Goal: Task Accomplishment & Management: Complete application form

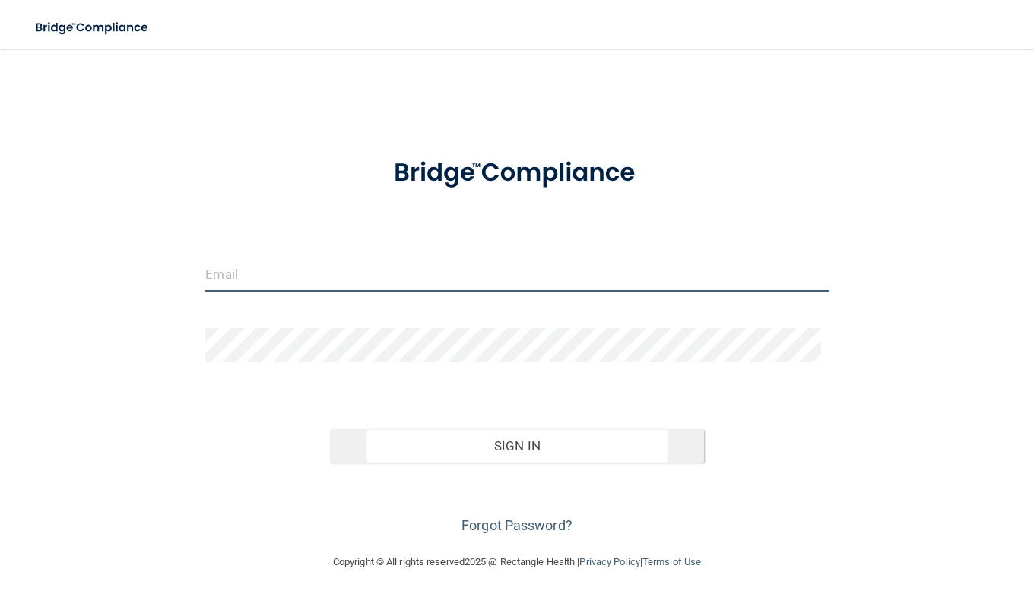
type input "[PERSON_NAME][EMAIL_ADDRESS][PERSON_NAME][DOMAIN_NAME]"
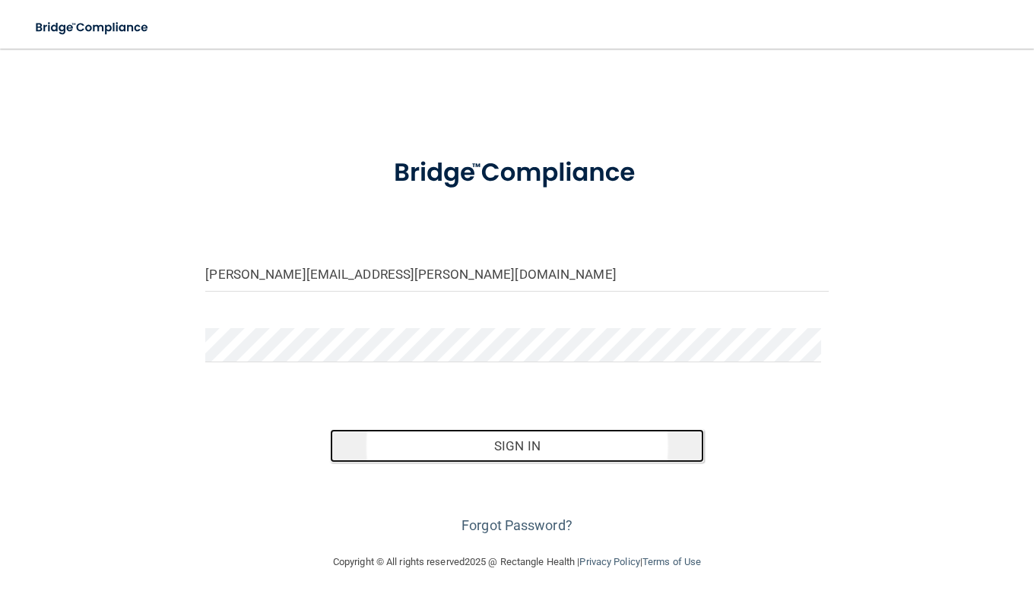
click at [492, 441] on button "Sign In" at bounding box center [517, 445] width 374 height 33
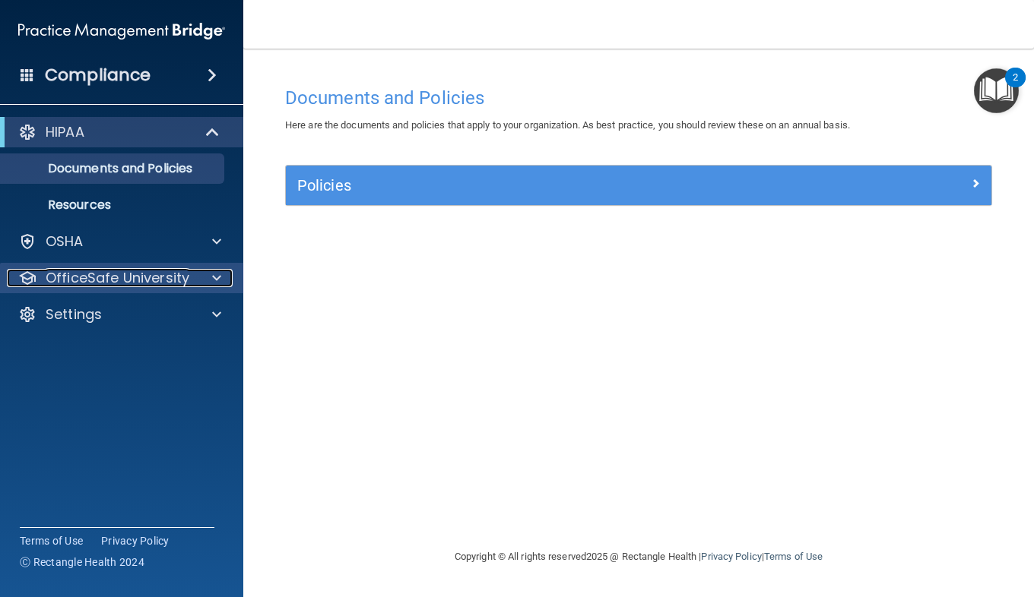
click at [150, 284] on p "OfficeSafe University" at bounding box center [118, 278] width 144 height 18
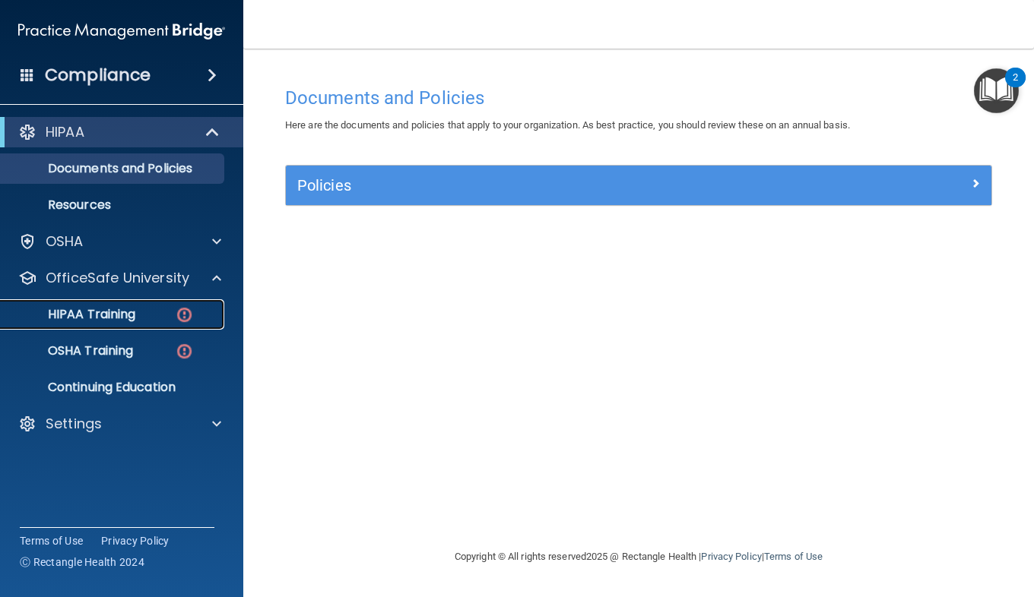
click at [145, 321] on div "HIPAA Training" at bounding box center [113, 314] width 207 height 15
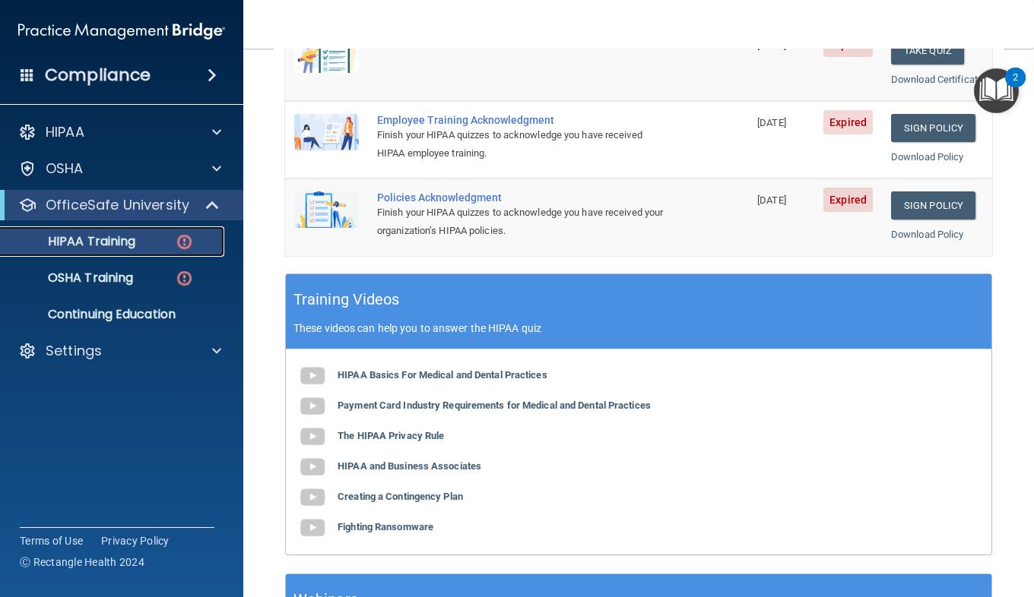
scroll to position [400, 0]
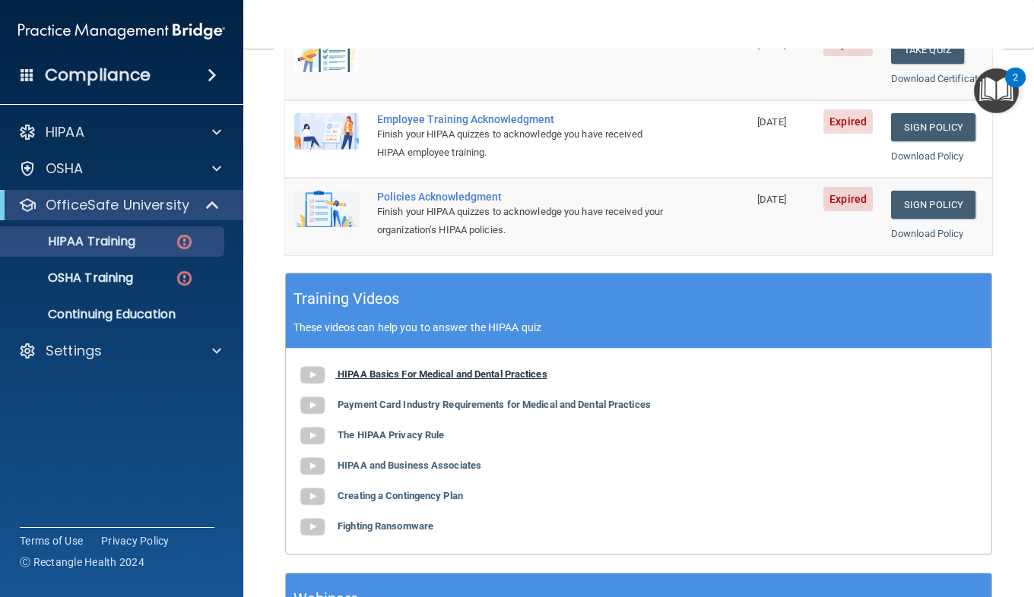
click at [413, 380] on b "HIPAA Basics For Medical and Dental Practices" at bounding box center [442, 374] width 210 height 11
click at [477, 410] on b "Payment Card Industry Requirements for Medical and Dental Practices" at bounding box center [493, 404] width 313 height 11
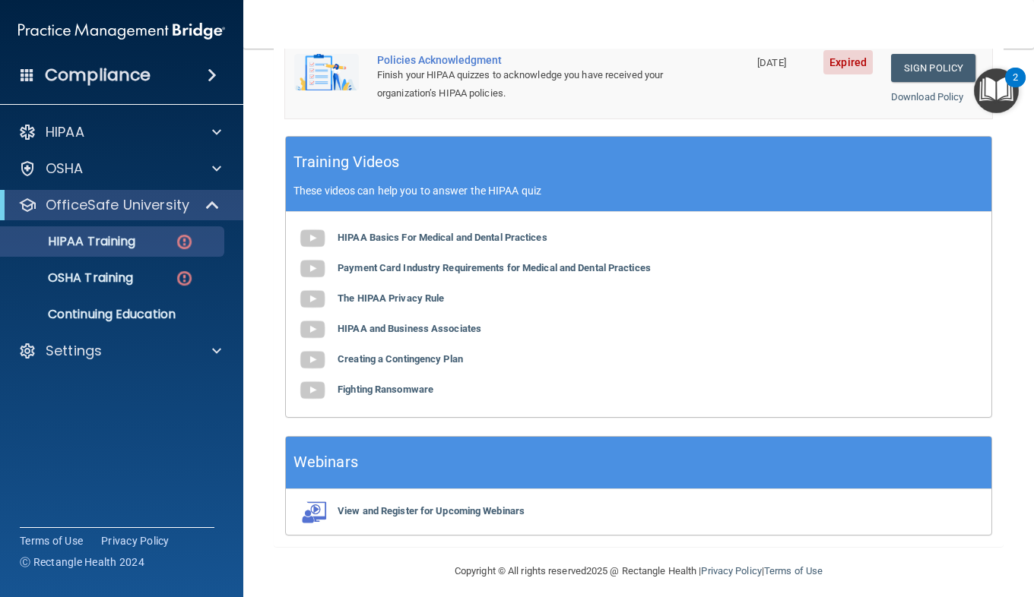
scroll to position [531, 0]
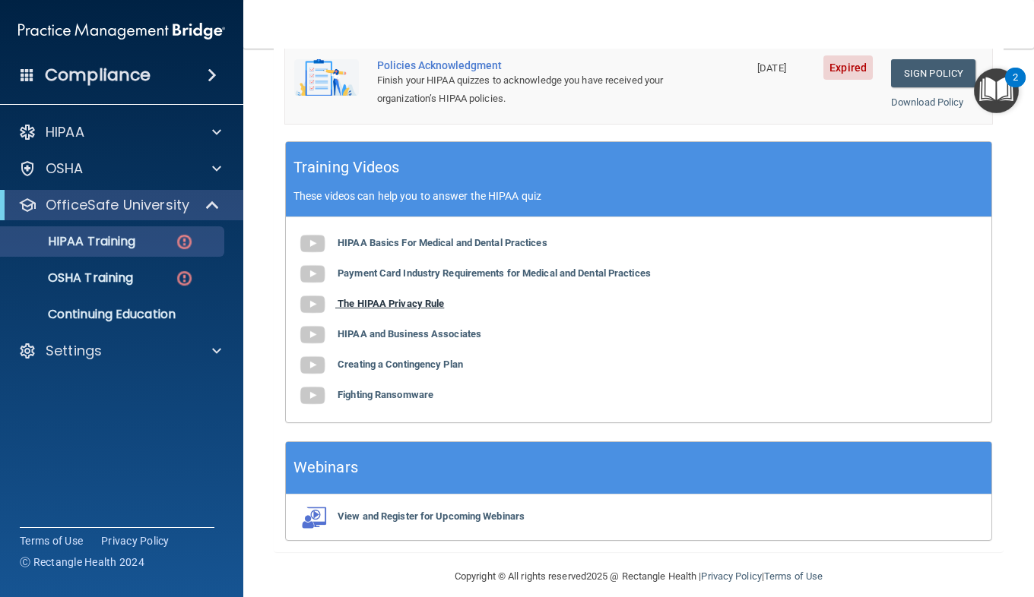
click at [397, 309] on b "The HIPAA Privacy Rule" at bounding box center [390, 303] width 106 height 11
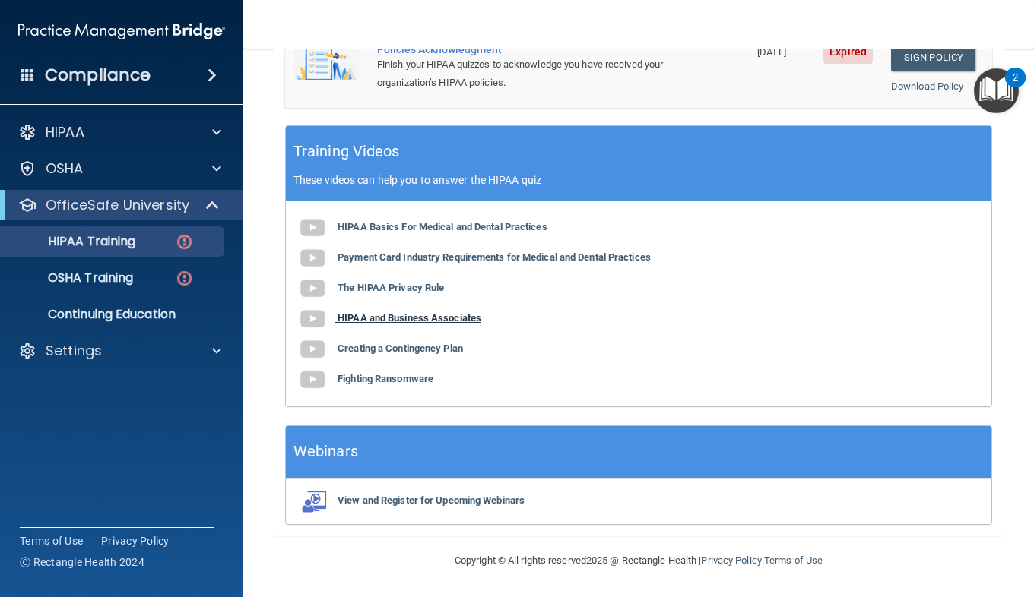
click at [393, 324] on b "HIPAA and Business Associates" at bounding box center [409, 317] width 144 height 11
click at [423, 350] on b "Creating a Contingency Plan" at bounding box center [399, 348] width 125 height 11
click at [382, 378] on b "Fighting Ransomware" at bounding box center [385, 378] width 96 height 11
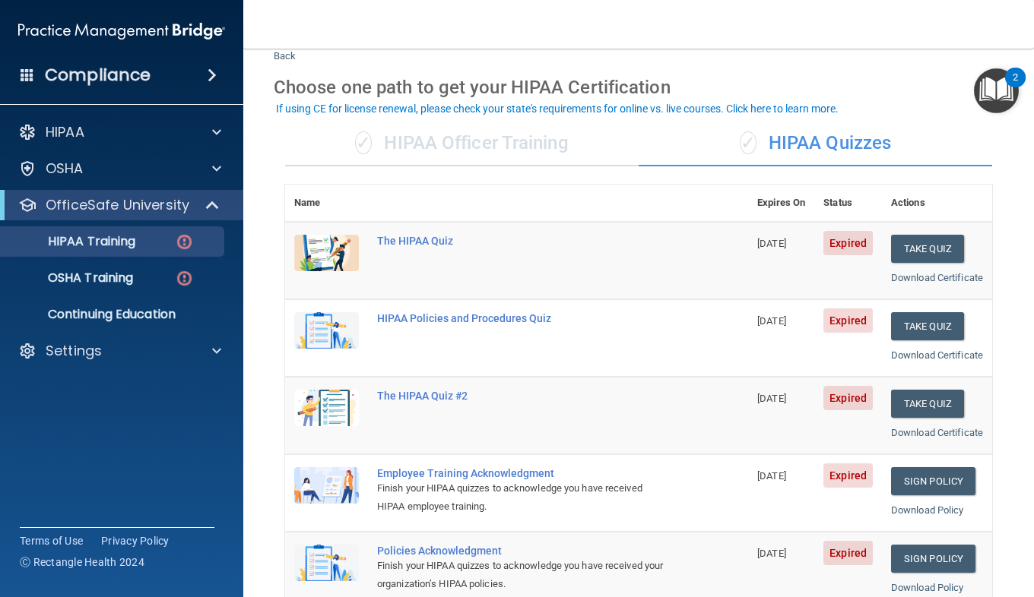
scroll to position [45, 0]
click at [419, 245] on div "The HIPAA Quiz" at bounding box center [524, 242] width 295 height 12
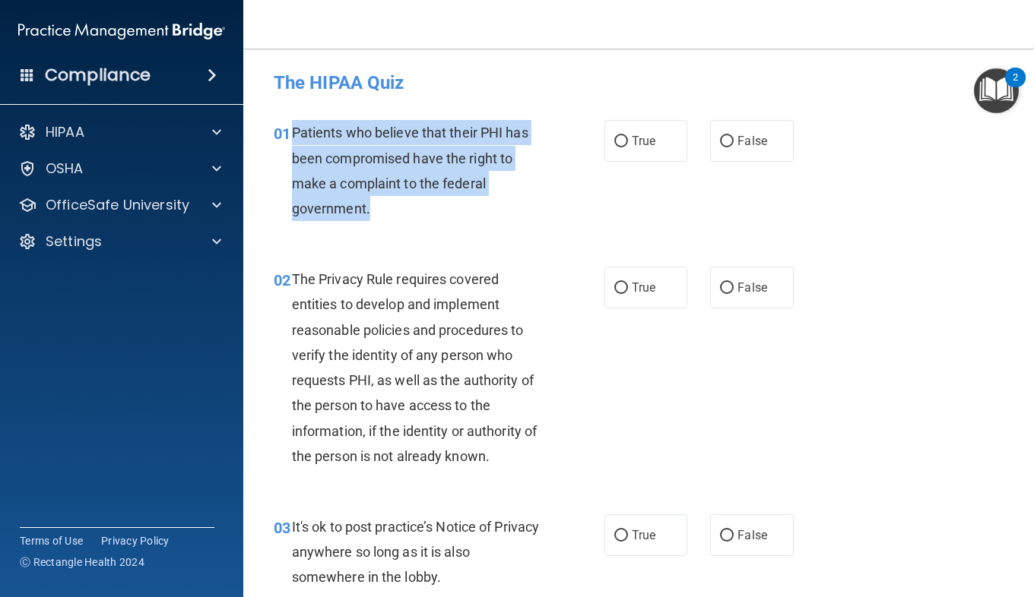
drag, startPoint x: 369, startPoint y: 208, endPoint x: 292, endPoint y: 131, distance: 109.1
click at [292, 131] on div "Patients who believe that their PHI has been compromised have the right to make…" at bounding box center [424, 170] width 265 height 101
click at [550, 198] on div "Patients who believe that their PHI has been compromised have the right to make…" at bounding box center [424, 170] width 265 height 101
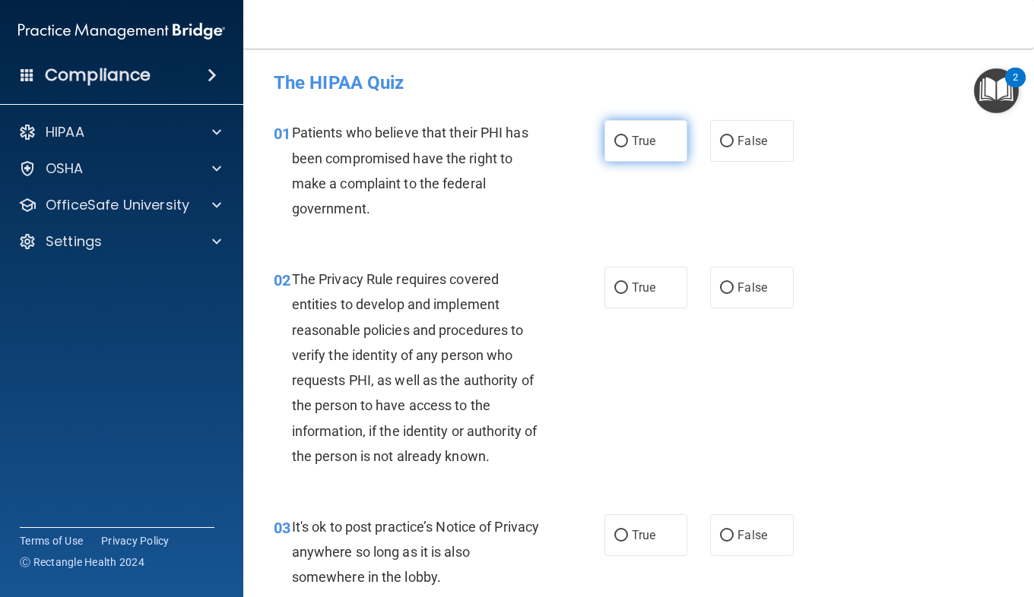
click at [614, 136] on input "True" at bounding box center [621, 141] width 14 height 11
radio input "true"
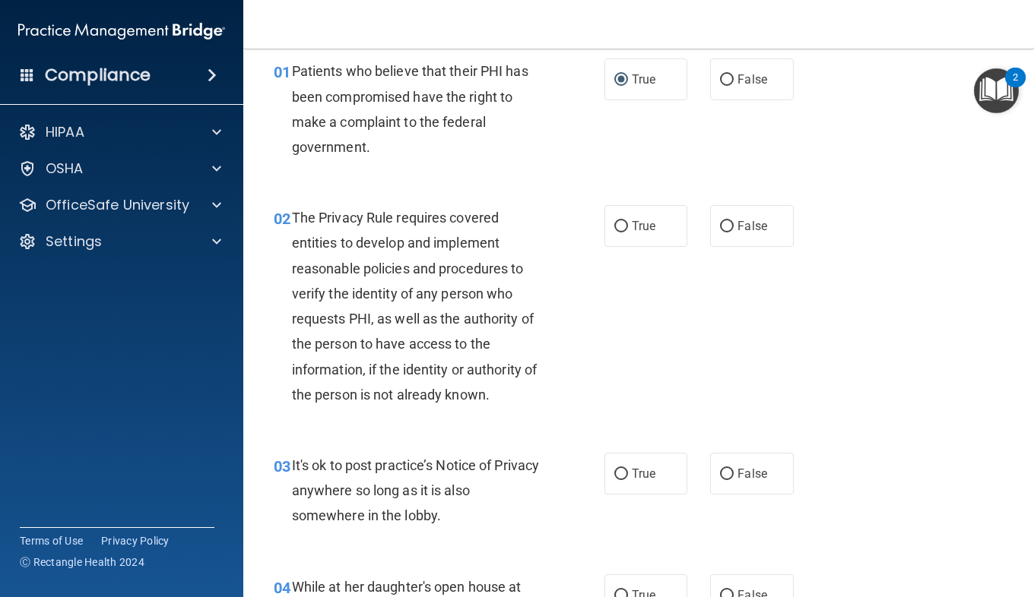
scroll to position [62, 0]
click at [632, 230] on span "True" at bounding box center [644, 225] width 24 height 14
click at [626, 230] on input "True" at bounding box center [621, 225] width 14 height 11
radio input "true"
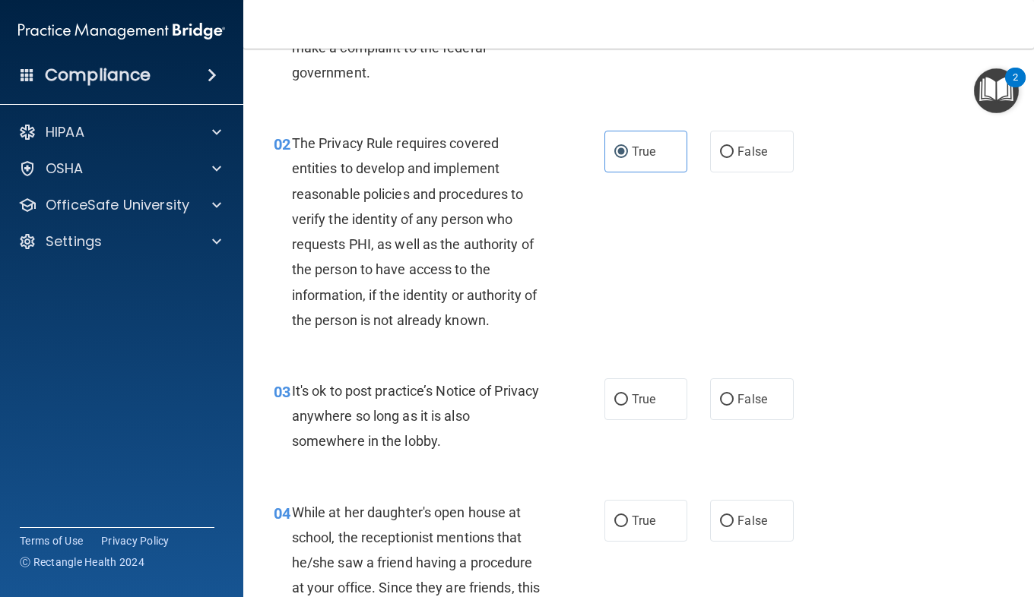
scroll to position [200, 0]
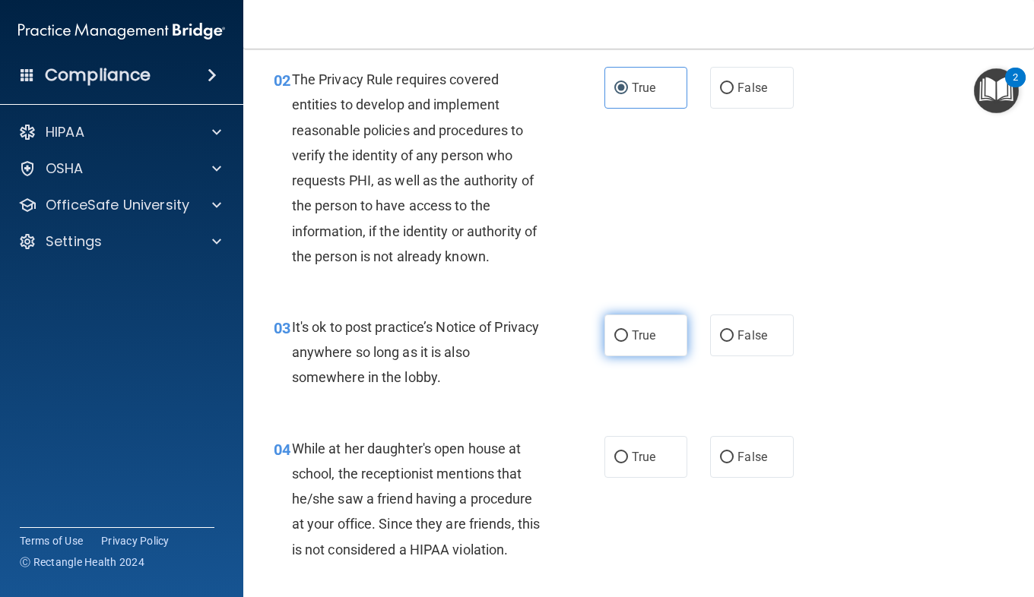
click at [638, 331] on span "True" at bounding box center [644, 335] width 24 height 14
click at [628, 331] on input "True" at bounding box center [621, 336] width 14 height 11
radio input "true"
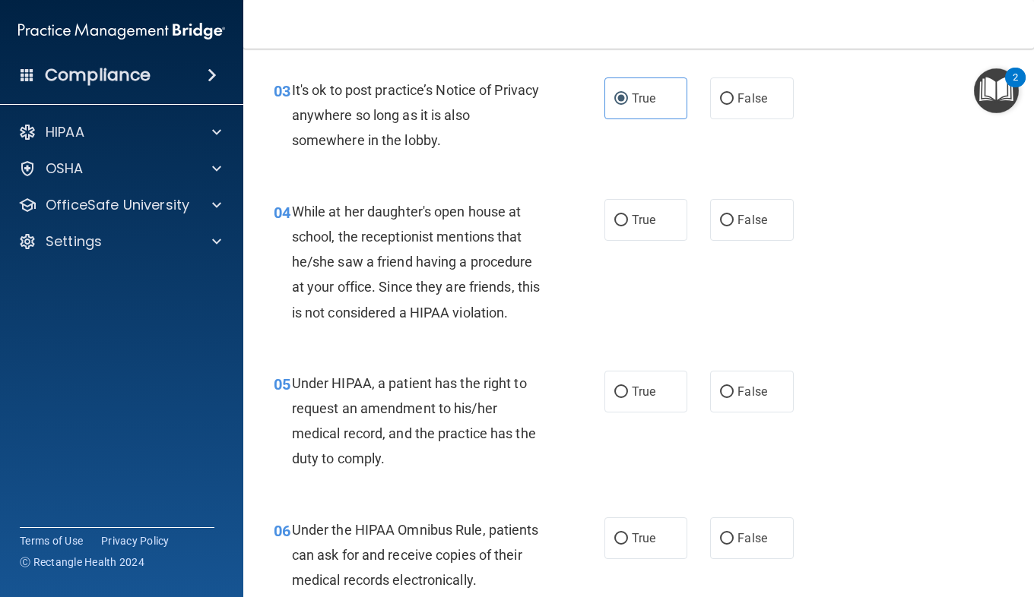
scroll to position [438, 0]
click at [735, 211] on label "False" at bounding box center [751, 219] width 83 height 42
click at [733, 214] on input "False" at bounding box center [727, 219] width 14 height 11
radio input "true"
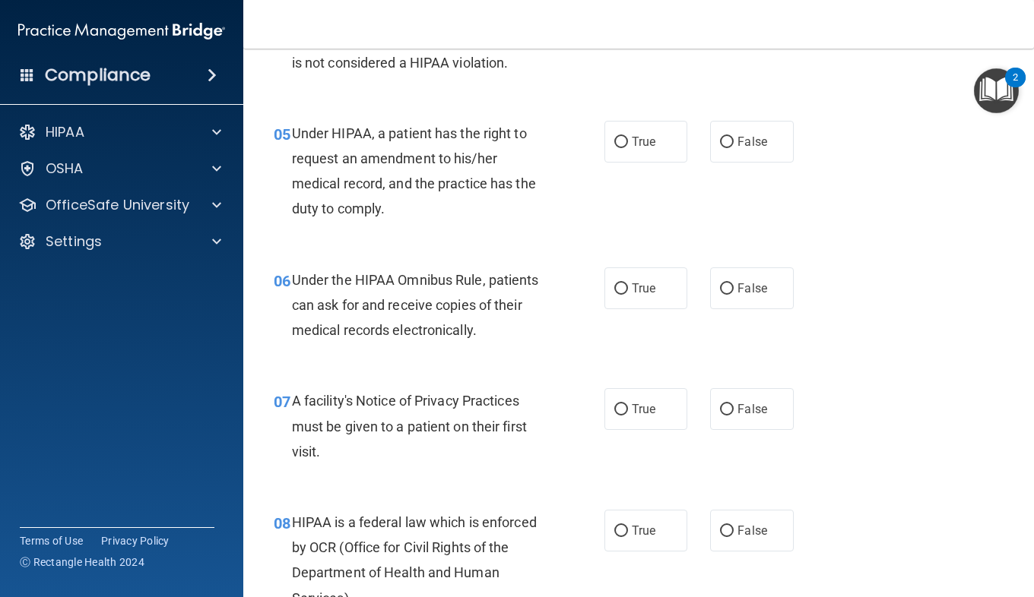
scroll to position [688, 0]
click at [744, 142] on span "False" at bounding box center [752, 141] width 30 height 14
click at [733, 142] on input "False" at bounding box center [727, 141] width 14 height 11
radio input "true"
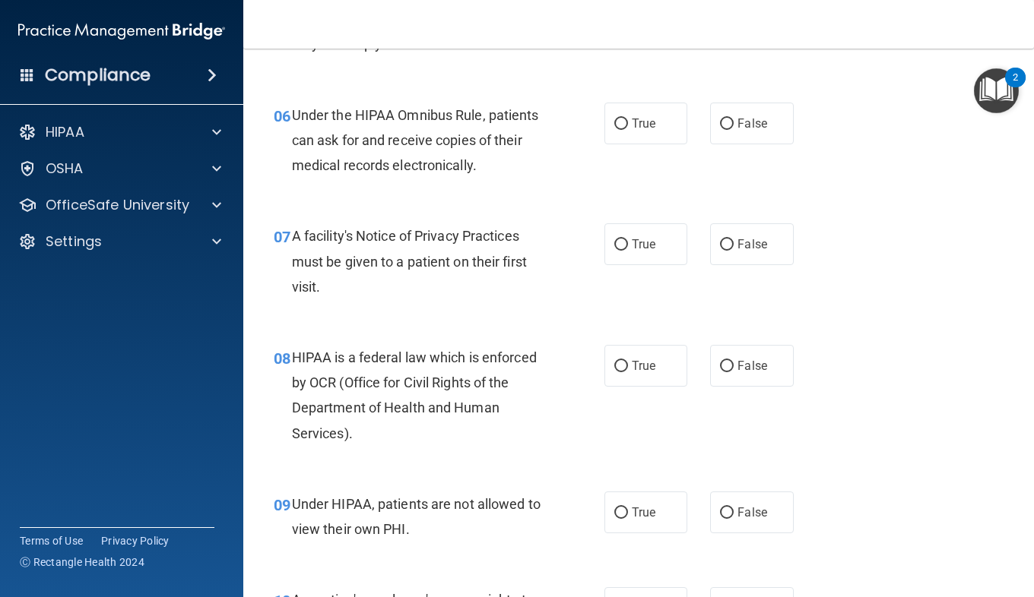
scroll to position [853, 0]
click at [621, 132] on label "True" at bounding box center [645, 123] width 83 height 42
click at [621, 129] on input "True" at bounding box center [621, 123] width 14 height 11
radio input "true"
click at [625, 251] on label "True" at bounding box center [645, 244] width 83 height 42
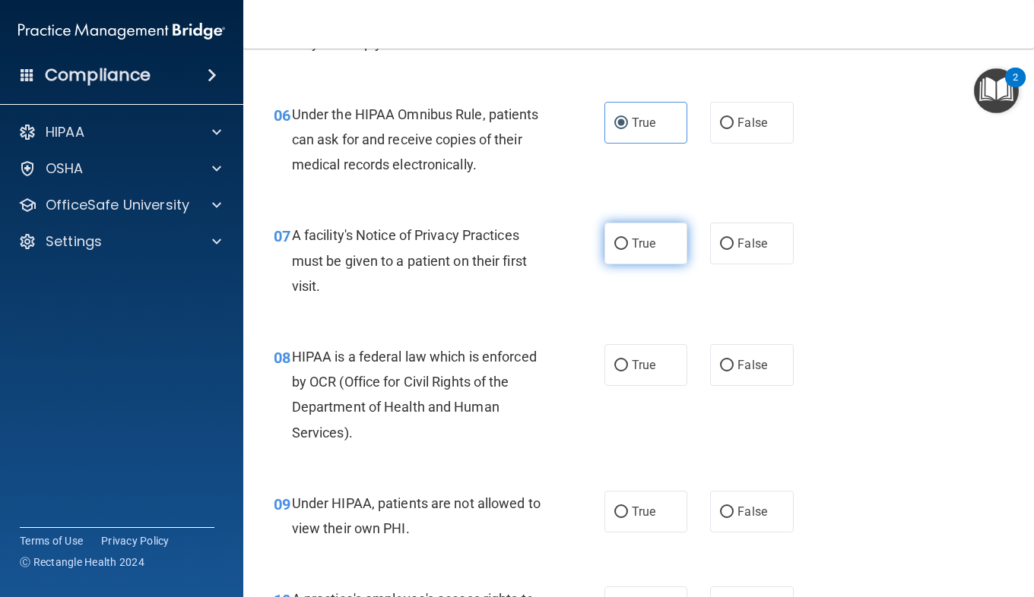
click at [625, 250] on input "True" at bounding box center [621, 244] width 14 height 11
radio input "true"
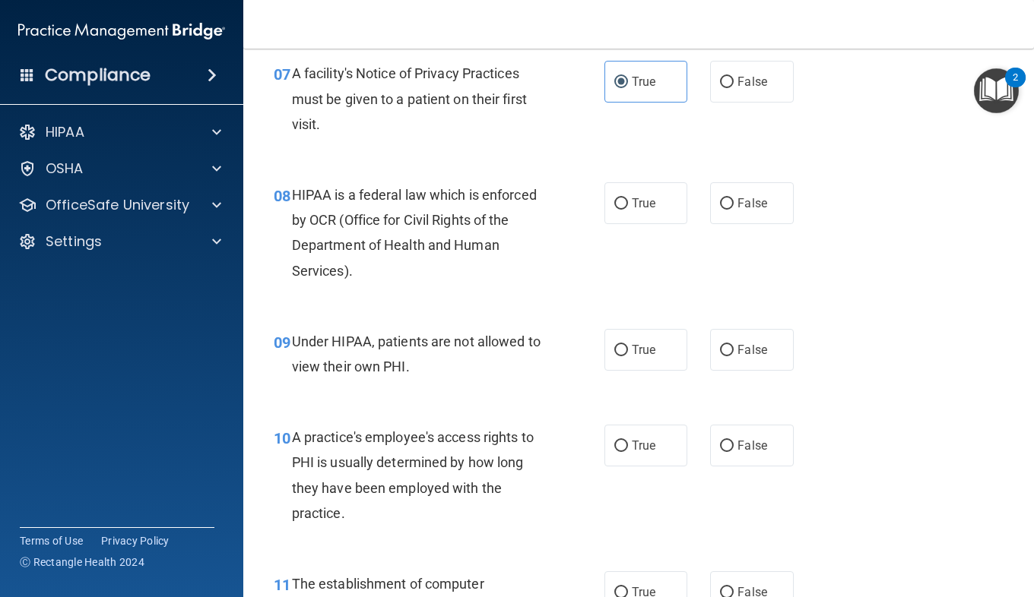
scroll to position [1020, 0]
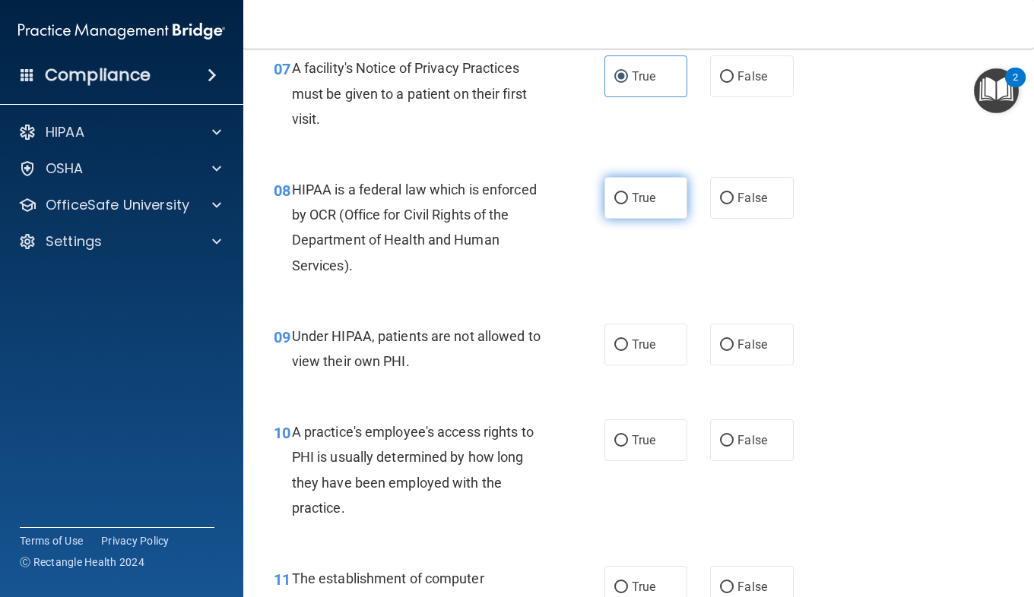
click at [645, 217] on label "True" at bounding box center [645, 198] width 83 height 42
click at [628, 204] on input "True" at bounding box center [621, 198] width 14 height 11
radio input "true"
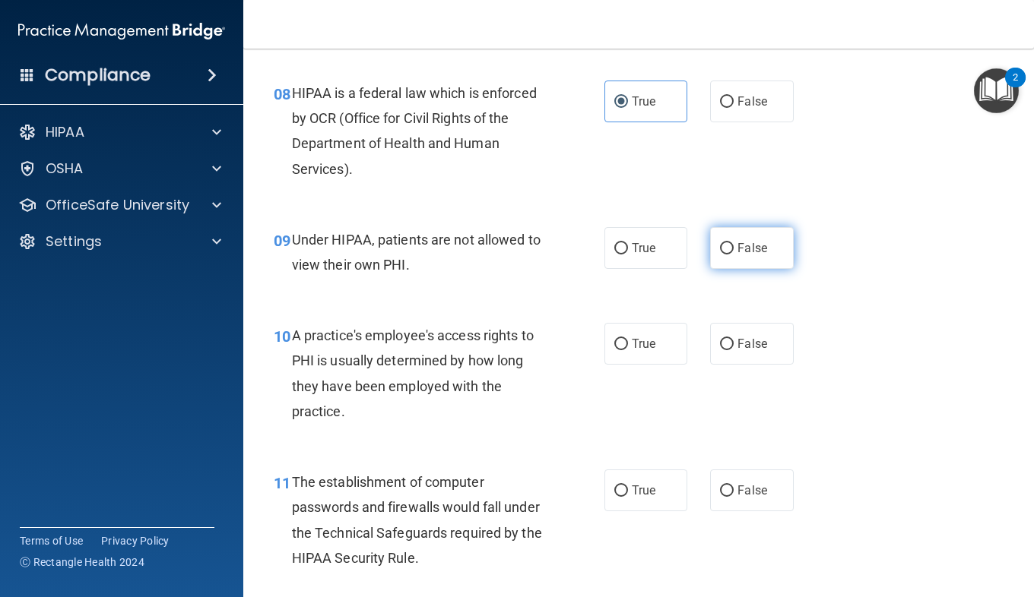
scroll to position [1117, 0]
click at [749, 239] on label "False" at bounding box center [751, 248] width 83 height 42
click at [733, 242] on input "False" at bounding box center [727, 247] width 14 height 11
radio input "true"
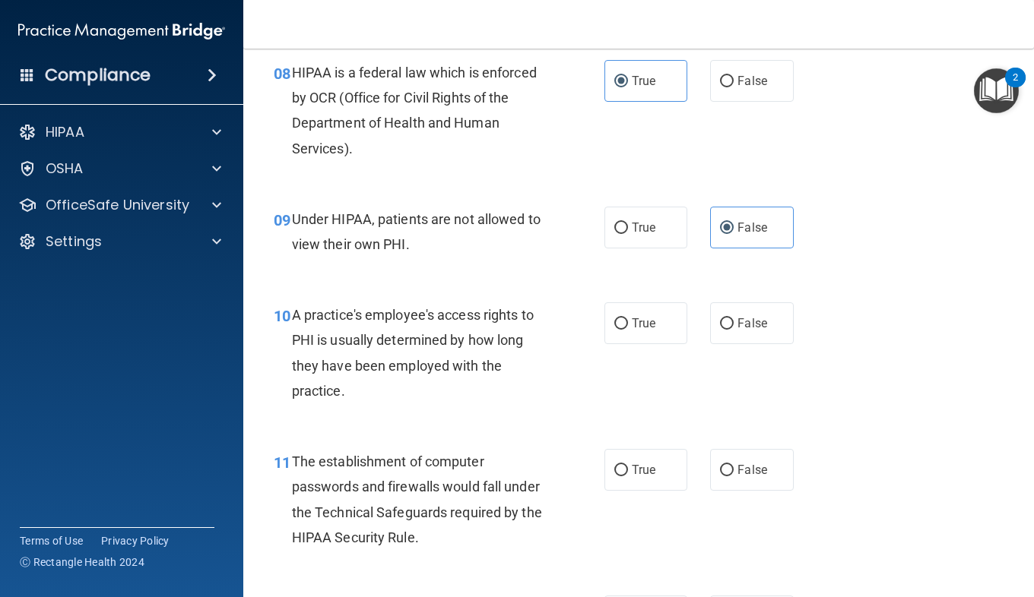
scroll to position [1138, 0]
click at [750, 322] on span "False" at bounding box center [752, 322] width 30 height 14
click at [733, 322] on input "False" at bounding box center [727, 323] width 14 height 11
radio input "true"
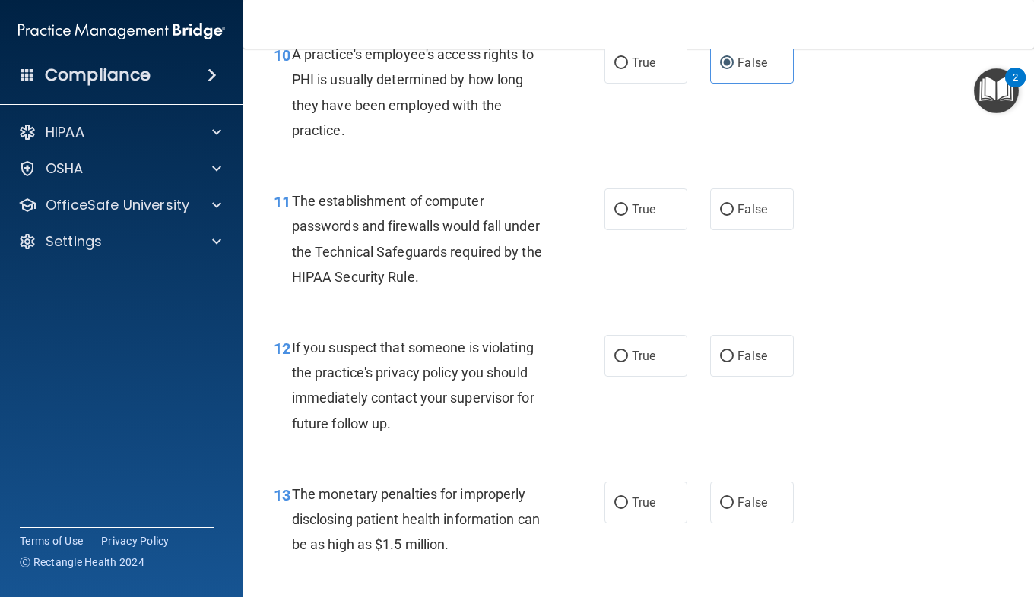
scroll to position [1399, 0]
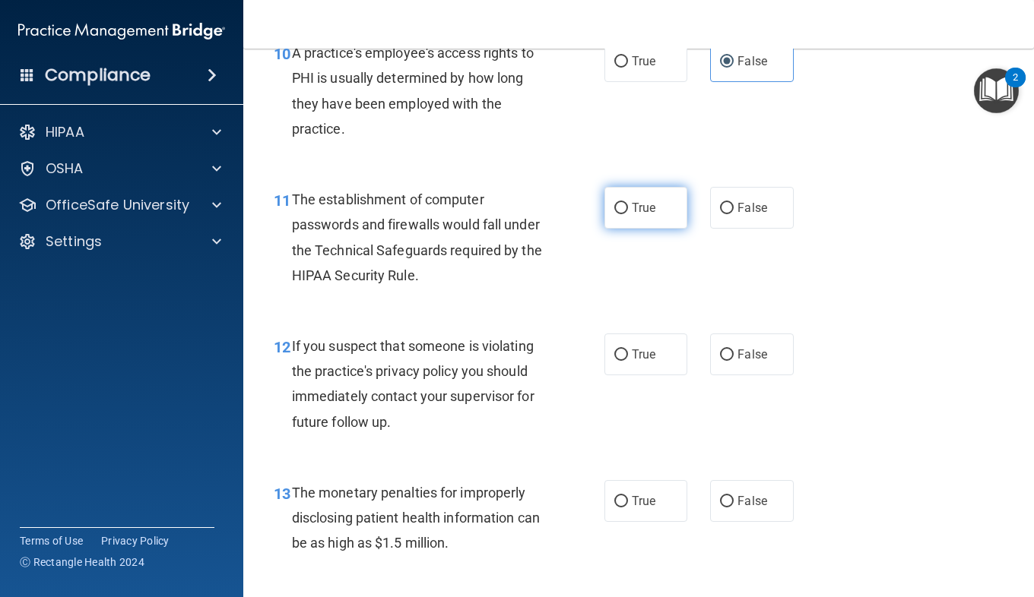
click at [606, 218] on label "True" at bounding box center [645, 208] width 83 height 42
click at [614, 214] on input "True" at bounding box center [621, 208] width 14 height 11
radio input "true"
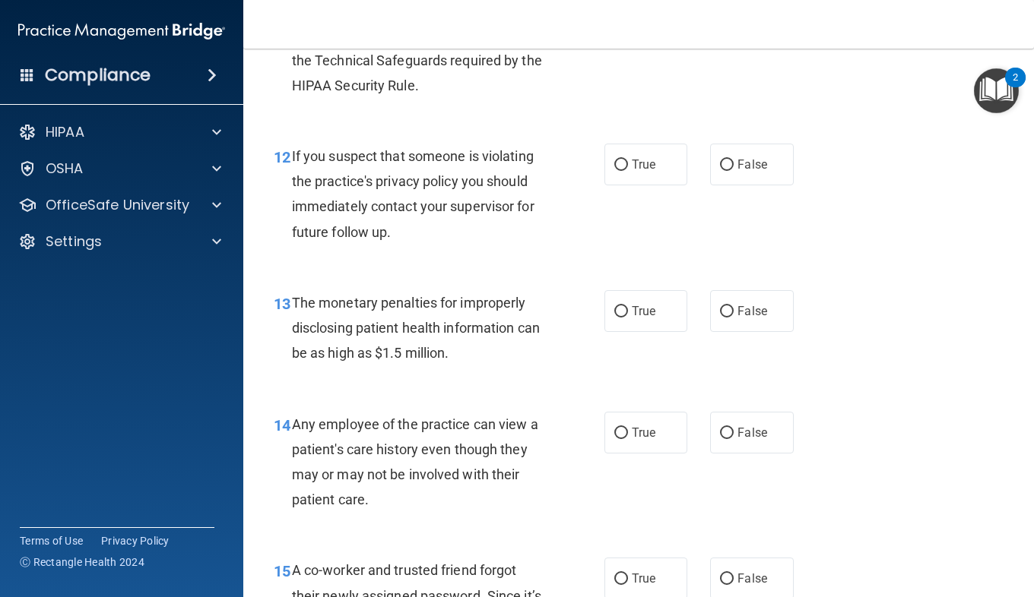
scroll to position [1595, 0]
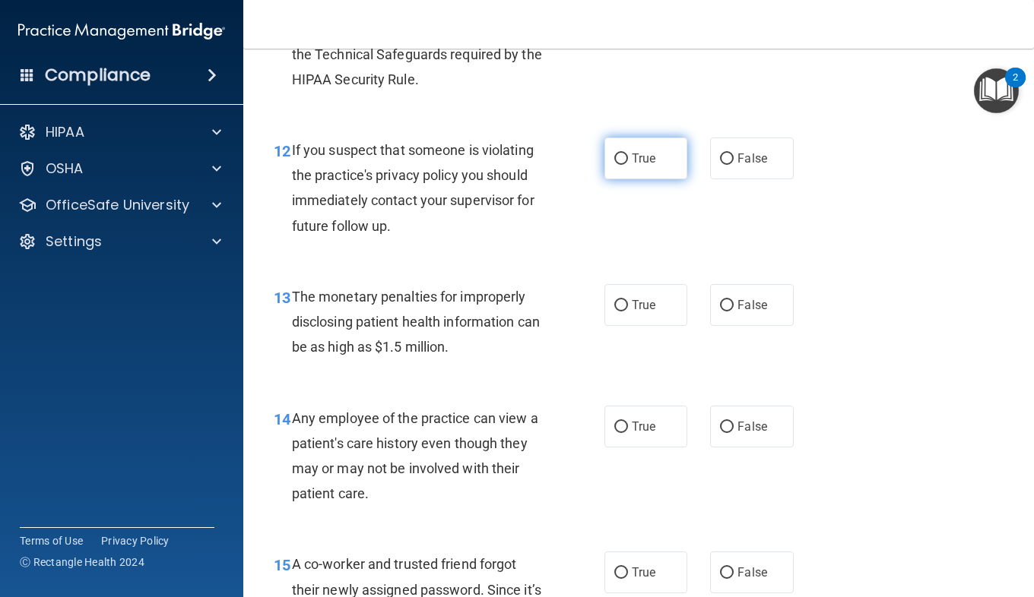
click at [604, 160] on label "True" at bounding box center [645, 159] width 83 height 42
click at [614, 160] on input "True" at bounding box center [621, 159] width 14 height 11
radio input "true"
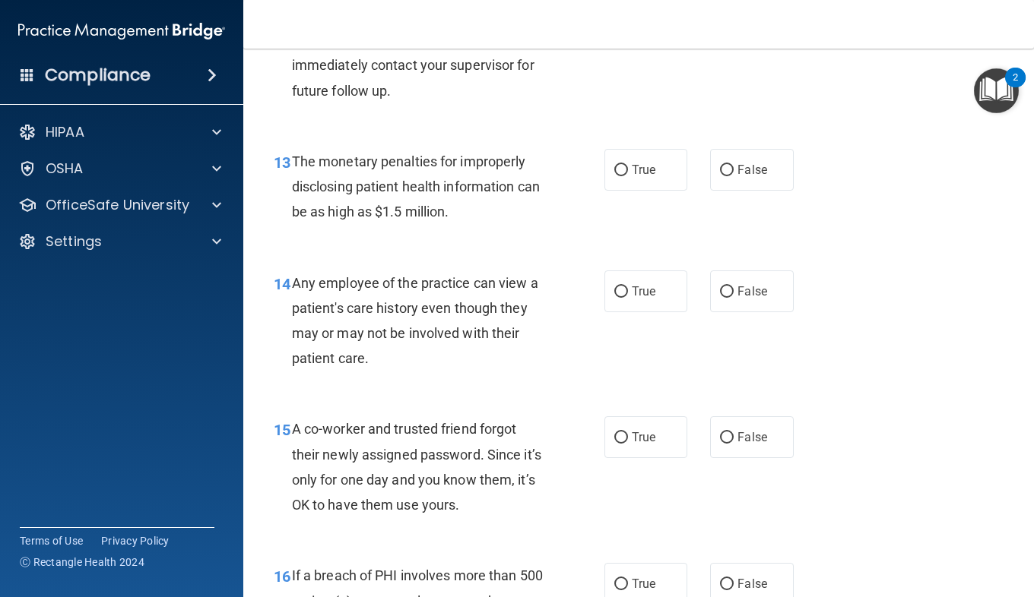
scroll to position [1731, 0]
click at [654, 173] on label "True" at bounding box center [645, 169] width 83 height 42
click at [628, 173] on input "True" at bounding box center [621, 169] width 14 height 11
radio input "true"
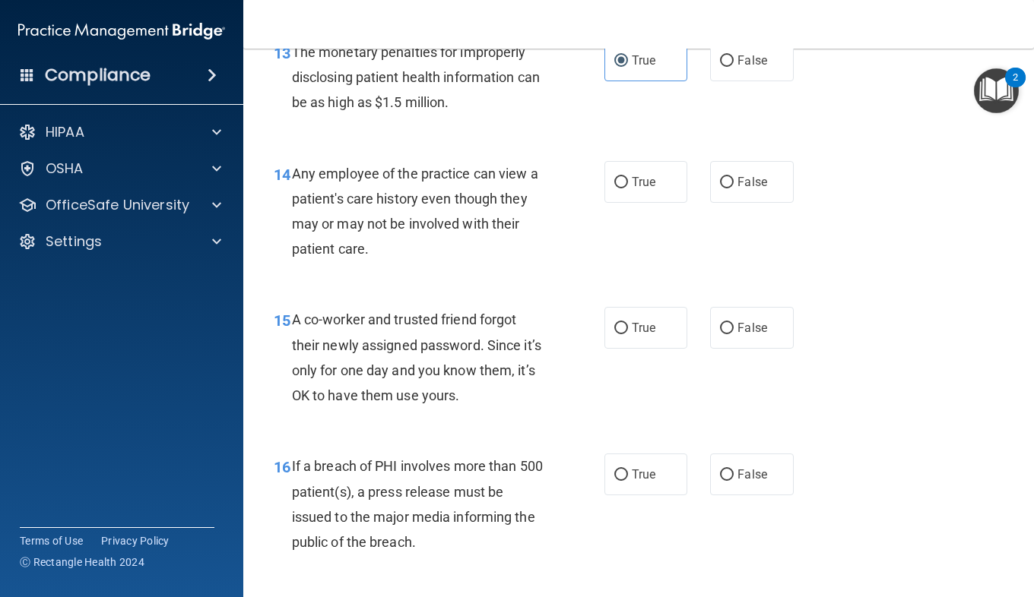
scroll to position [1839, 0]
click at [740, 179] on span "False" at bounding box center [752, 183] width 30 height 14
click at [733, 179] on input "False" at bounding box center [727, 183] width 14 height 11
radio input "true"
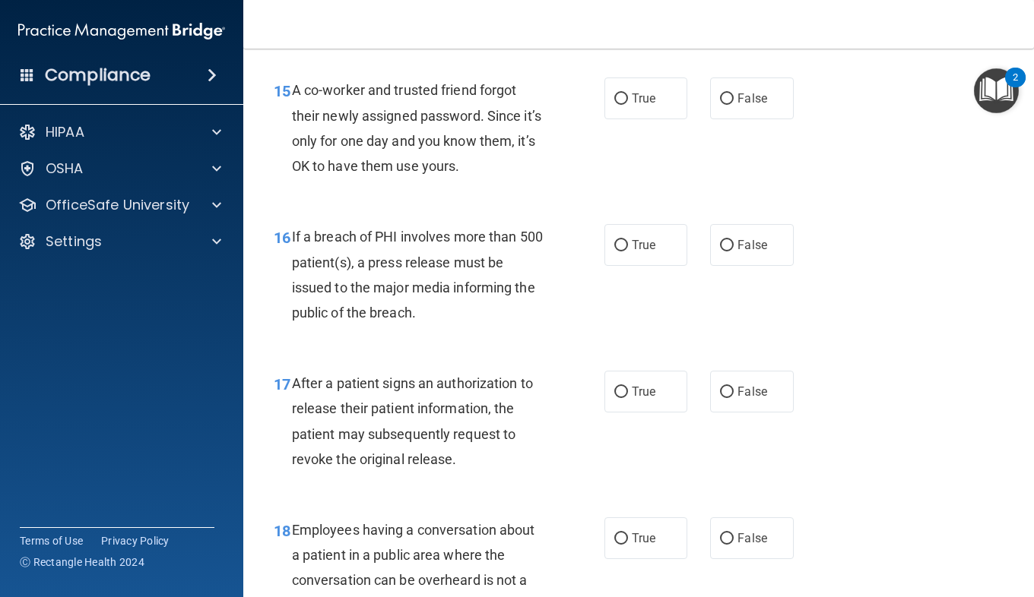
scroll to position [2071, 0]
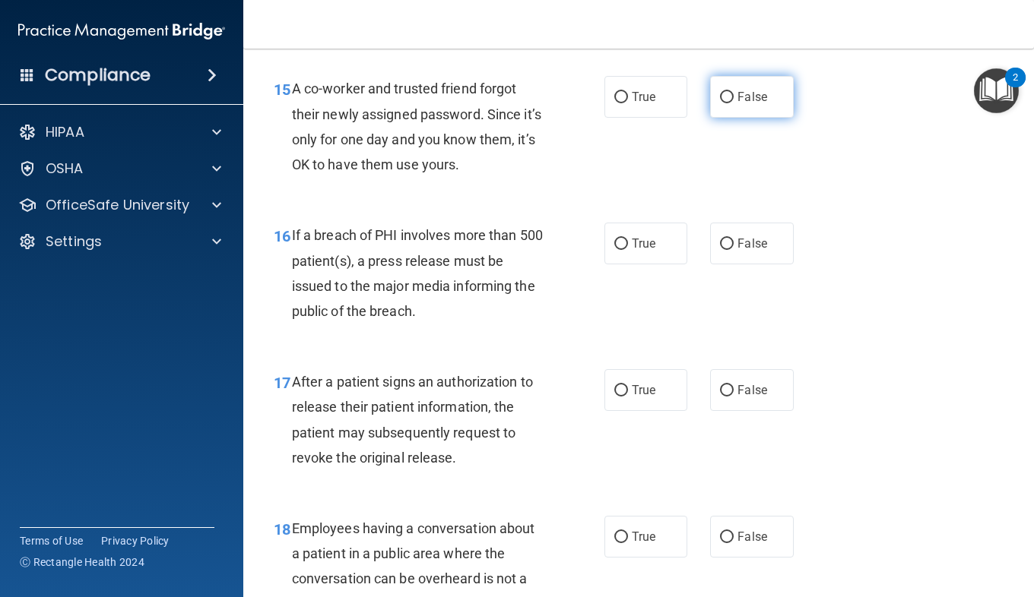
click at [710, 92] on label "False" at bounding box center [751, 97] width 83 height 42
click at [720, 92] on input "False" at bounding box center [727, 97] width 14 height 11
radio input "true"
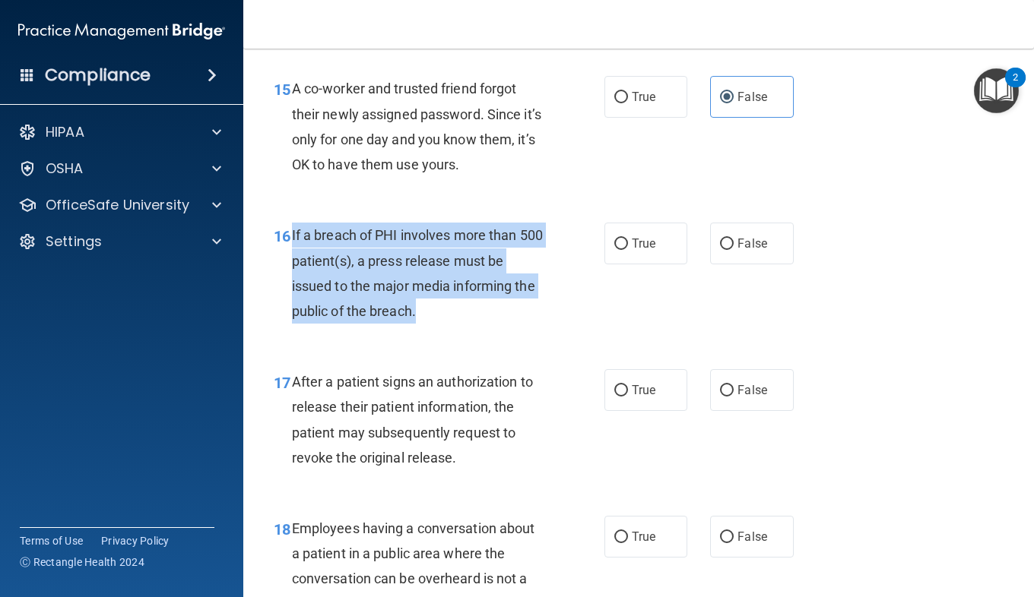
drag, startPoint x: 418, startPoint y: 312, endPoint x: 289, endPoint y: 228, distance: 153.9
click at [289, 228] on div "16 If a breach of PHI involves more than 500 patient(s), a press release must b…" at bounding box center [439, 277] width 376 height 109
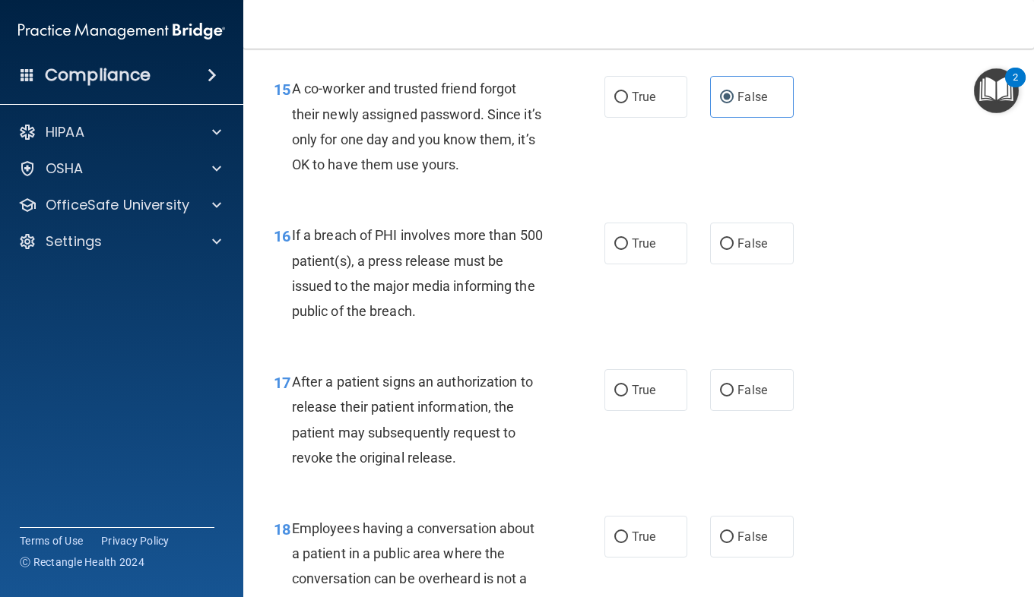
click at [610, 221] on div "16 If a breach of PHI involves more than 500 patient(s), a press release must b…" at bounding box center [638, 277] width 752 height 147
click at [615, 236] on label "True" at bounding box center [645, 244] width 83 height 42
click at [615, 239] on input "True" at bounding box center [621, 244] width 14 height 11
radio input "true"
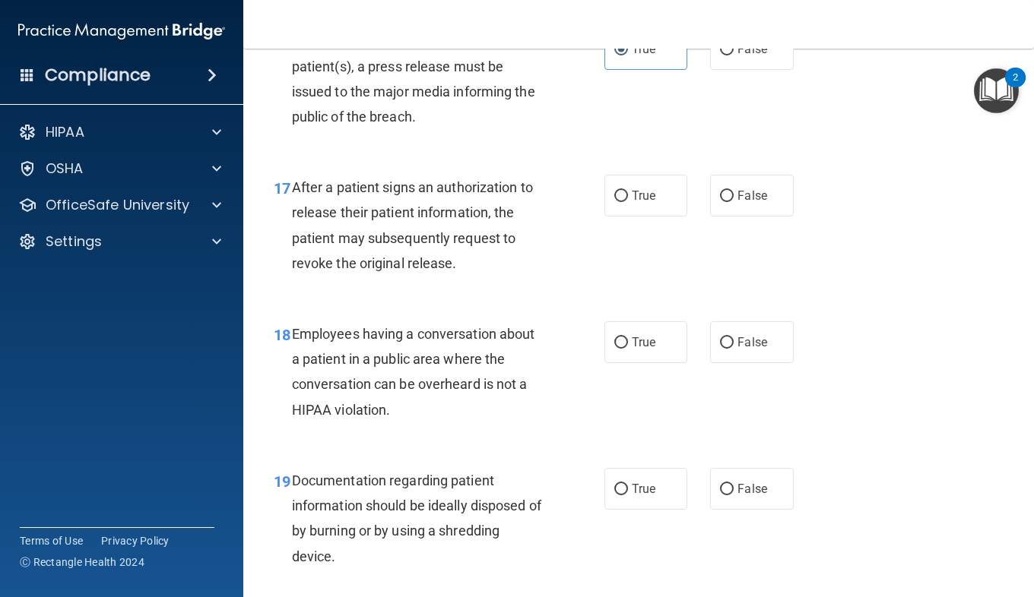
scroll to position [2276, 0]
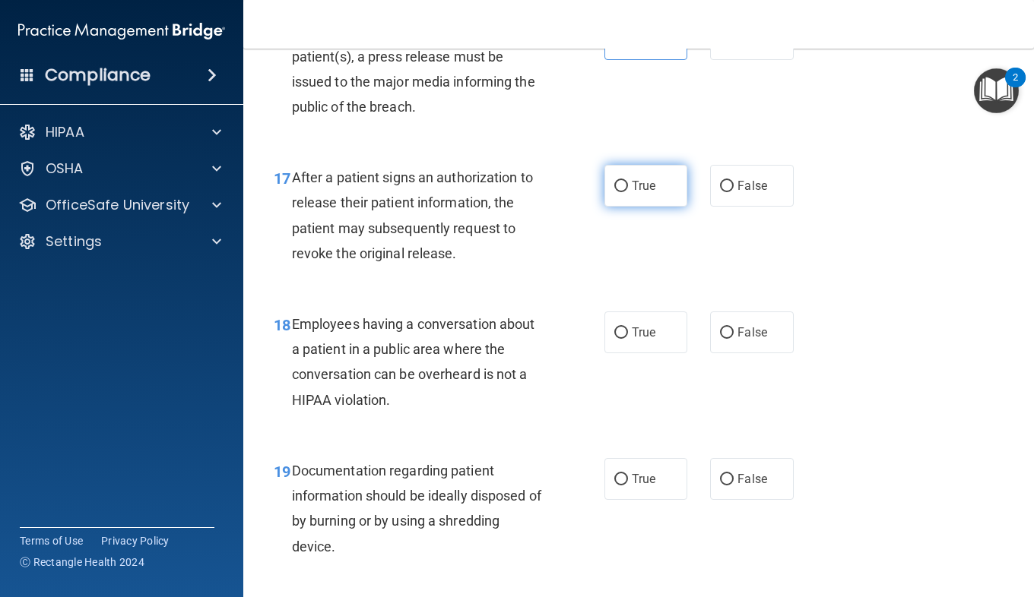
click at [632, 182] on span "True" at bounding box center [644, 186] width 24 height 14
click at [628, 182] on input "True" at bounding box center [621, 186] width 14 height 11
radio input "true"
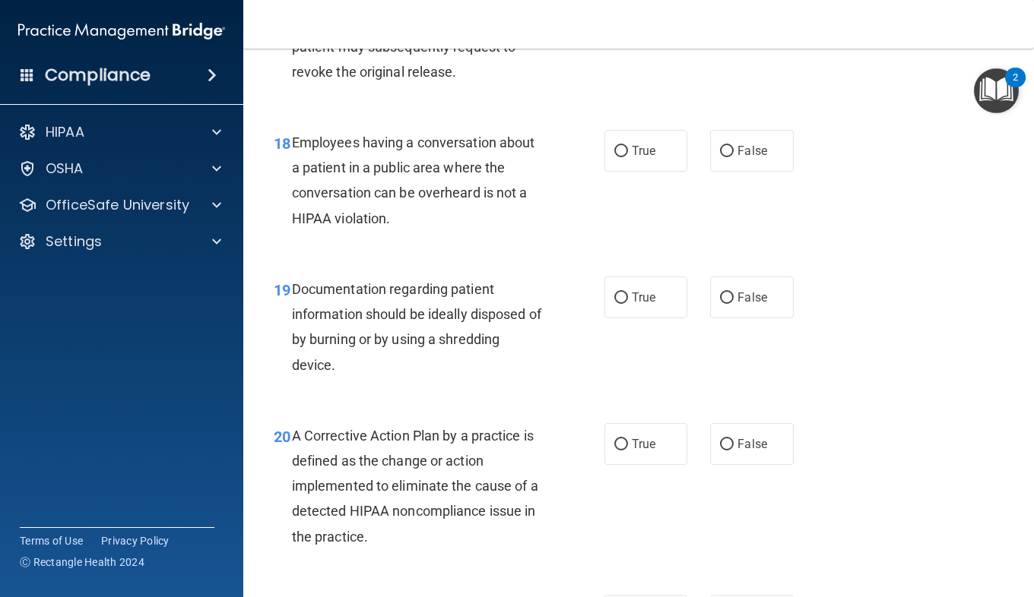
scroll to position [2458, 0]
click at [710, 151] on label "False" at bounding box center [751, 150] width 83 height 42
click at [720, 151] on input "False" at bounding box center [727, 150] width 14 height 11
radio input "true"
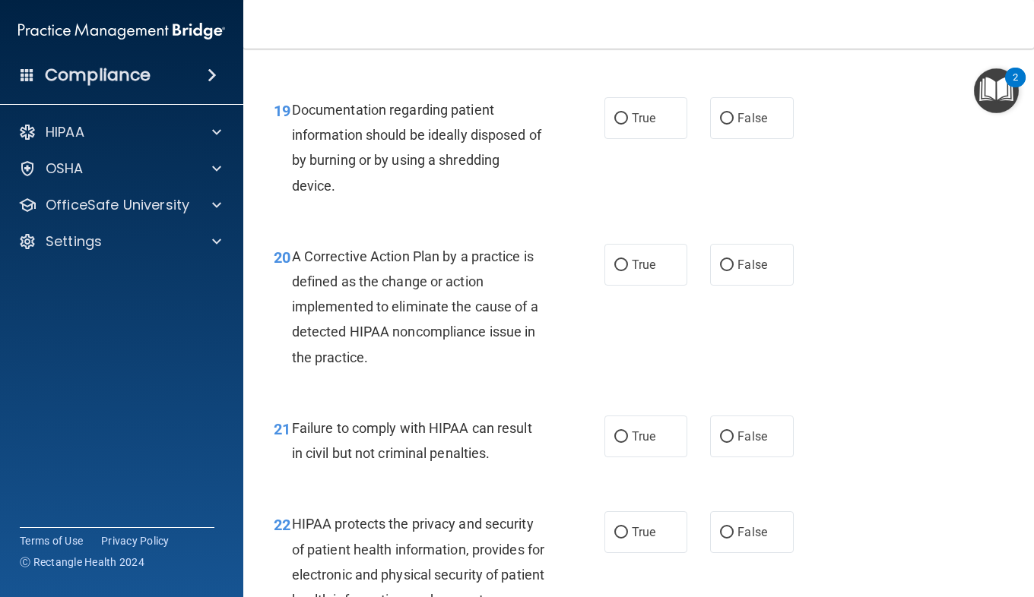
scroll to position [2640, 0]
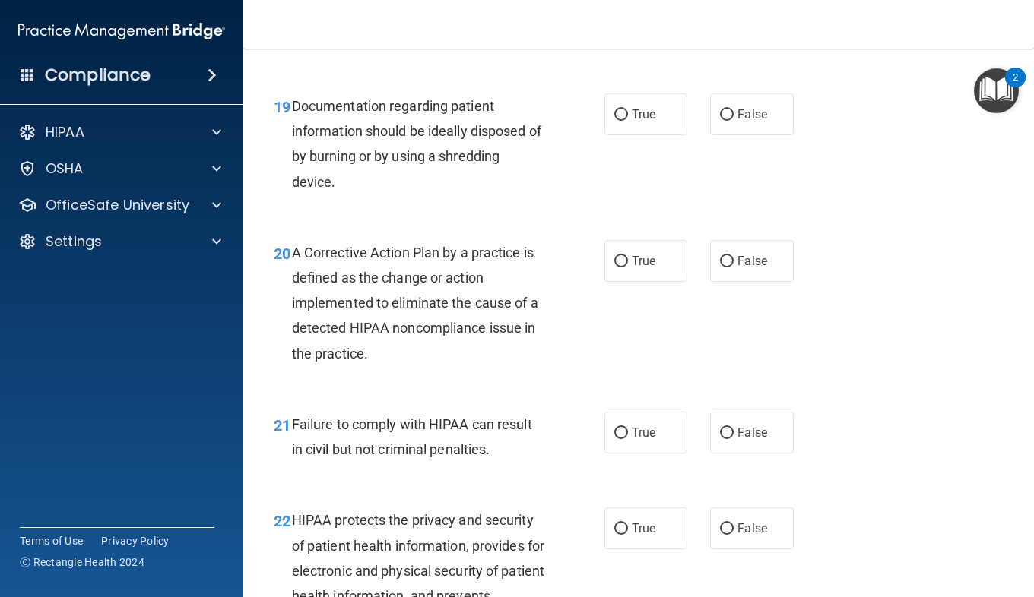
click at [556, 255] on div "20 A Corrective Action Plan by a practice is defined as the change or action im…" at bounding box center [439, 307] width 376 height 134
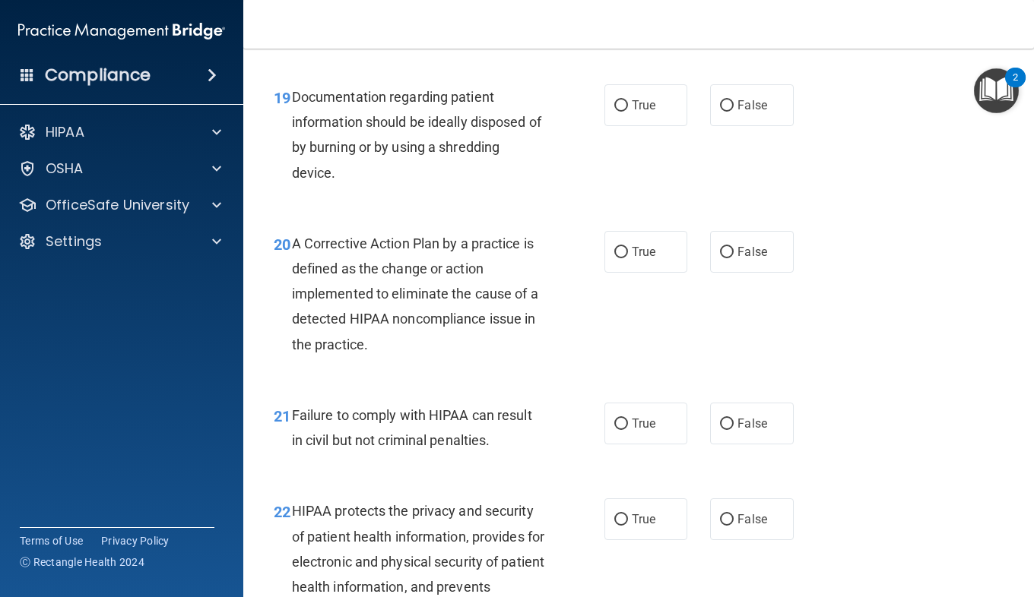
scroll to position [2650, 0]
click at [642, 123] on label "True" at bounding box center [645, 105] width 83 height 42
click at [628, 111] on input "True" at bounding box center [621, 105] width 14 height 11
radio input "true"
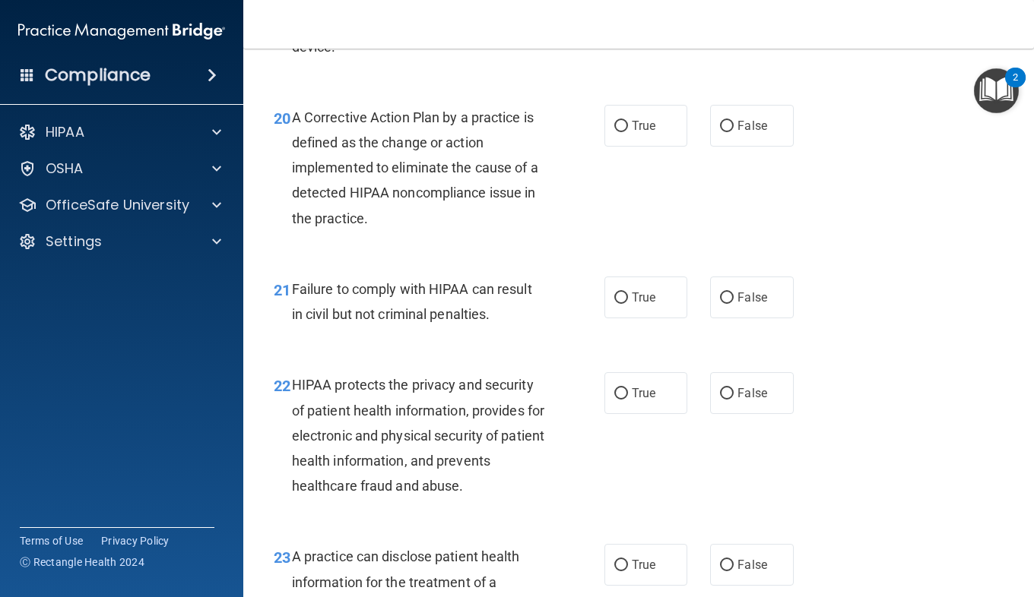
scroll to position [2813, 0]
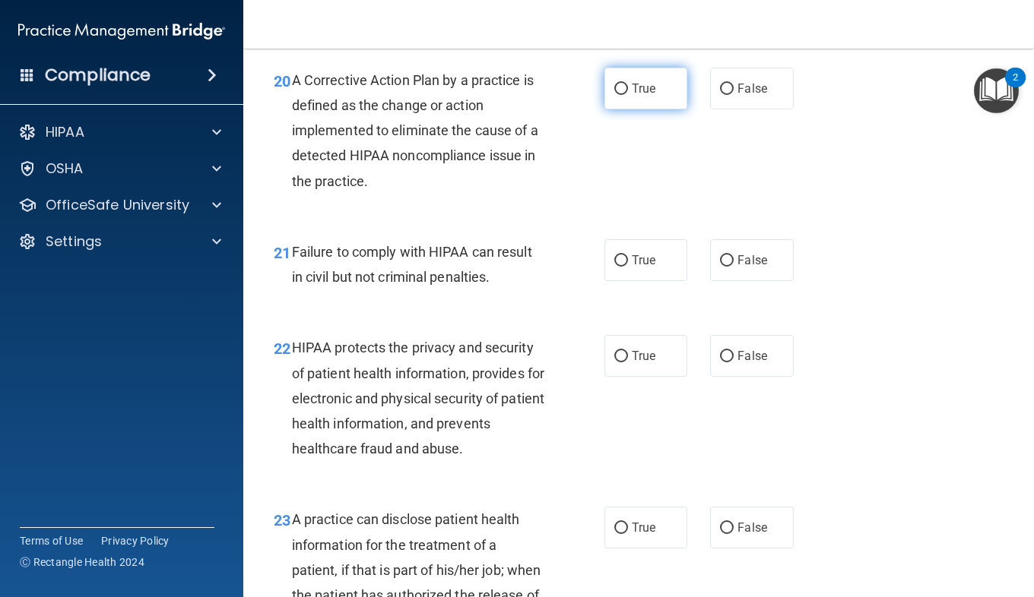
click at [621, 87] on input "True" at bounding box center [621, 89] width 14 height 11
radio input "true"
click at [551, 348] on div "HIPAA protects the privacy and security of patient health information, provides…" at bounding box center [424, 398] width 265 height 126
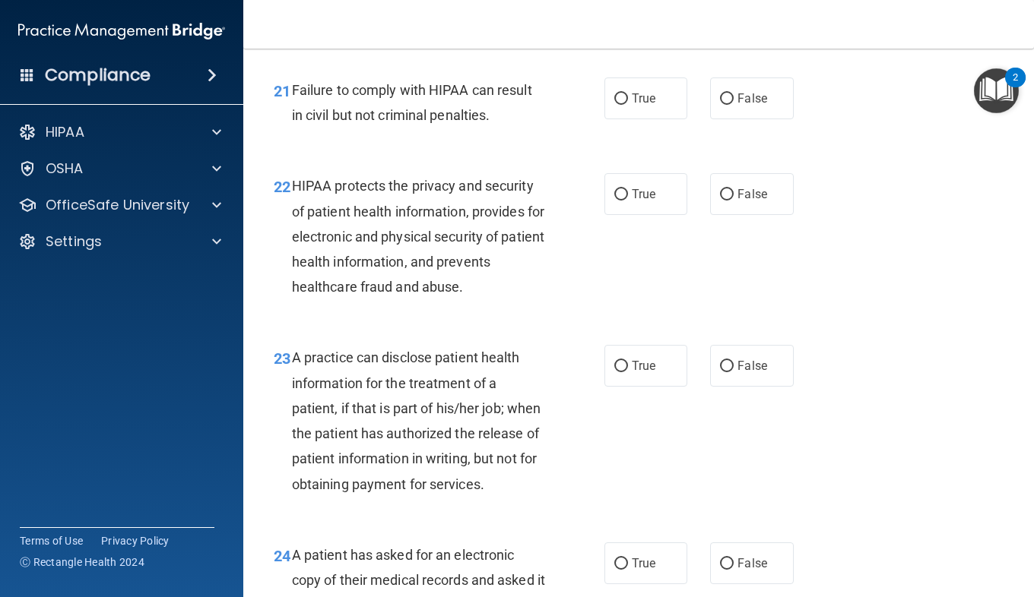
scroll to position [2984, 0]
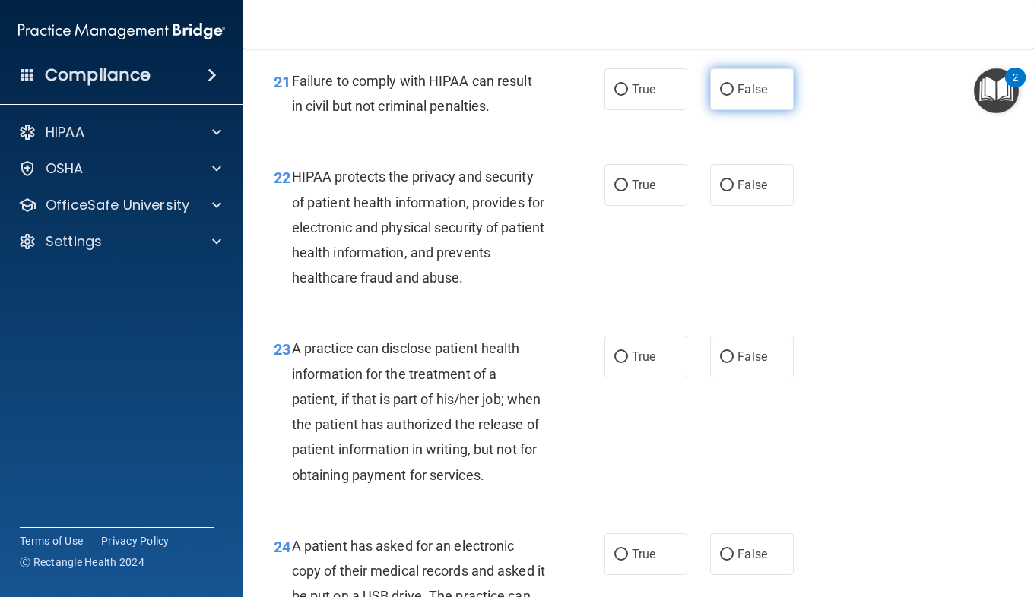
click at [727, 101] on label "False" at bounding box center [751, 89] width 83 height 42
click at [727, 96] on input "False" at bounding box center [727, 89] width 14 height 11
radio input "true"
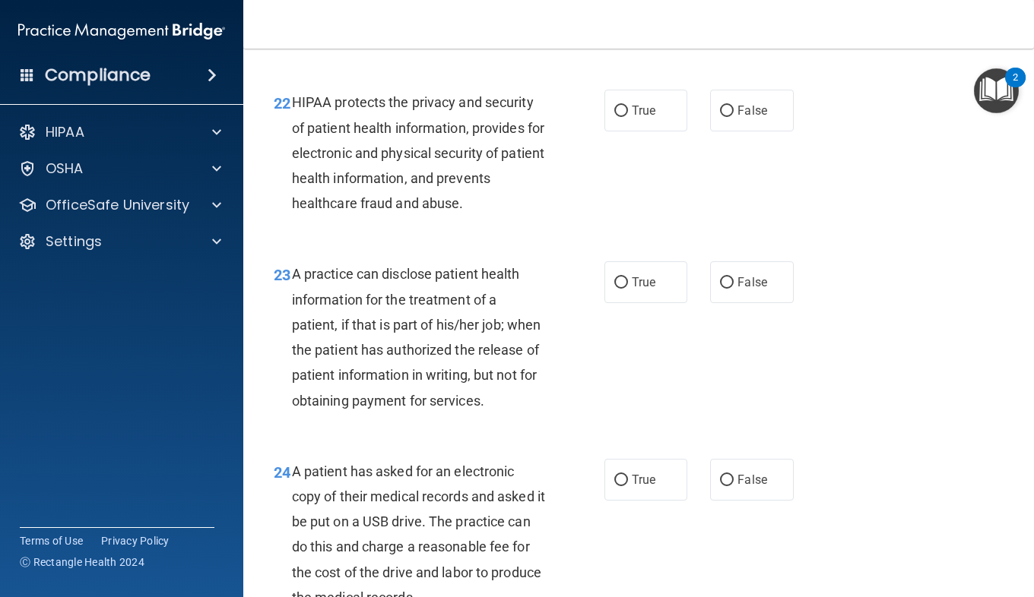
scroll to position [3063, 0]
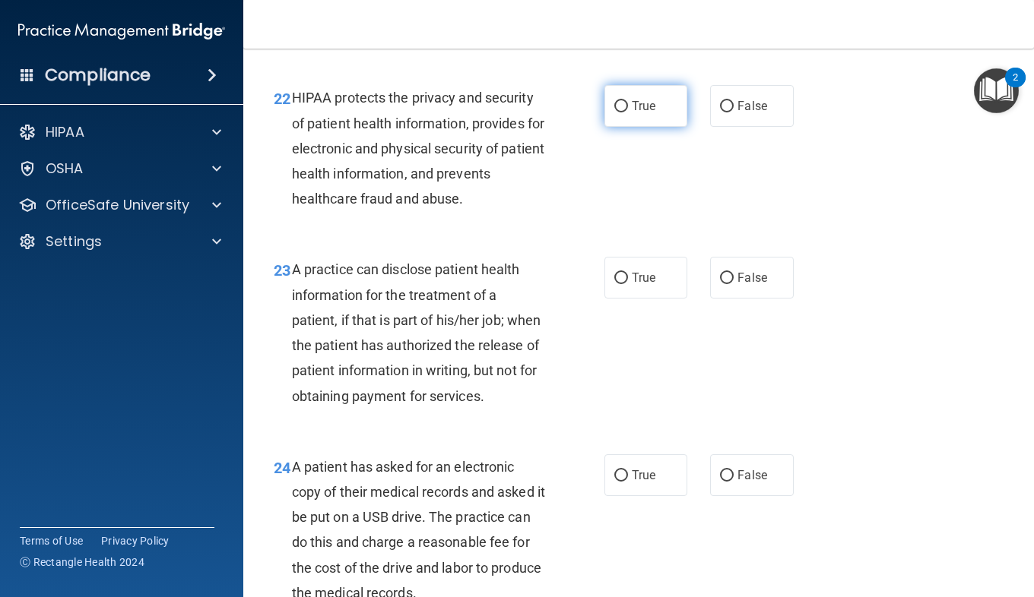
click at [617, 115] on label "True" at bounding box center [645, 106] width 83 height 42
click at [617, 112] on input "True" at bounding box center [621, 106] width 14 height 11
radio input "true"
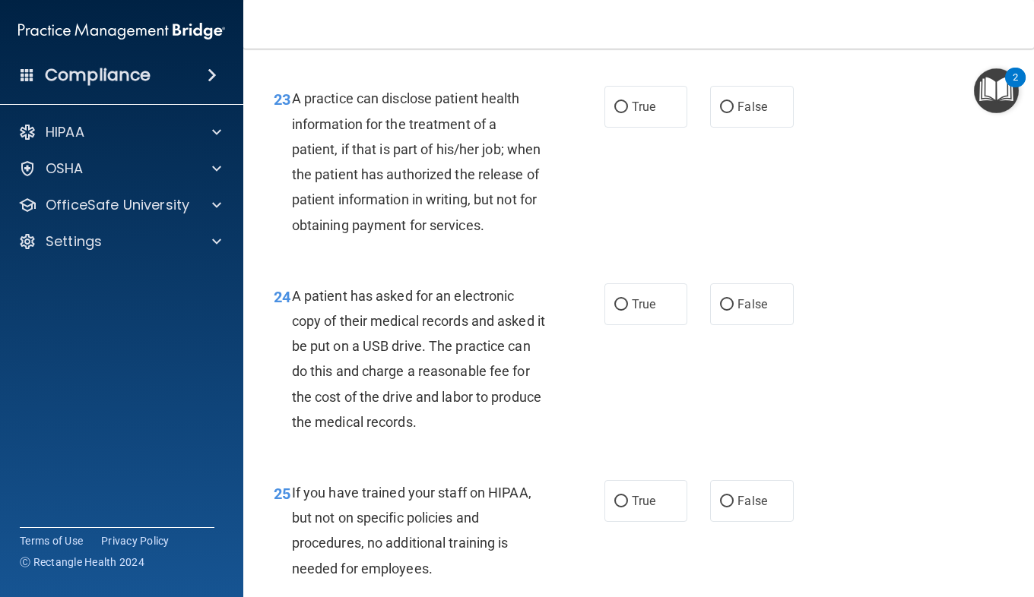
scroll to position [3233, 0]
click at [643, 106] on span "True" at bounding box center [644, 107] width 24 height 14
click at [628, 106] on input "True" at bounding box center [621, 108] width 14 height 11
radio input "true"
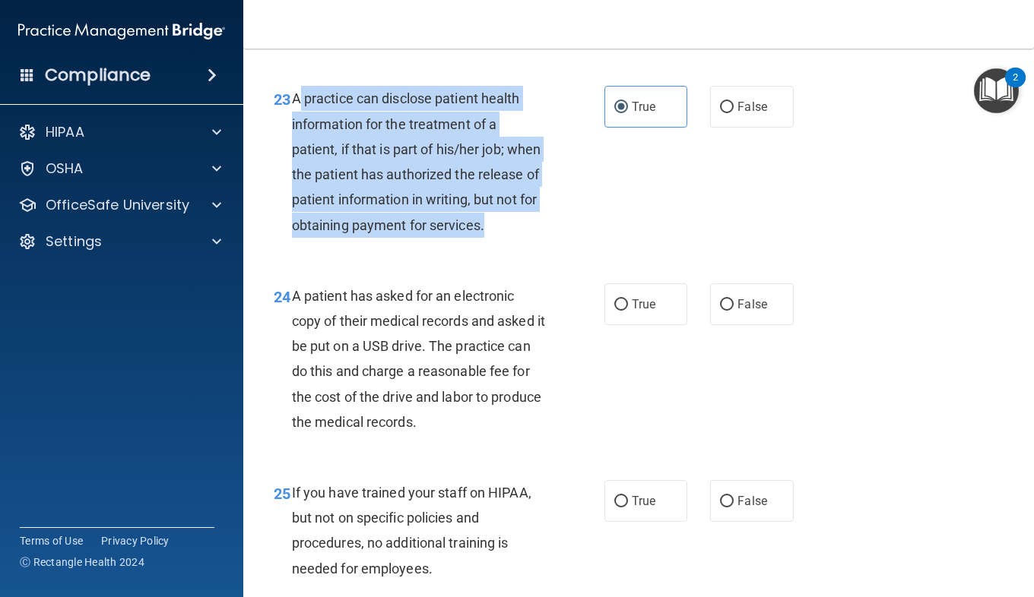
drag, startPoint x: 346, startPoint y: 249, endPoint x: 296, endPoint y: 97, distance: 159.8
click at [296, 97] on span "A practice can disclose patient health information for the treatment of a patie…" at bounding box center [416, 161] width 249 height 142
drag, startPoint x: 296, startPoint y: 97, endPoint x: 341, endPoint y: 161, distance: 78.0
click at [341, 161] on div "A practice can disclose patient health information for the treatment of a patie…" at bounding box center [424, 161] width 265 height 151
click at [348, 187] on div "A practice can disclose patient health information for the treatment of a patie…" at bounding box center [424, 161] width 265 height 151
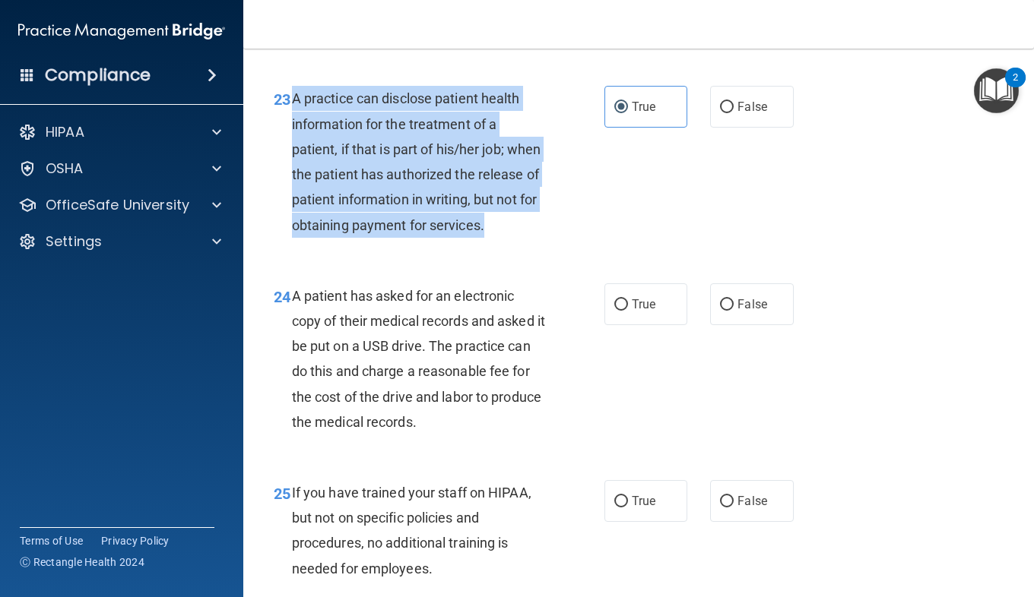
drag, startPoint x: 346, startPoint y: 250, endPoint x: 295, endPoint y: 101, distance: 157.4
click at [295, 101] on span "A practice can disclose patient health information for the treatment of a patie…" at bounding box center [416, 161] width 249 height 142
click at [588, 220] on div "23 A practice can disclose patient health information for the treatment of a pa…" at bounding box center [439, 165] width 376 height 159
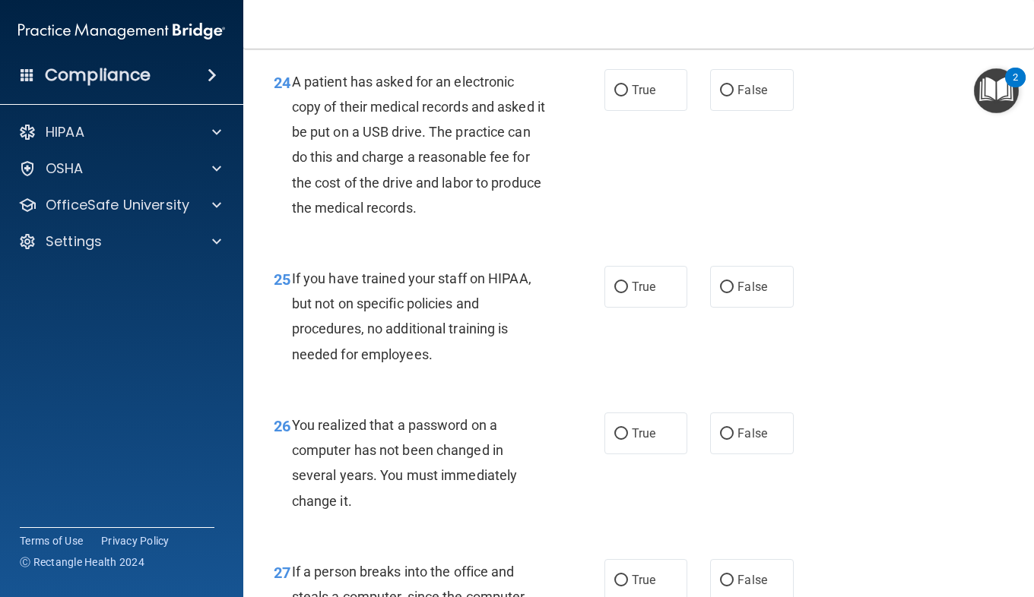
scroll to position [3449, 0]
click at [624, 110] on label "True" at bounding box center [645, 89] width 83 height 42
click at [624, 96] on input "True" at bounding box center [621, 89] width 14 height 11
radio input "true"
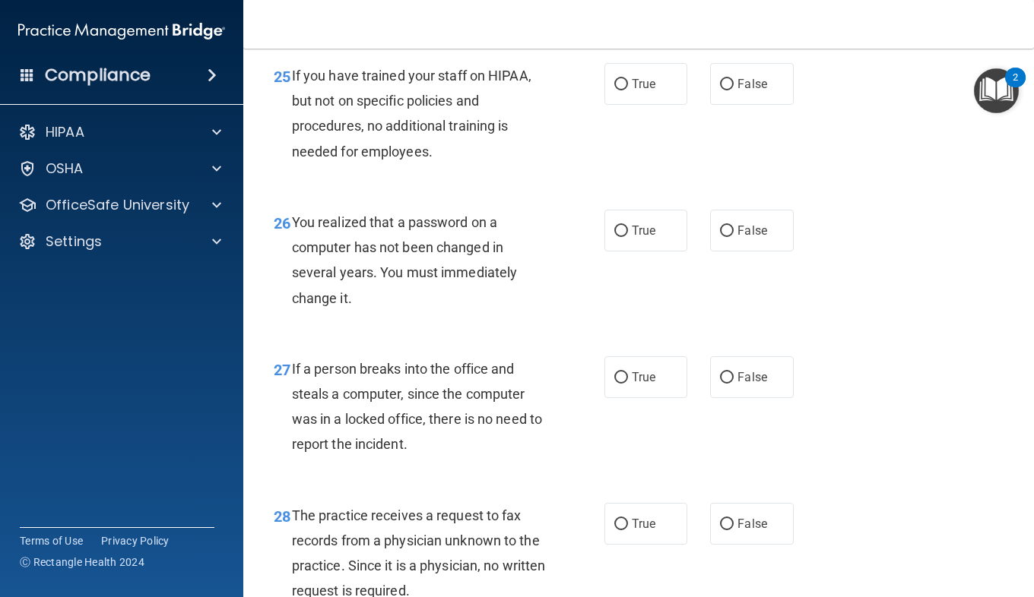
scroll to position [3659, 0]
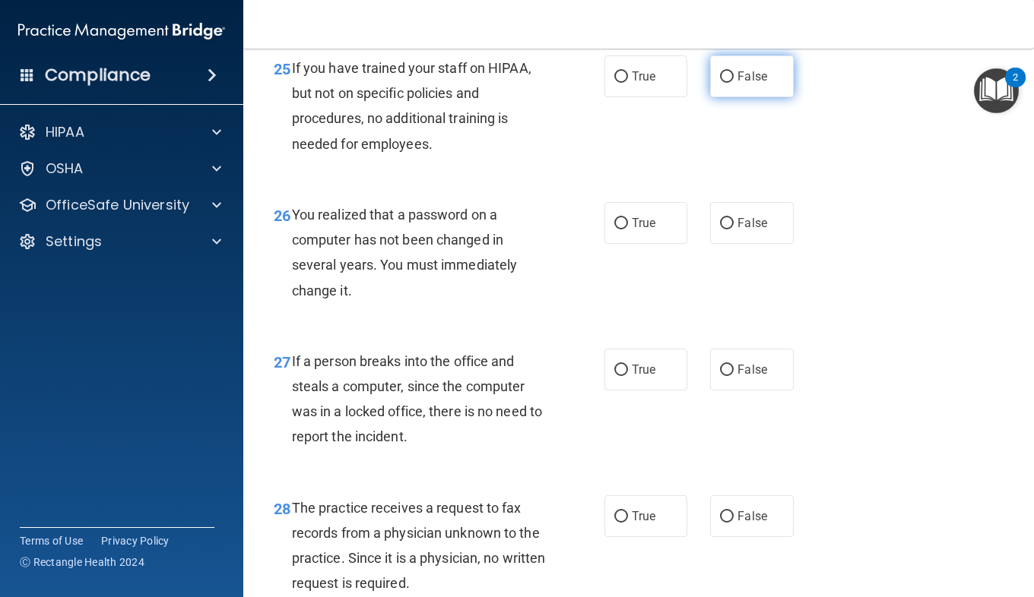
click at [731, 97] on label "False" at bounding box center [751, 76] width 83 height 42
click at [731, 83] on input "False" at bounding box center [727, 76] width 14 height 11
radio input "true"
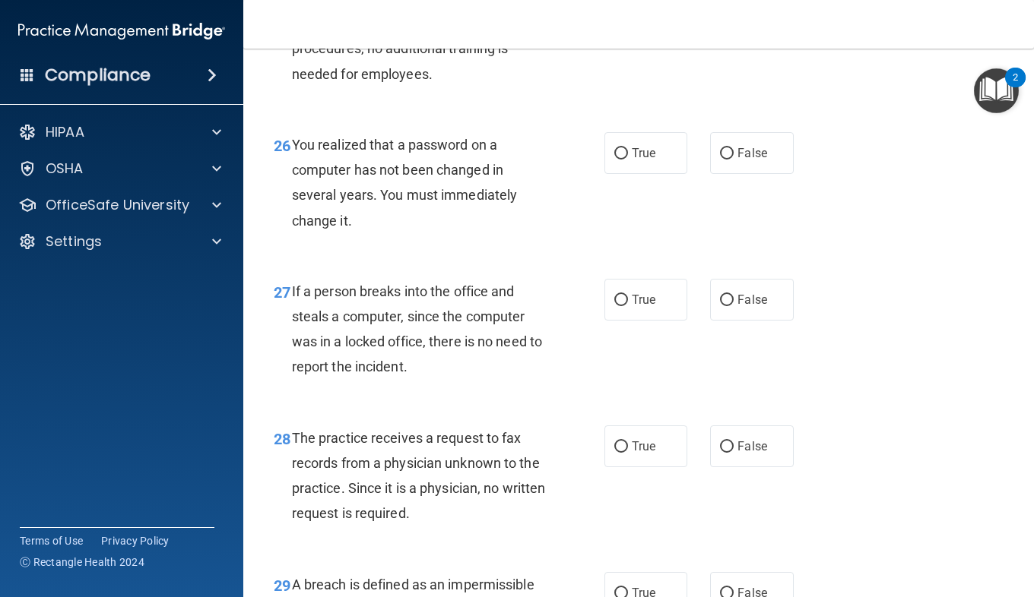
scroll to position [3740, 0]
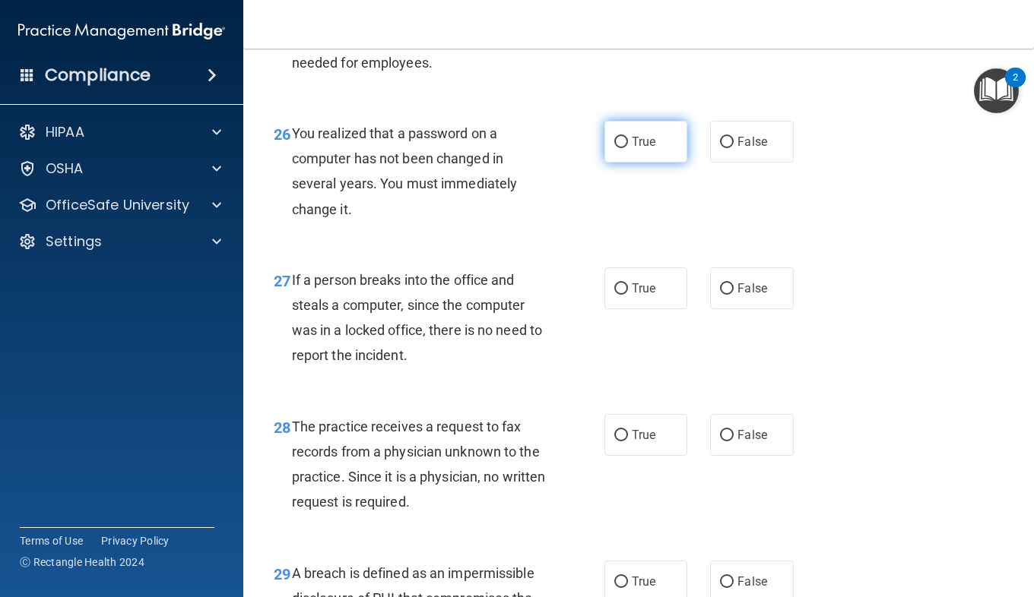
click at [622, 163] on label "True" at bounding box center [645, 142] width 83 height 42
click at [622, 148] on input "True" at bounding box center [621, 142] width 14 height 11
radio input "true"
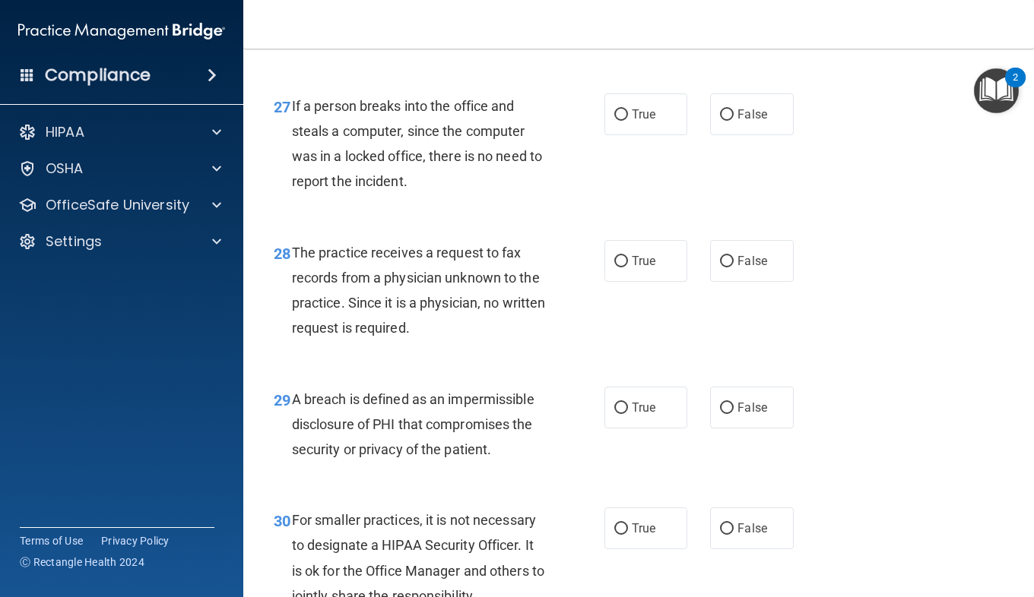
scroll to position [3952, 0]
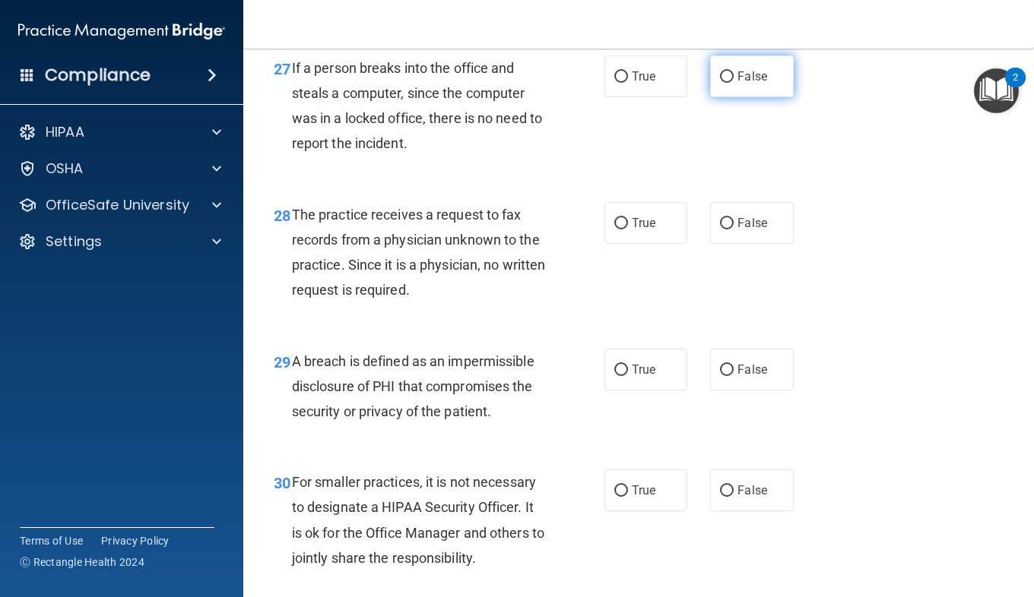
click at [730, 97] on label "False" at bounding box center [751, 76] width 83 height 42
click at [730, 83] on input "False" at bounding box center [727, 76] width 14 height 11
radio input "true"
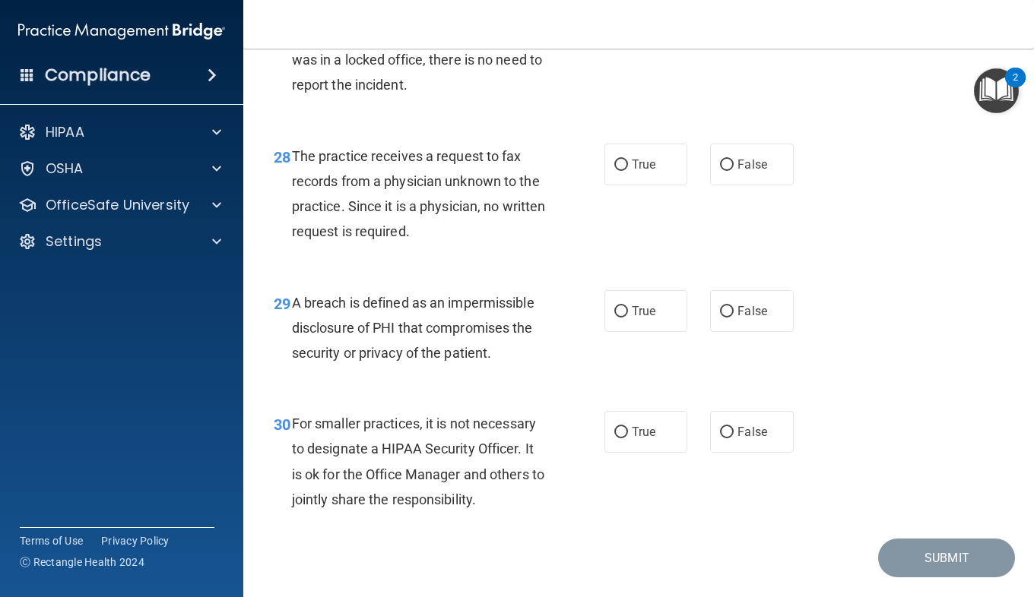
scroll to position [4012, 0]
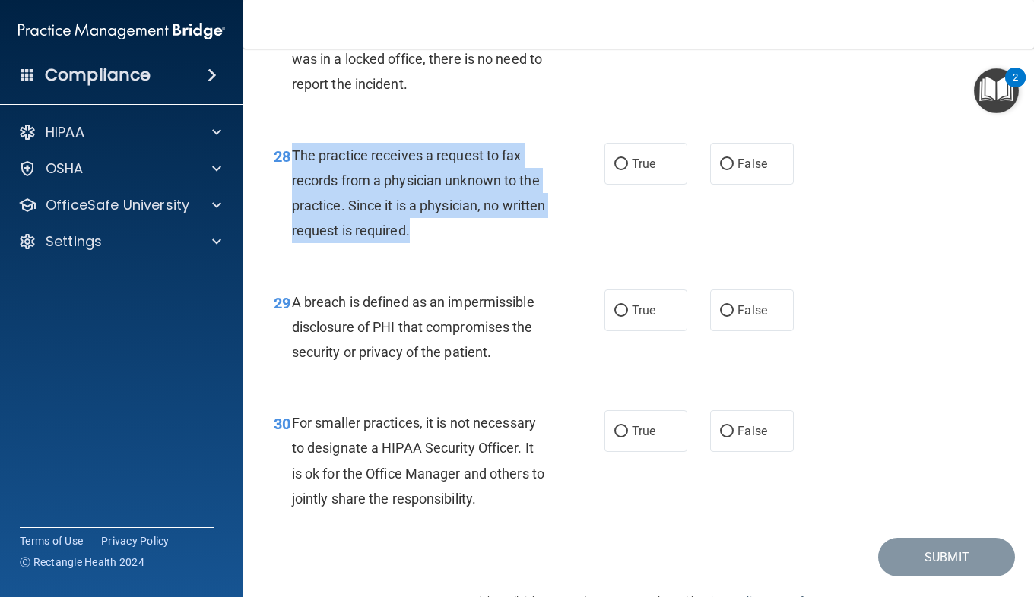
drag, startPoint x: 460, startPoint y: 258, endPoint x: 290, endPoint y: 187, distance: 184.6
click at [290, 187] on div "28 The practice receives a request to fax records from a physician unknown to t…" at bounding box center [439, 197] width 376 height 109
click at [602, 252] on div "28 The practice receives a request to fax records from a physician unknown to t…" at bounding box center [439, 197] width 376 height 109
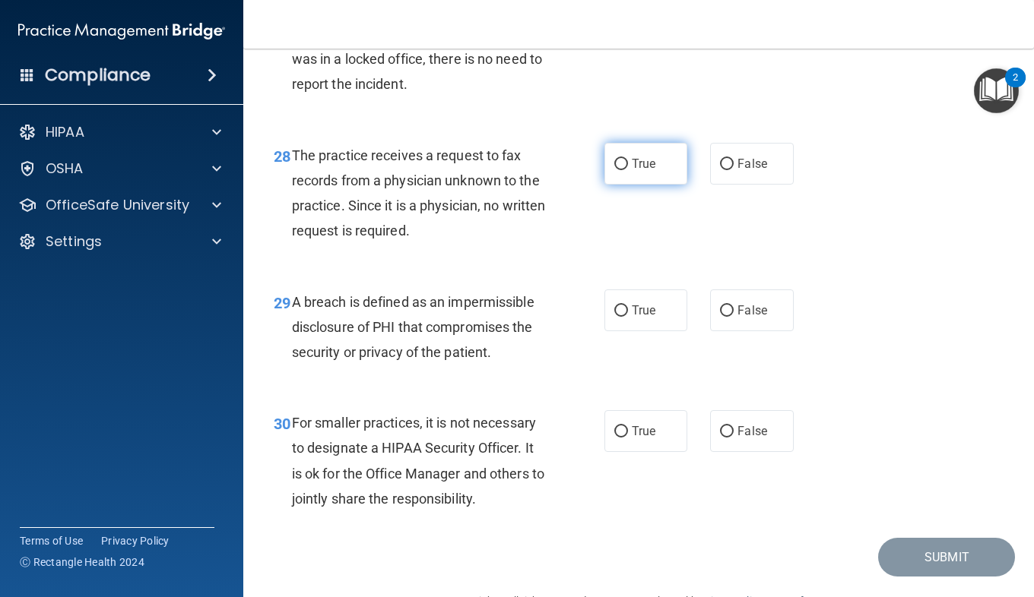
click at [624, 185] on label "True" at bounding box center [645, 164] width 83 height 42
click at [624, 170] on input "True" at bounding box center [621, 164] width 14 height 11
radio input "true"
click at [502, 296] on div "29 A breach is defined as an impermissible disclosure of PHI that compromises t…" at bounding box center [638, 332] width 752 height 122
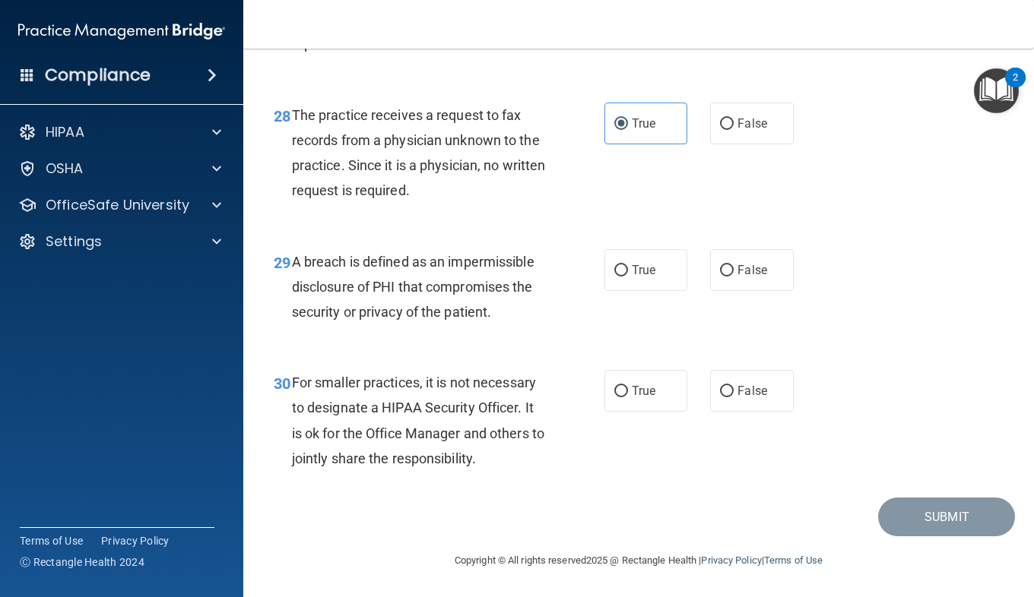
scroll to position [4070, 0]
click at [551, 198] on div "The practice receives a request to fax records from a physician unknown to the …" at bounding box center [424, 153] width 265 height 101
click at [614, 264] on label "True" at bounding box center [645, 270] width 83 height 42
click at [614, 265] on input "True" at bounding box center [621, 270] width 14 height 11
radio input "true"
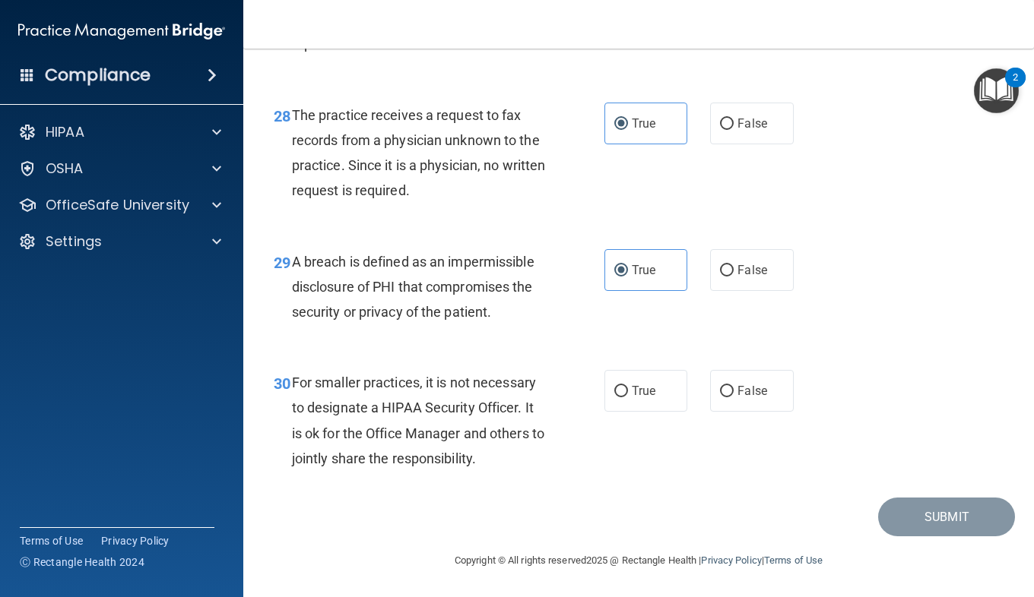
scroll to position [4078, 0]
click at [404, 427] on span "For smaller practices, it is not necessary to designate a HIPAA Security Office…" at bounding box center [418, 421] width 252 height 92
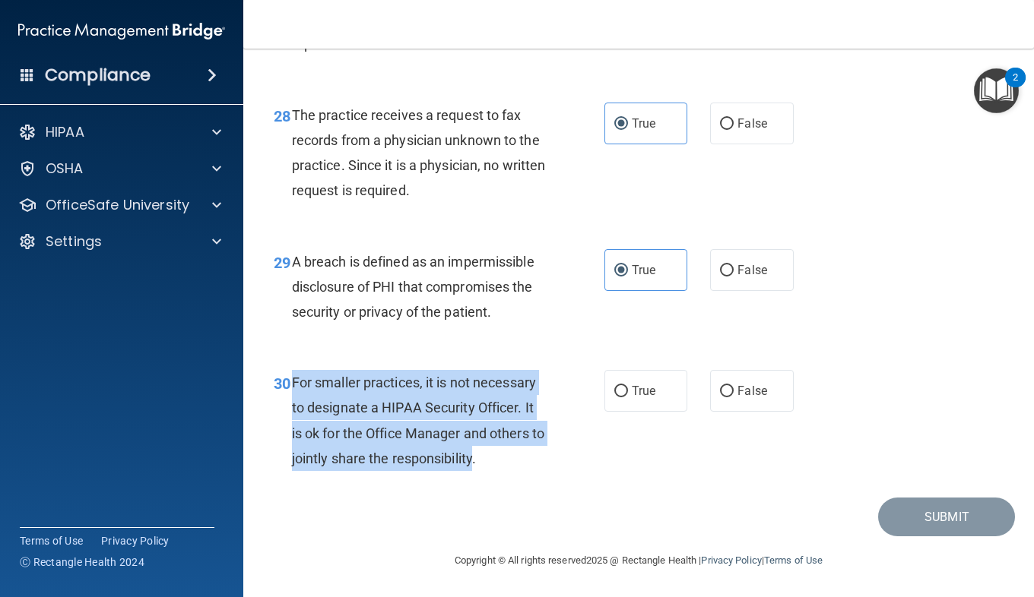
drag, startPoint x: 488, startPoint y: 458, endPoint x: 293, endPoint y: 384, distance: 208.3
click at [293, 384] on span "For smaller practices, it is not necessary to designate a HIPAA Security Office…" at bounding box center [418, 421] width 252 height 92
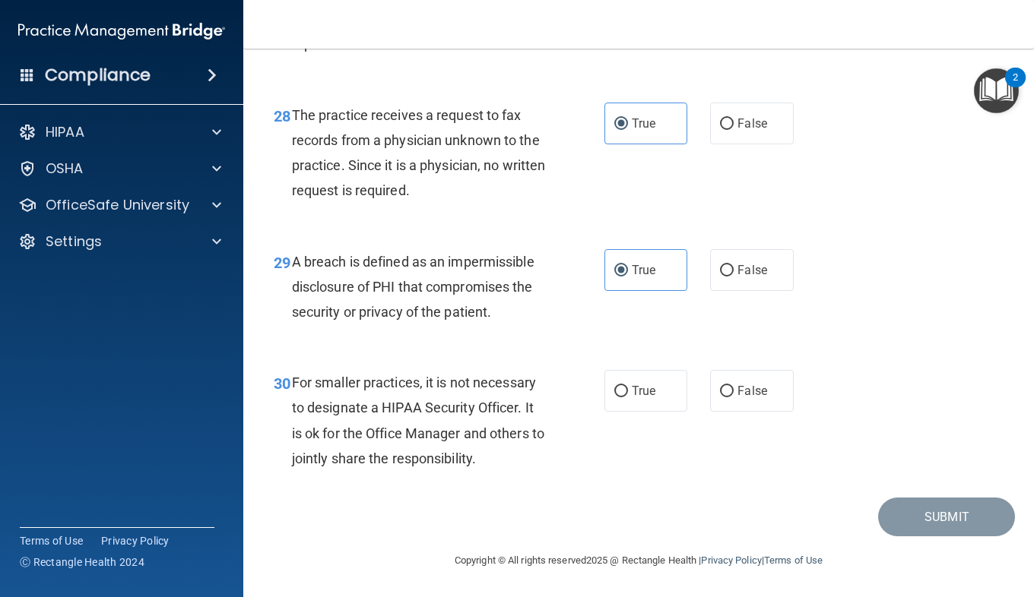
click at [588, 494] on div "30 For smaller practices, it is not necessary to designate a HIPAA Security Off…" at bounding box center [638, 424] width 752 height 147
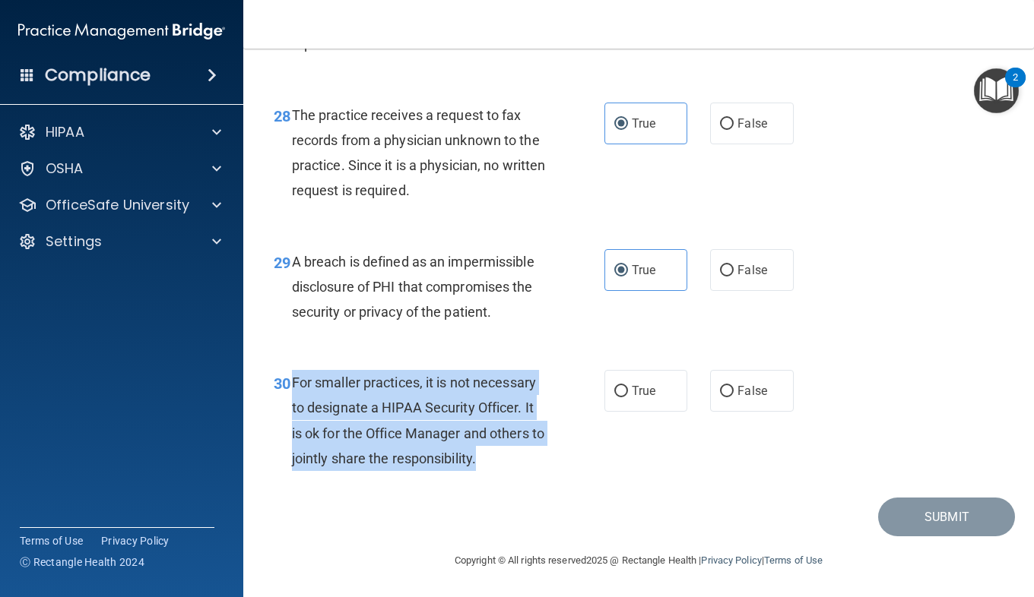
drag, startPoint x: 496, startPoint y: 455, endPoint x: 293, endPoint y: 382, distance: 215.7
click at [293, 382] on div "For smaller practices, it is not necessary to designate a HIPAA Security Office…" at bounding box center [424, 420] width 265 height 101
click at [721, 396] on input "False" at bounding box center [727, 391] width 14 height 11
radio input "true"
click at [904, 515] on button "Submit" at bounding box center [946, 517] width 137 height 39
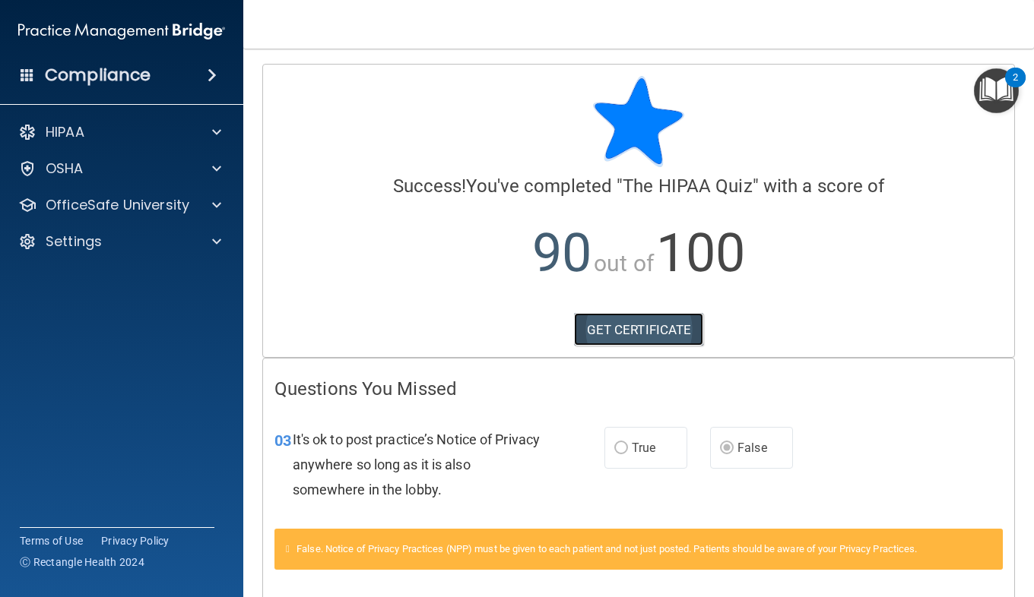
click at [613, 343] on link "GET CERTIFICATE" at bounding box center [639, 329] width 130 height 33
click at [194, 131] on div "HIPAA" at bounding box center [101, 132] width 188 height 18
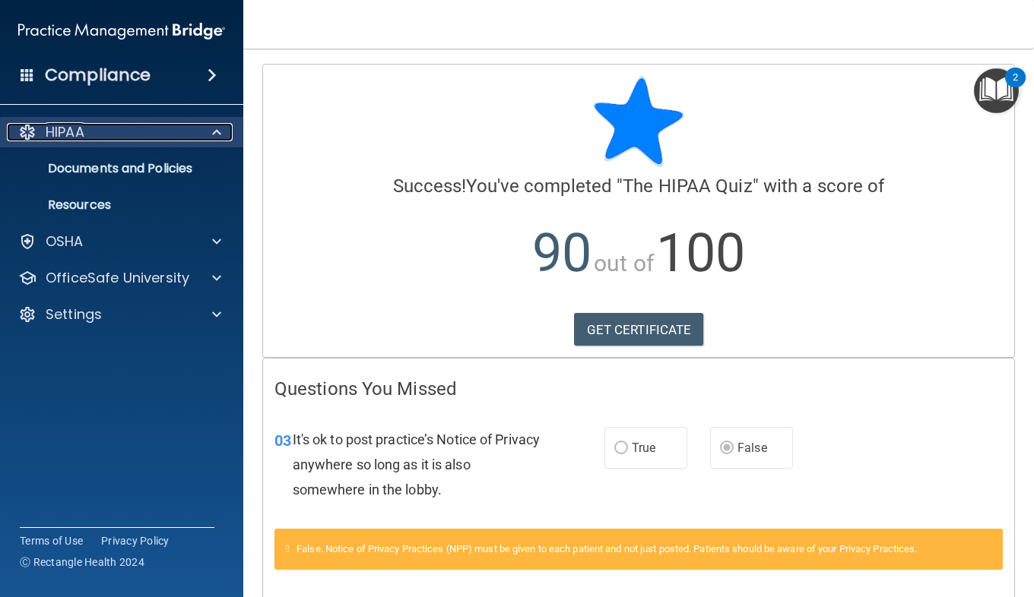
click at [91, 136] on div "HIPAA" at bounding box center [101, 132] width 188 height 18
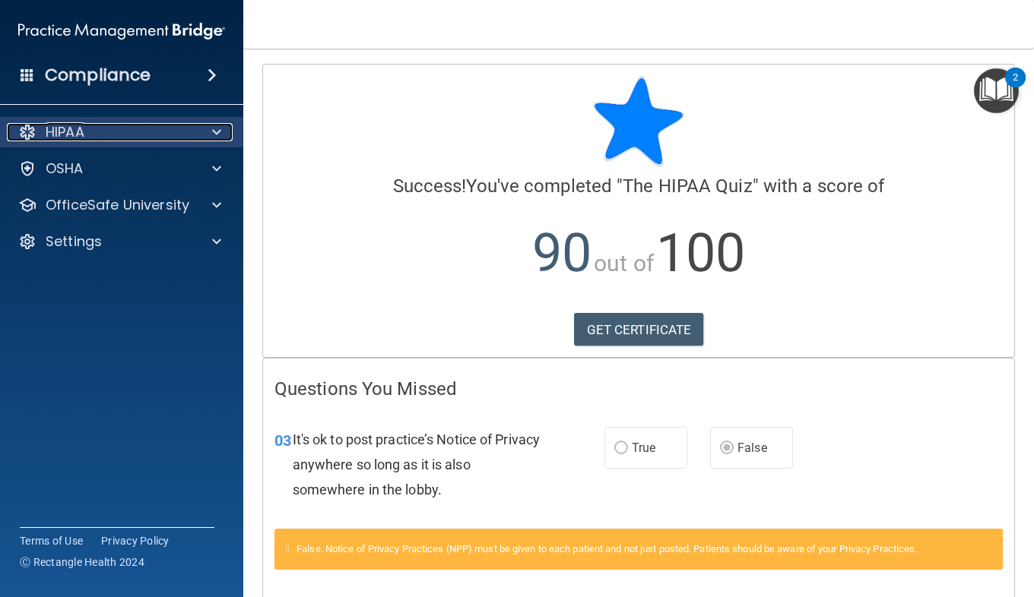
click at [91, 136] on div "HIPAA" at bounding box center [101, 132] width 188 height 18
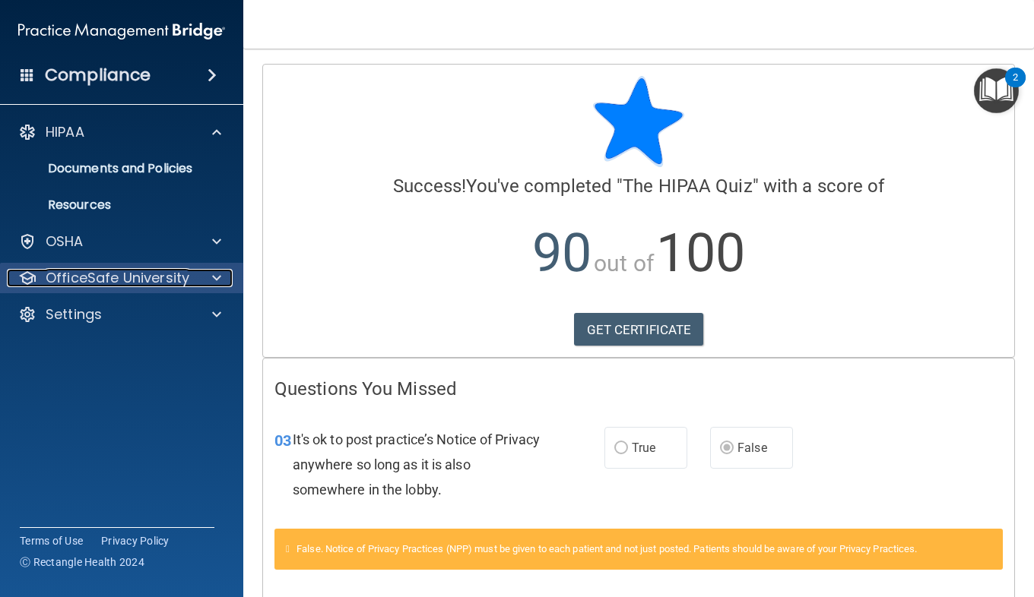
click at [108, 272] on p "OfficeSafe University" at bounding box center [118, 278] width 144 height 18
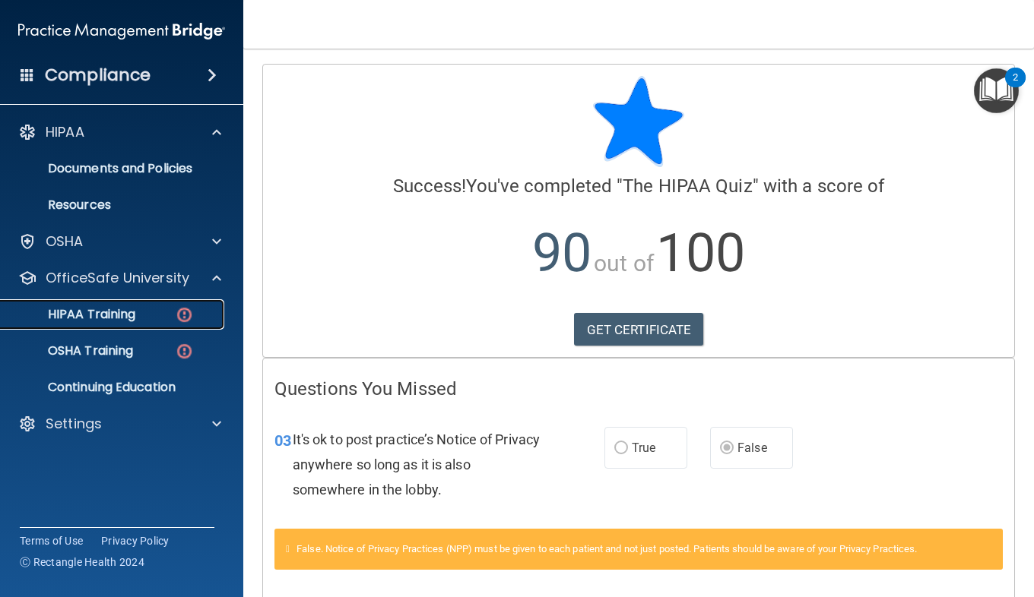
click at [107, 317] on p "HIPAA Training" at bounding box center [72, 314] width 125 height 15
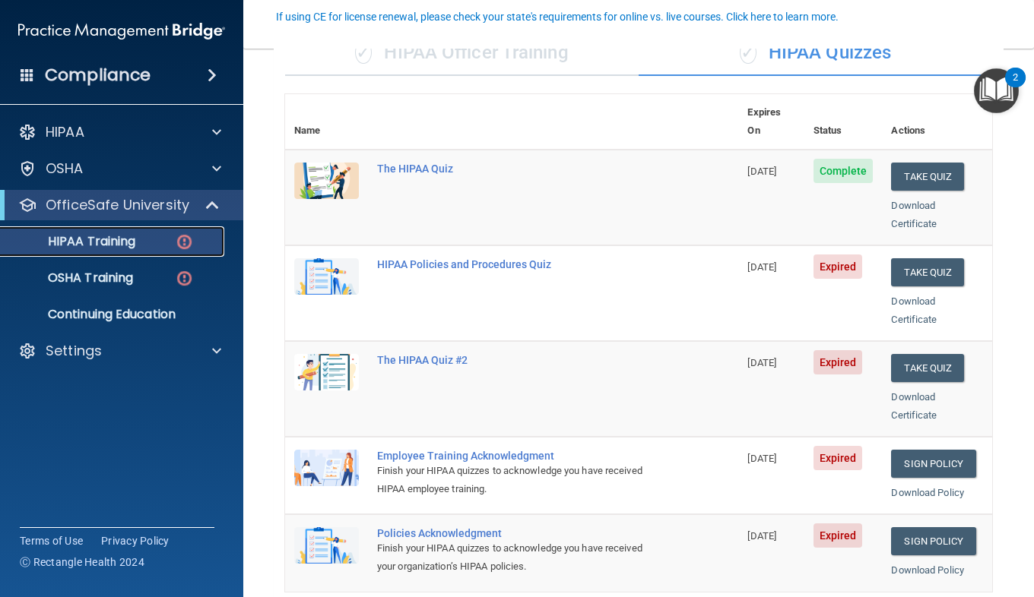
scroll to position [138, 0]
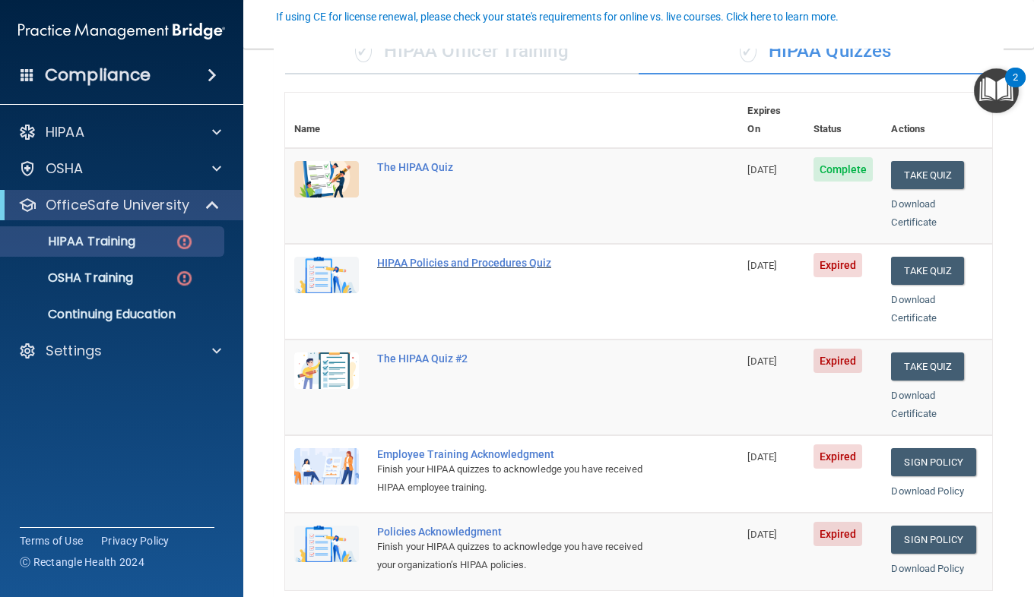
click at [448, 257] on div "HIPAA Policies and Procedures Quiz" at bounding box center [519, 263] width 285 height 12
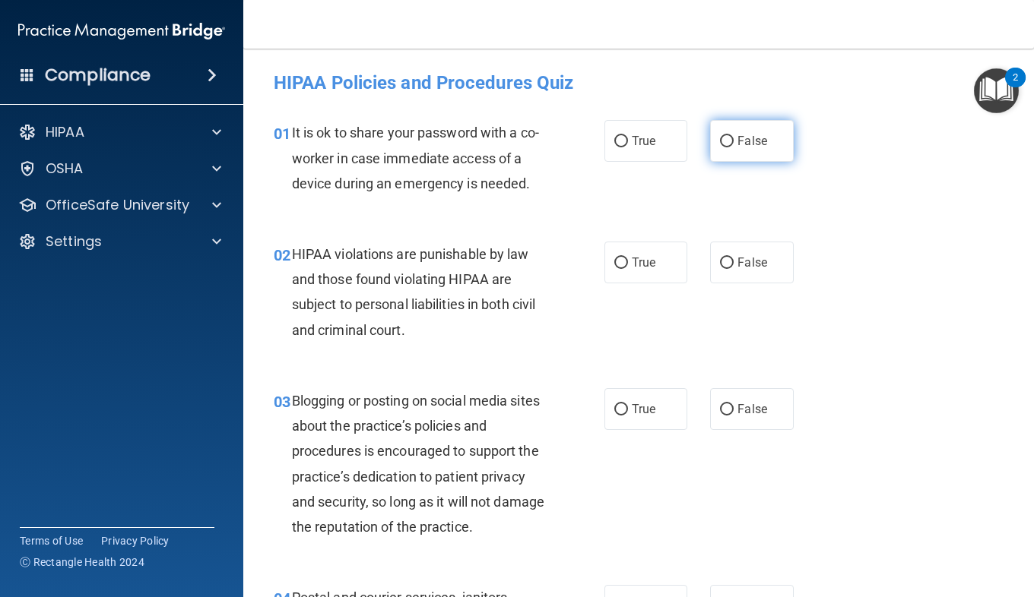
click at [744, 131] on label "False" at bounding box center [751, 141] width 83 height 42
click at [733, 136] on input "False" at bounding box center [727, 141] width 14 height 11
radio input "true"
click at [655, 258] on label "True" at bounding box center [645, 263] width 83 height 42
click at [628, 258] on input "True" at bounding box center [621, 263] width 14 height 11
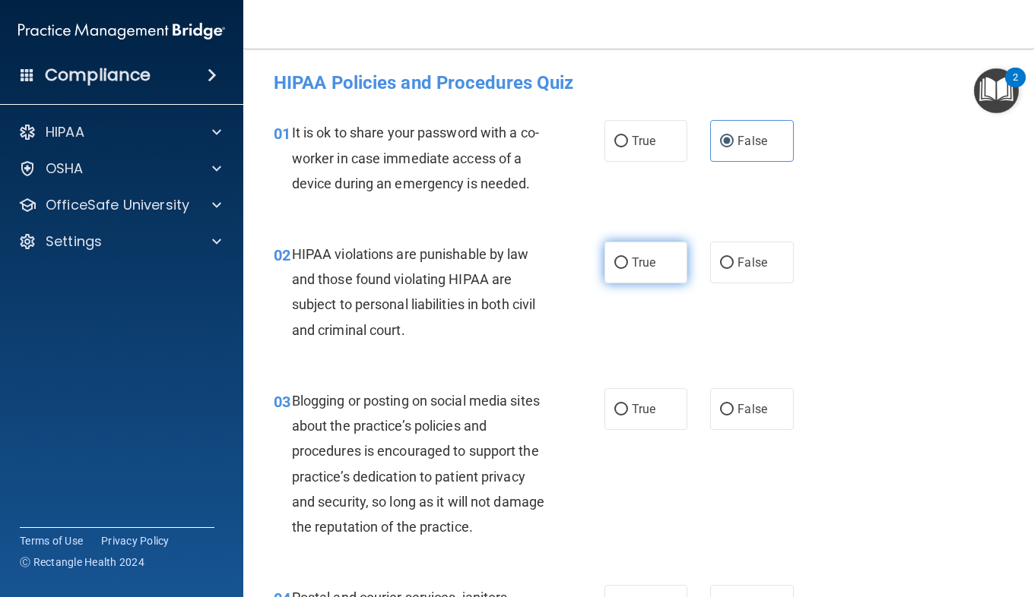
radio input "true"
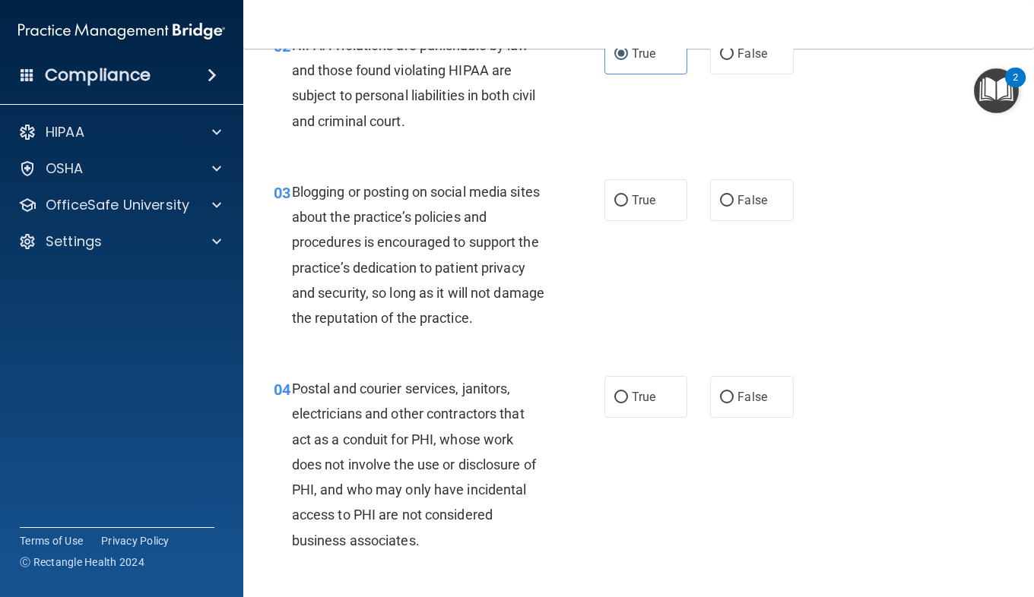
scroll to position [227, 0]
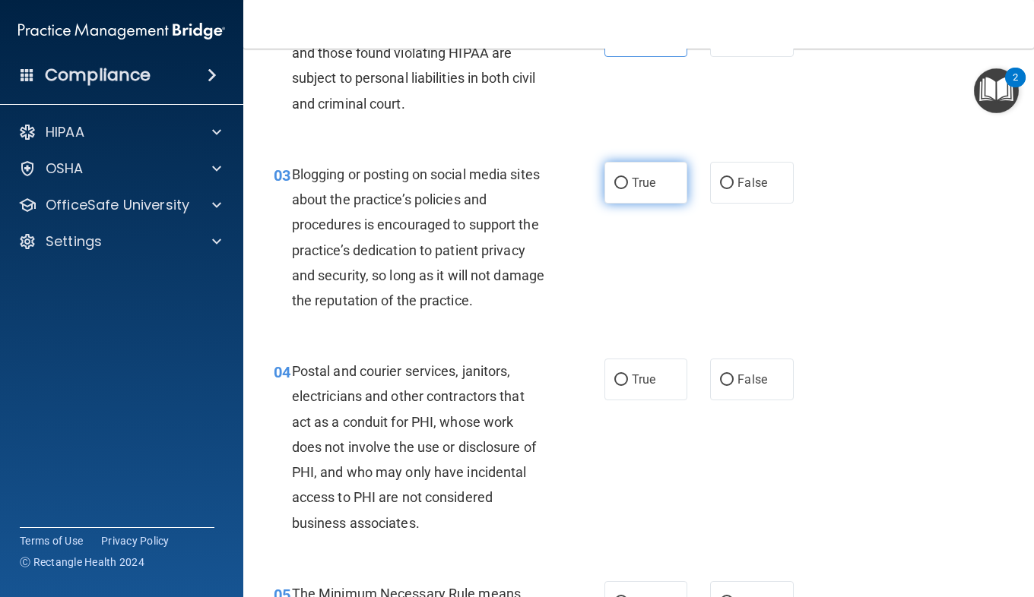
click at [633, 197] on label "True" at bounding box center [645, 183] width 83 height 42
click at [628, 189] on input "True" at bounding box center [621, 183] width 14 height 11
radio input "true"
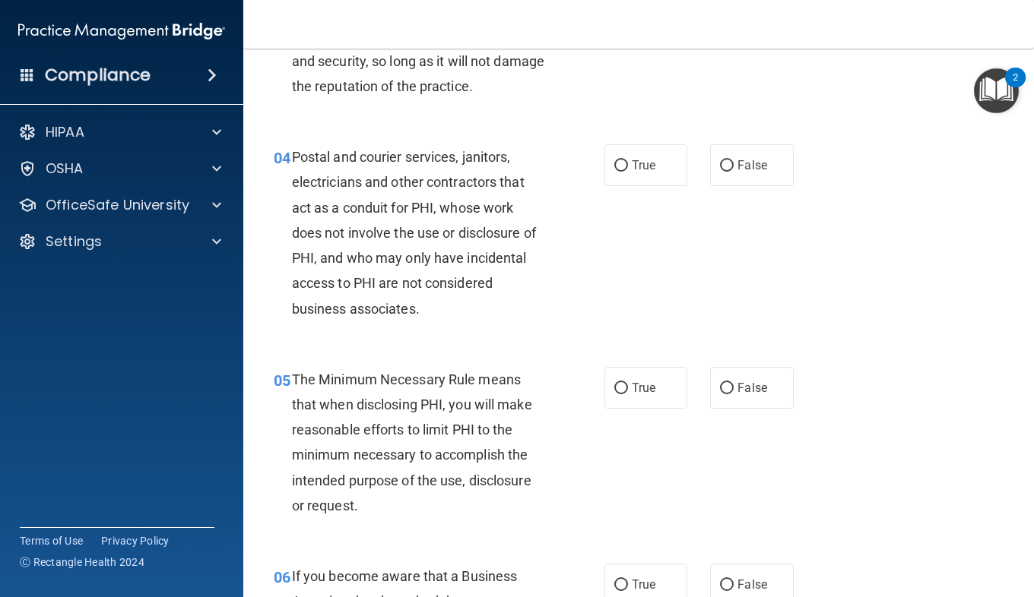
scroll to position [451, 0]
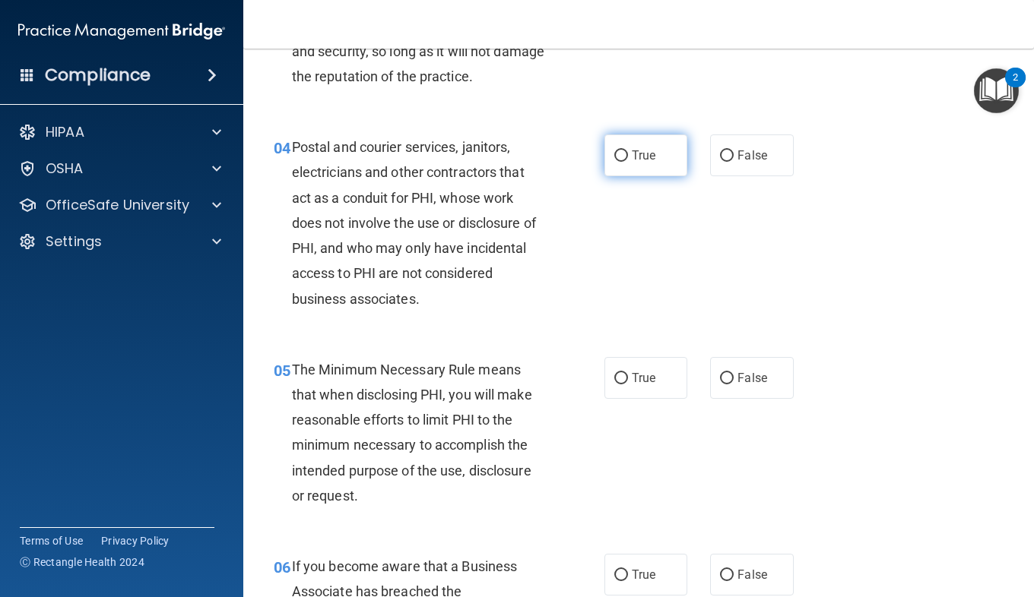
click at [619, 175] on label "True" at bounding box center [645, 156] width 83 height 42
click at [619, 162] on input "True" at bounding box center [621, 155] width 14 height 11
radio input "true"
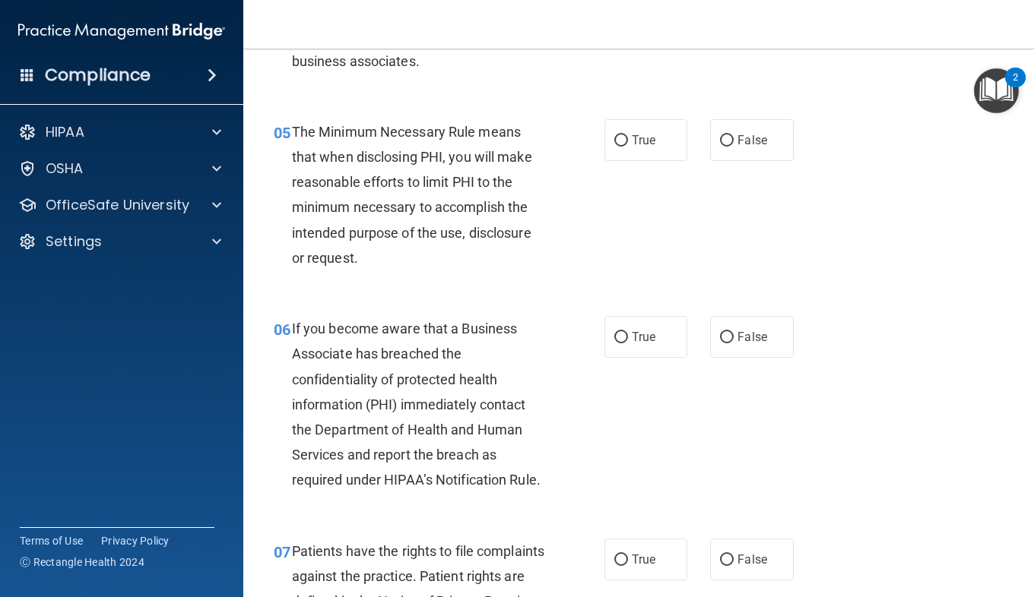
scroll to position [689, 0]
click at [632, 141] on span "True" at bounding box center [644, 139] width 24 height 14
click at [628, 141] on input "True" at bounding box center [621, 140] width 14 height 11
radio input "true"
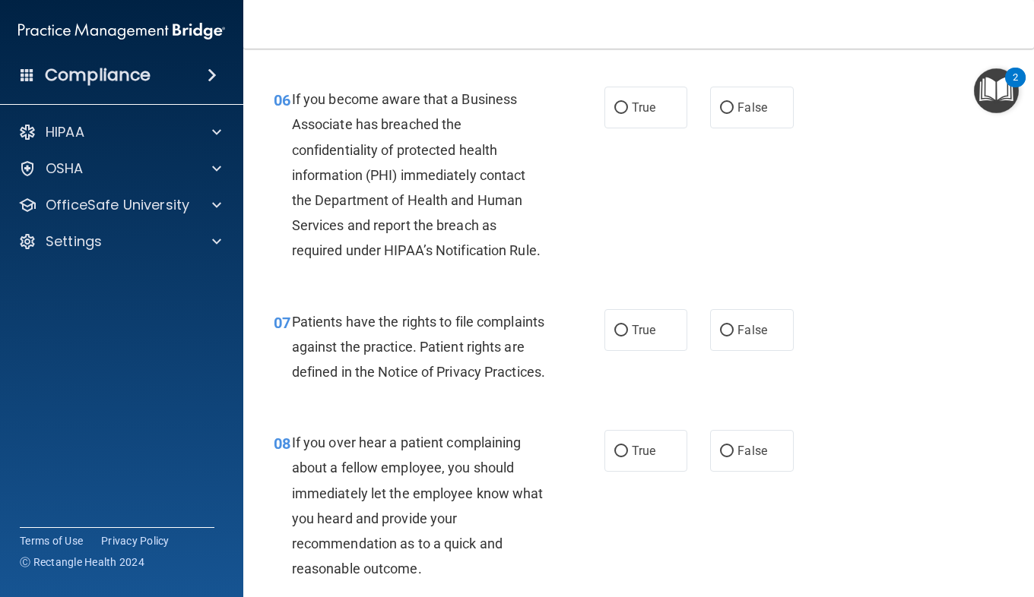
scroll to position [923, 0]
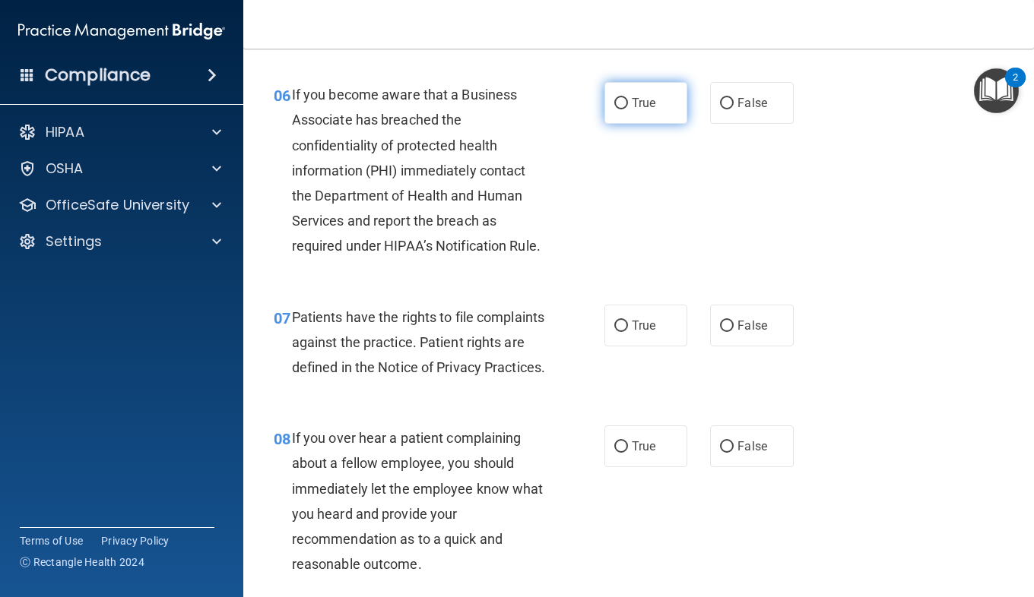
click at [615, 119] on label "True" at bounding box center [645, 103] width 83 height 42
click at [615, 109] on input "True" at bounding box center [621, 103] width 14 height 11
radio input "true"
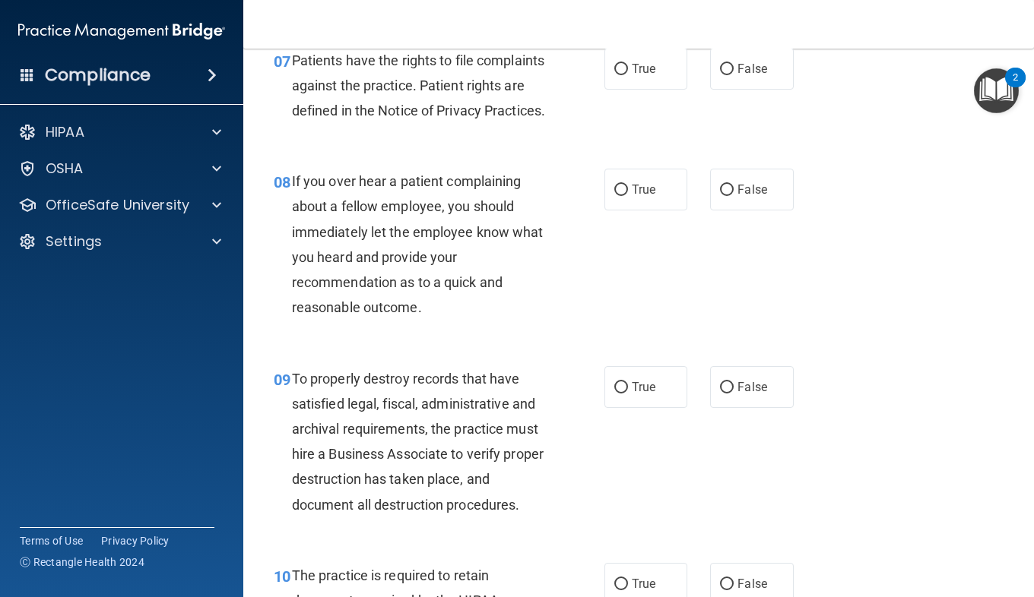
scroll to position [1174, 0]
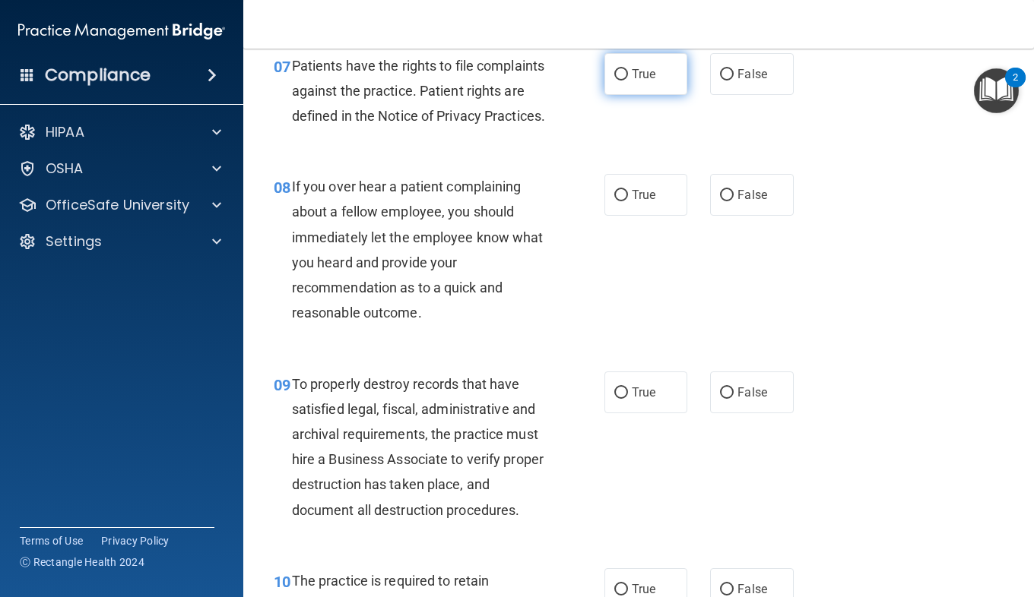
click at [635, 95] on label "True" at bounding box center [645, 74] width 83 height 42
click at [628, 81] on input "True" at bounding box center [621, 74] width 14 height 11
radio input "true"
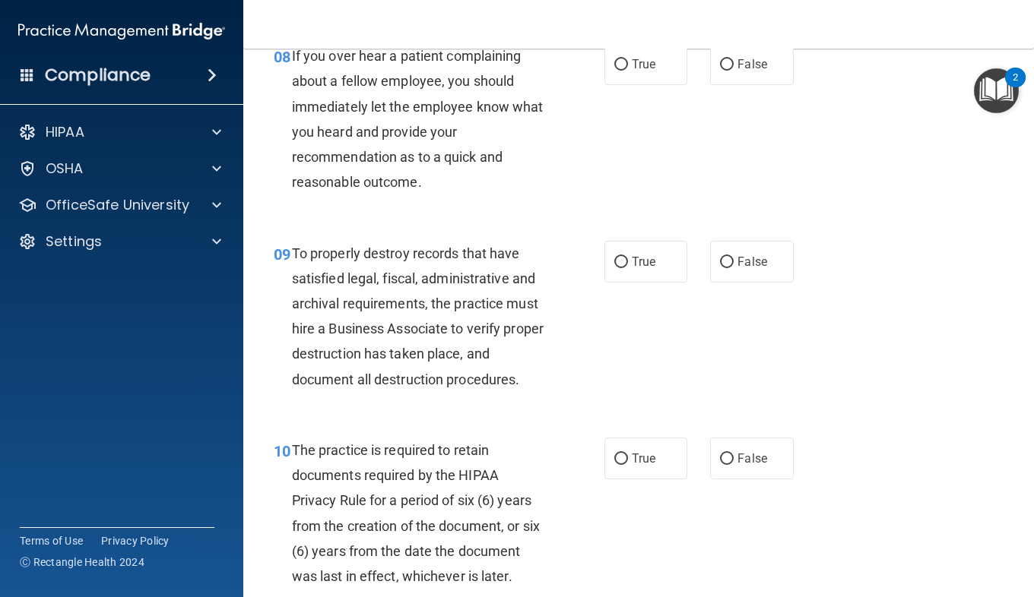
scroll to position [1306, 0]
click at [726, 70] on input "False" at bounding box center [727, 64] width 14 height 11
radio input "true"
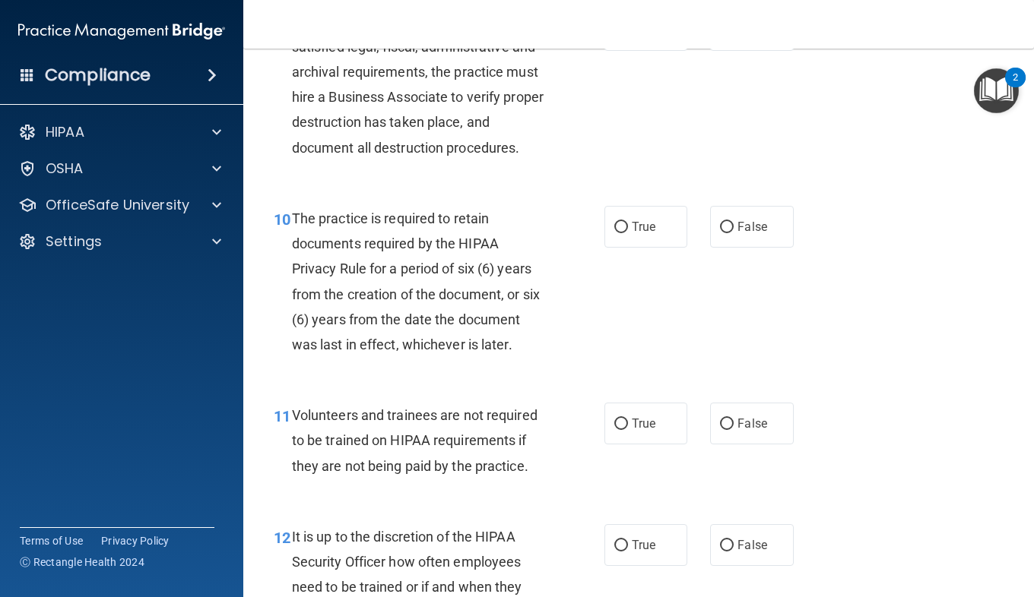
scroll to position [1537, 0]
click at [733, 51] on label "False" at bounding box center [751, 30] width 83 height 42
click at [733, 36] on input "False" at bounding box center [727, 30] width 14 height 11
radio input "true"
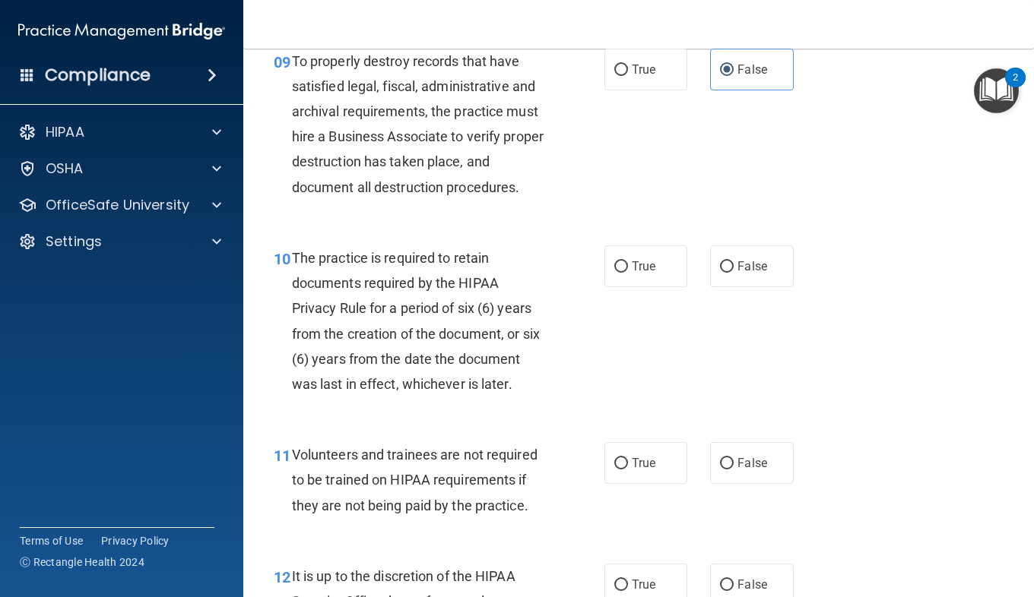
scroll to position [1497, 0]
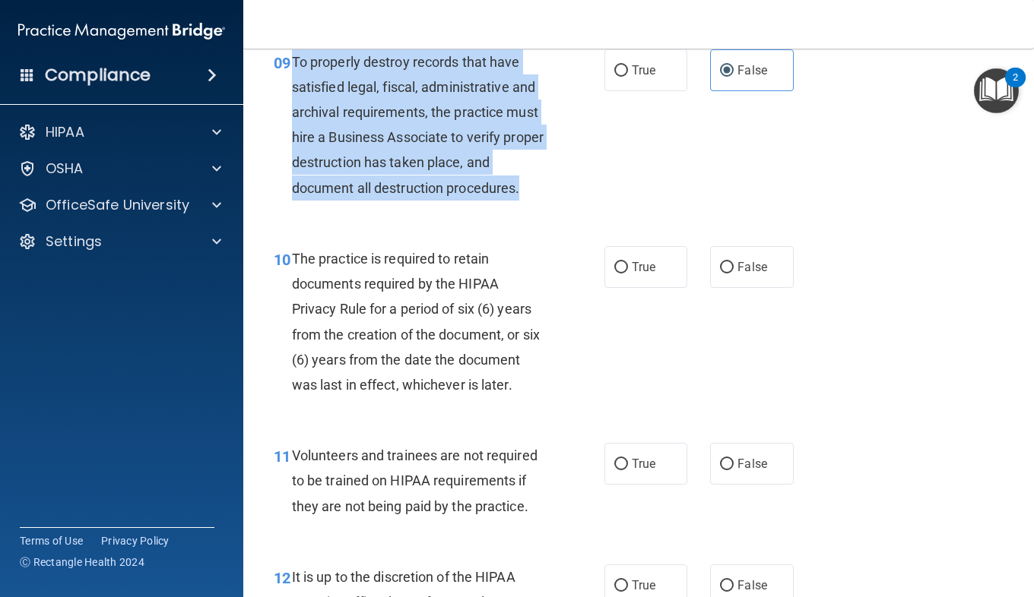
drag, startPoint x: 523, startPoint y: 238, endPoint x: 293, endPoint y: 105, distance: 265.3
click at [293, 105] on div "To properly destroy records that have satisfied legal, fiscal, administrative a…" at bounding box center [424, 124] width 265 height 151
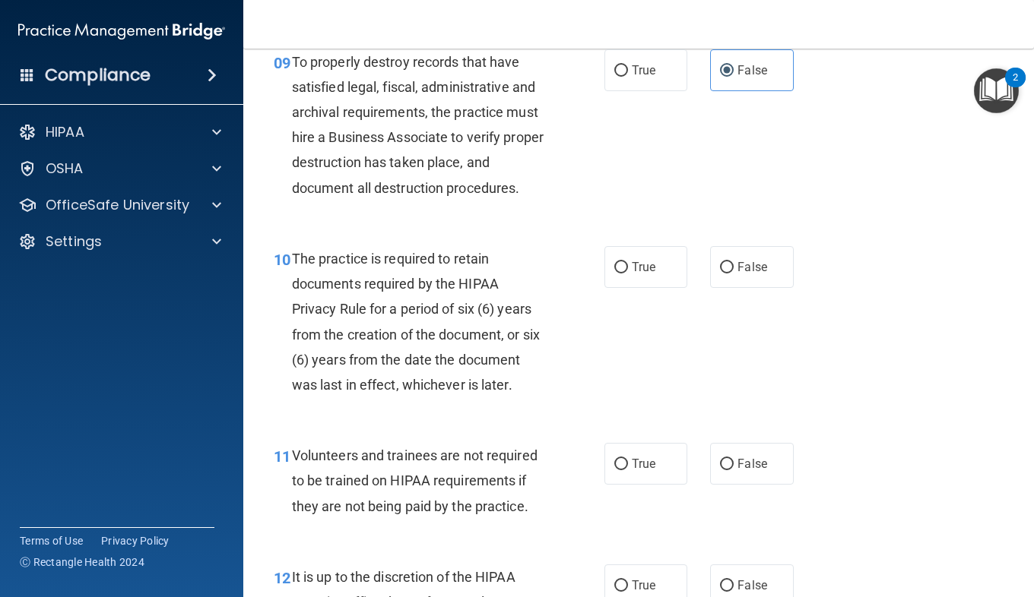
click at [656, 163] on div "09 To properly destroy records that have satisfied legal, fiscal, administrativ…" at bounding box center [638, 128] width 752 height 197
click at [638, 91] on label "True" at bounding box center [645, 70] width 83 height 42
click at [628, 77] on input "True" at bounding box center [621, 70] width 14 height 11
radio input "true"
radio input "false"
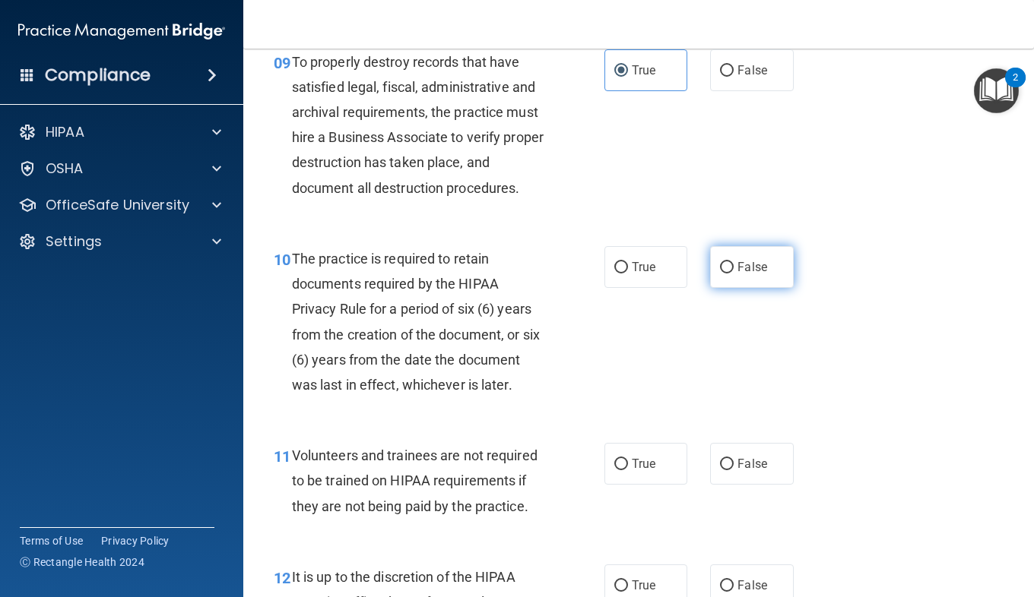
click at [712, 288] on label "False" at bounding box center [751, 267] width 83 height 42
click at [720, 274] on input "False" at bounding box center [727, 267] width 14 height 11
radio input "true"
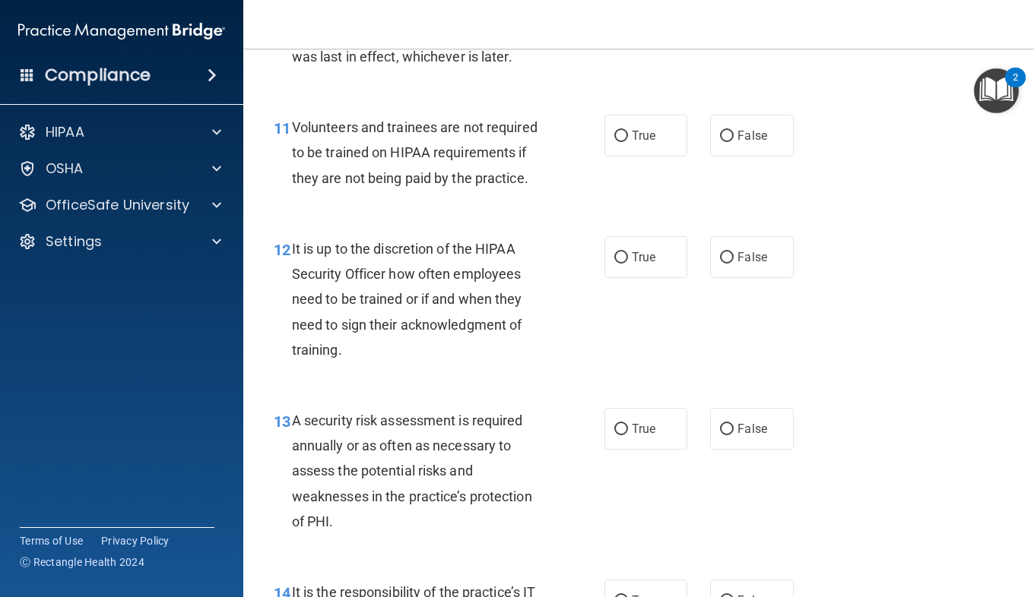
scroll to position [1826, 0]
click at [619, 141] on input "True" at bounding box center [621, 135] width 14 height 11
radio input "true"
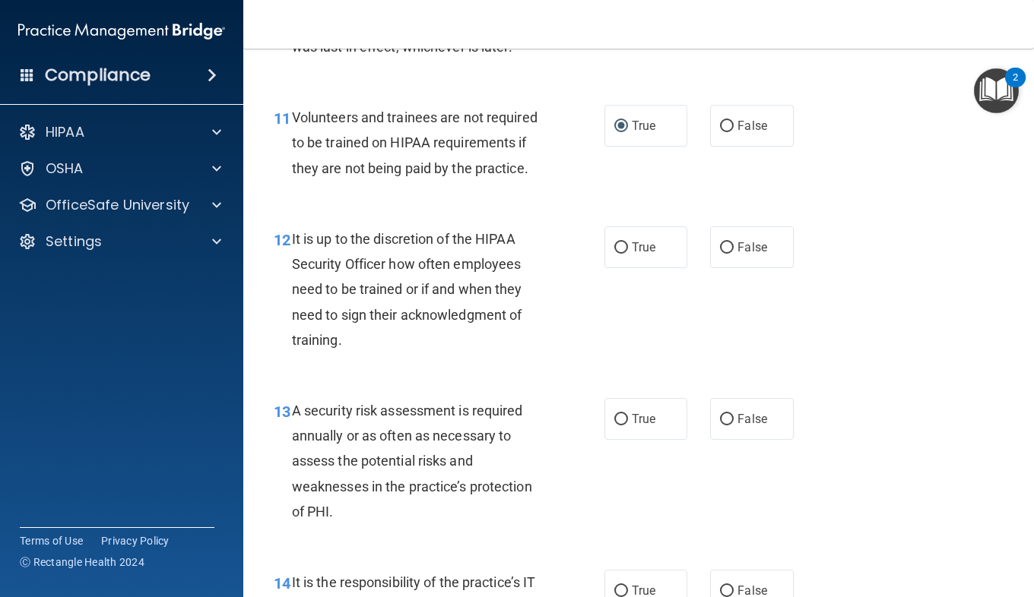
scroll to position [1834, 0]
click at [632, 255] on span "True" at bounding box center [644, 248] width 24 height 14
click at [628, 255] on input "True" at bounding box center [621, 248] width 14 height 11
radio input "true"
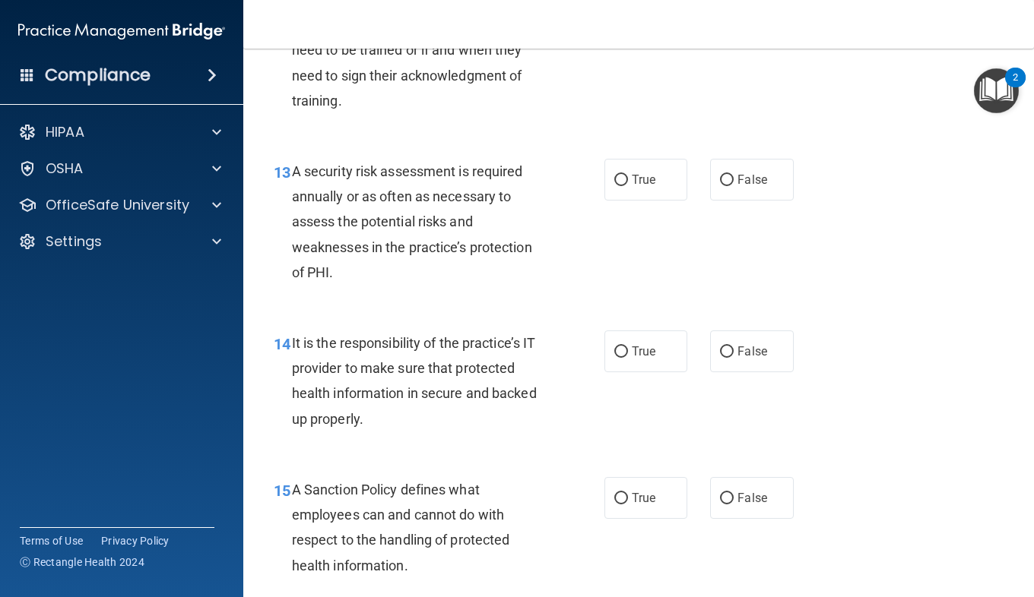
scroll to position [2075, 0]
click at [632, 186] on span "True" at bounding box center [644, 179] width 24 height 14
click at [628, 185] on input "True" at bounding box center [621, 179] width 14 height 11
radio input "true"
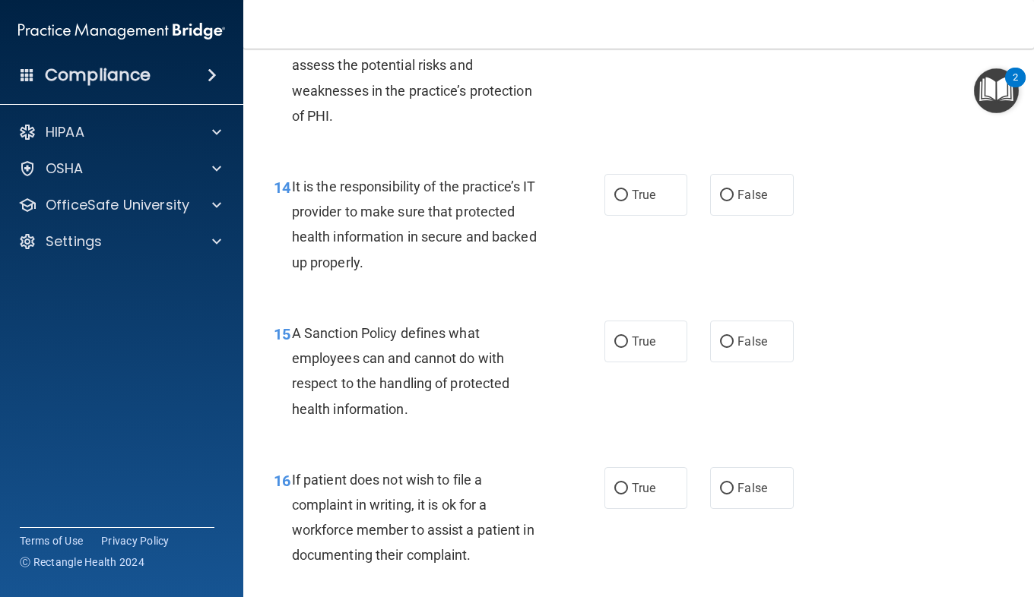
scroll to position [2230, 0]
click at [809, 290] on div "14 It is the responsibility of the practice’s IT provider to make sure that pro…" at bounding box center [638, 229] width 752 height 147
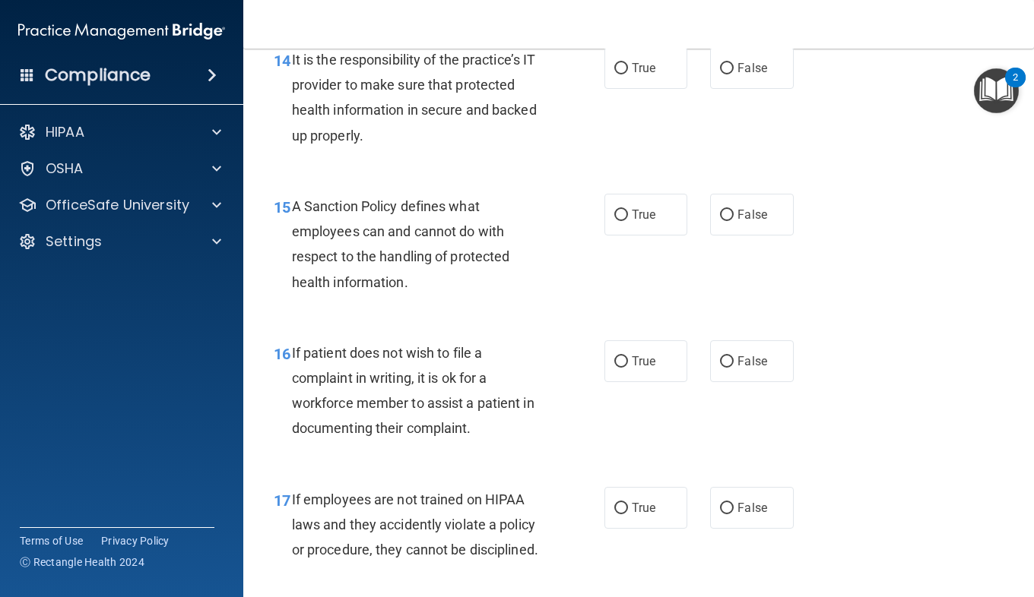
scroll to position [2357, 0]
click at [632, 90] on label "True" at bounding box center [645, 69] width 83 height 42
click at [628, 75] on input "True" at bounding box center [621, 69] width 14 height 11
radio input "true"
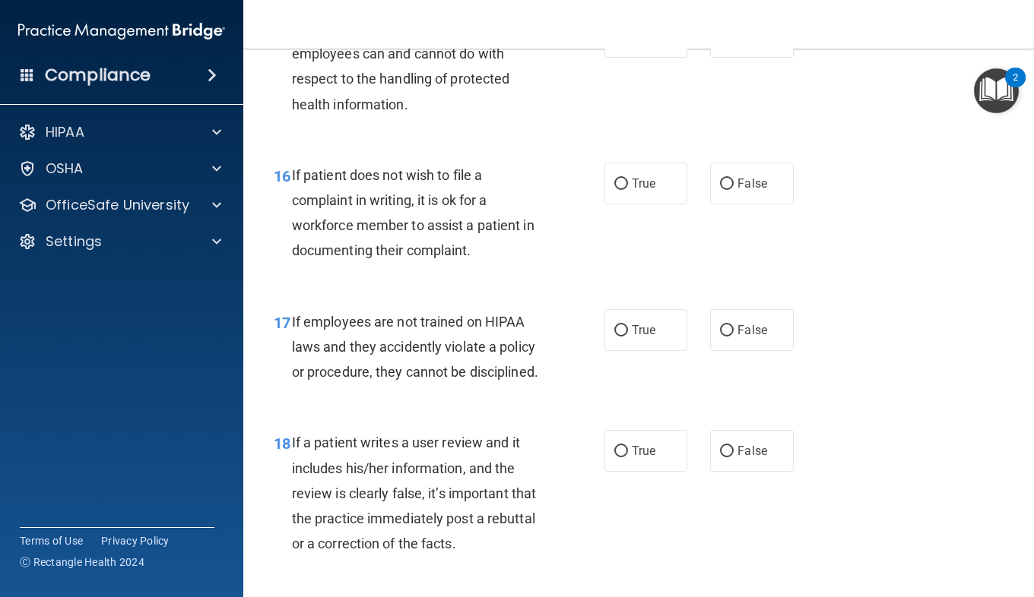
scroll to position [2537, 0]
click at [619, 42] on input "True" at bounding box center [621, 35] width 14 height 11
radio input "true"
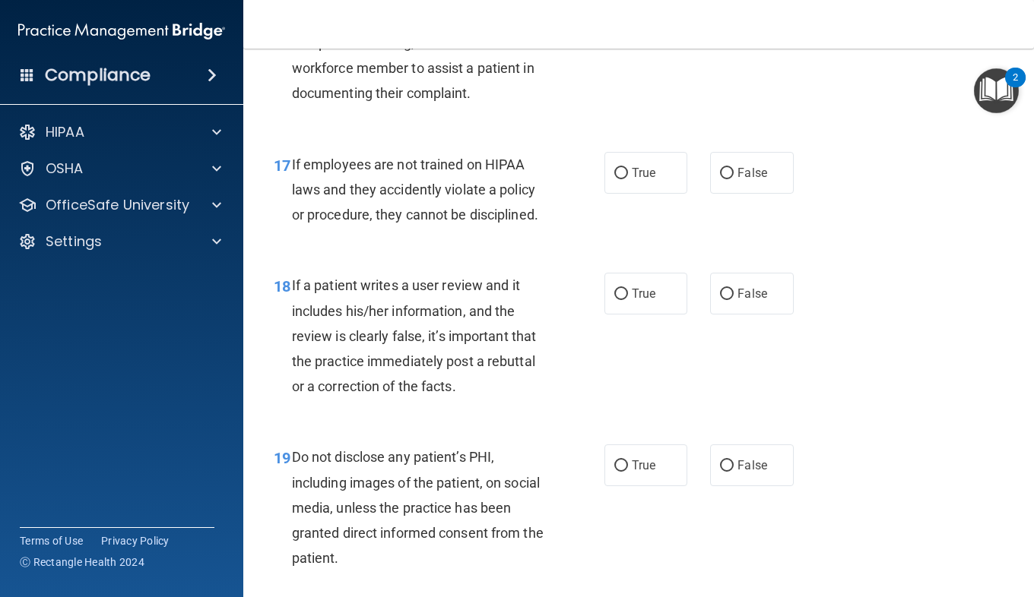
scroll to position [2696, 0]
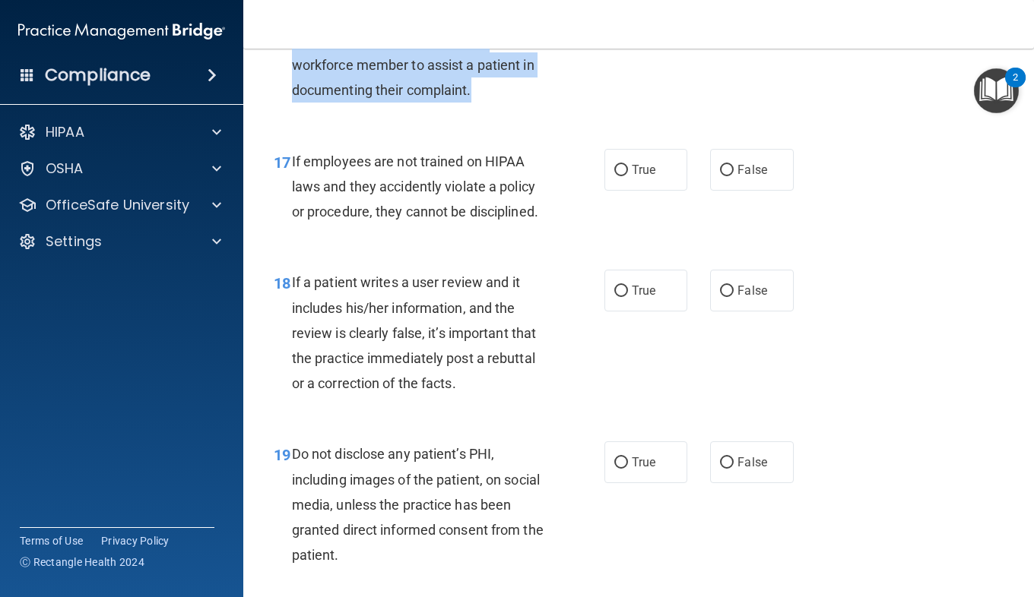
drag, startPoint x: 470, startPoint y: 168, endPoint x: 290, endPoint y: 94, distance: 194.6
click at [290, 94] on div "16 If patient does not wish to file a complaint in writing, it is ok for a work…" at bounding box center [439, 56] width 376 height 109
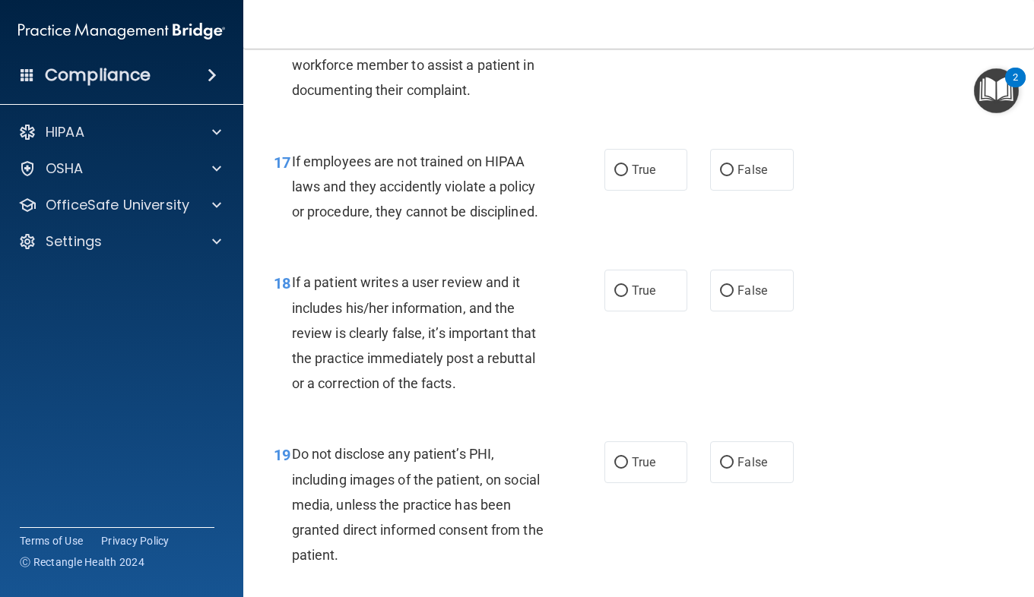
click at [505, 207] on div "17 If employees are not trained on HIPAA laws and they accidently violate a pol…" at bounding box center [638, 191] width 752 height 122
click at [619, 30] on input "True" at bounding box center [621, 23] width 14 height 11
radio input "true"
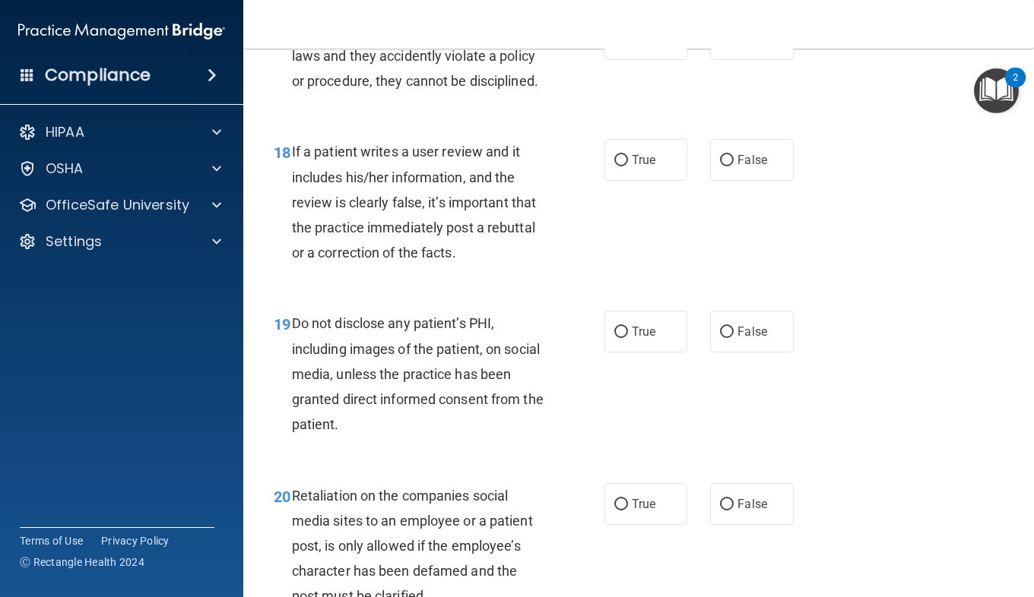
scroll to position [2831, 0]
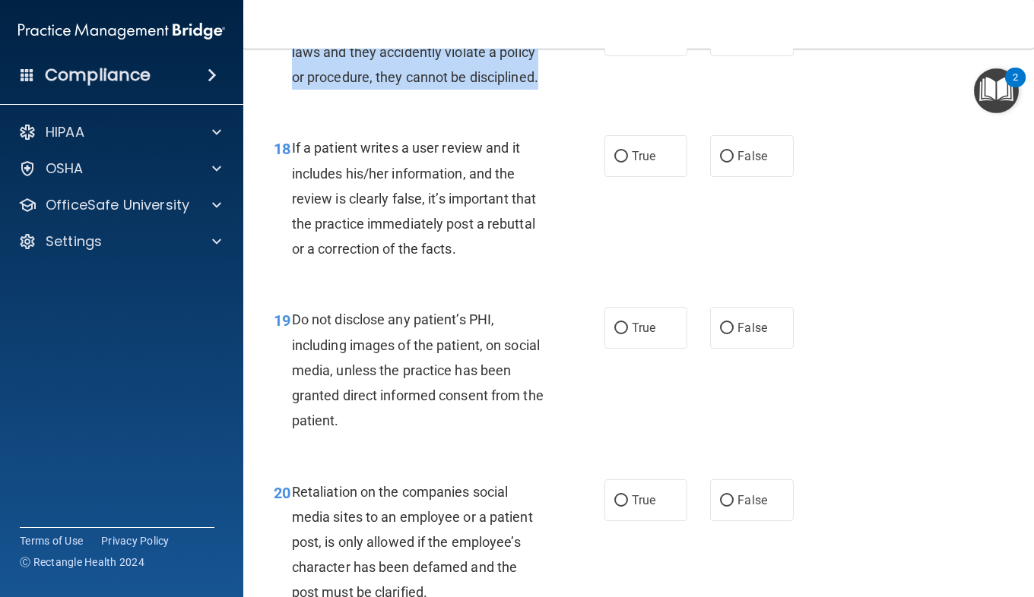
drag, startPoint x: 543, startPoint y: 152, endPoint x: 287, endPoint y: 99, distance: 261.6
click at [287, 98] on div "17 If employees are not trained on HIPAA laws and they accidently violate a pol…" at bounding box center [439, 56] width 376 height 84
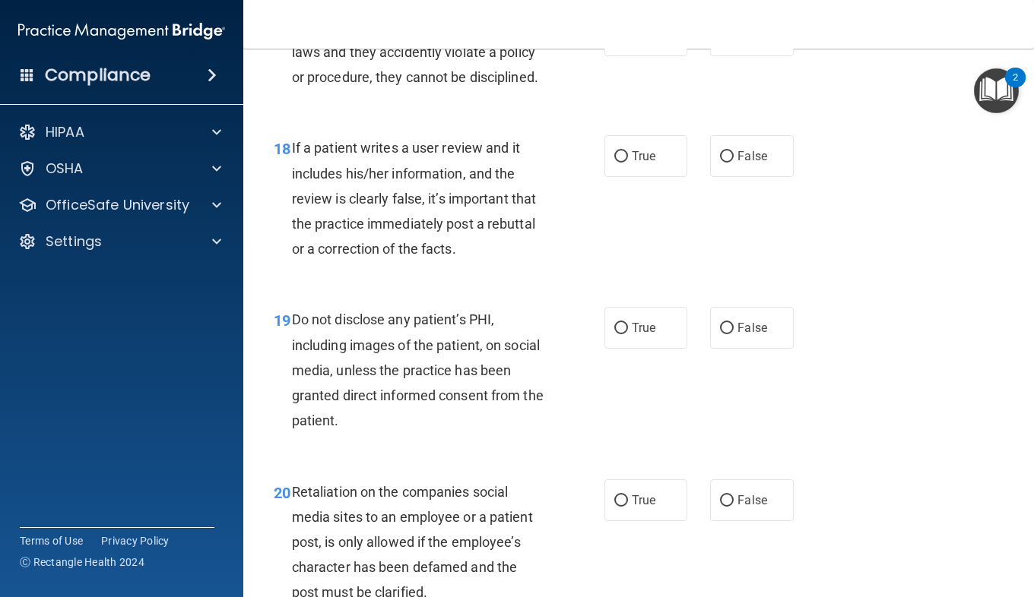
click at [549, 239] on div "If a patient writes a user review and it includes his/her information, and the …" at bounding box center [424, 198] width 265 height 126
click at [760, 56] on label "False" at bounding box center [751, 35] width 83 height 42
click at [733, 42] on input "False" at bounding box center [727, 35] width 14 height 11
radio input "true"
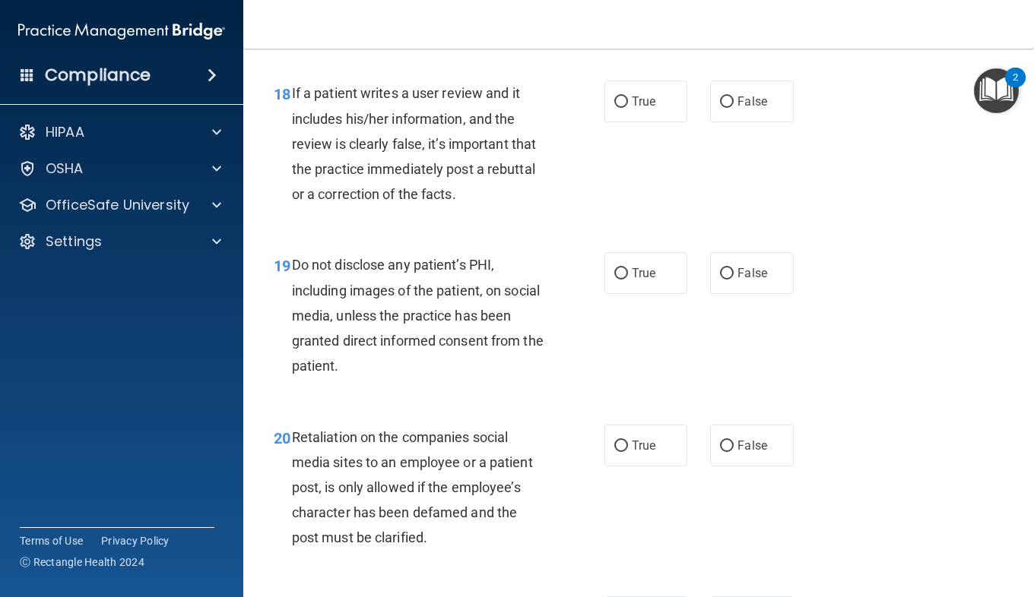
scroll to position [2886, 0]
click at [743, 108] on span "False" at bounding box center [752, 100] width 30 height 14
click at [733, 107] on input "False" at bounding box center [727, 101] width 14 height 11
radio input "true"
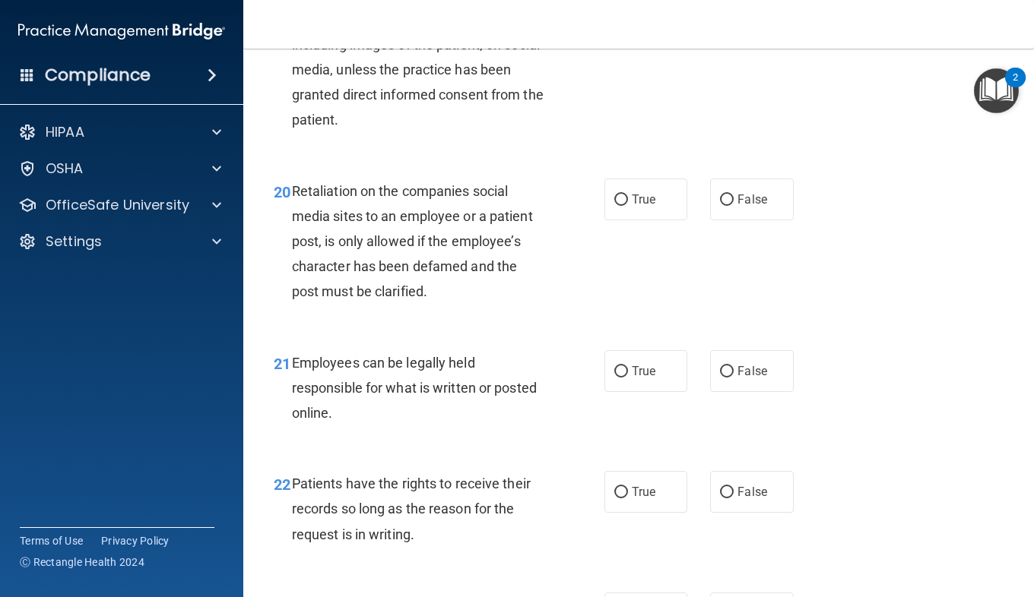
scroll to position [3142, 0]
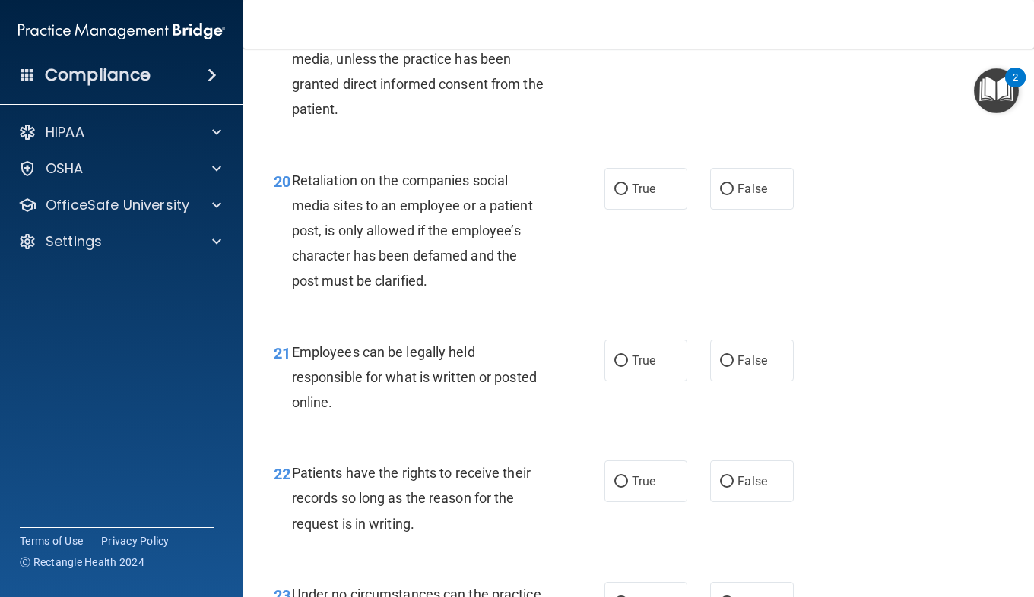
click at [619, 23] on input "True" at bounding box center [621, 16] width 14 height 11
radio input "true"
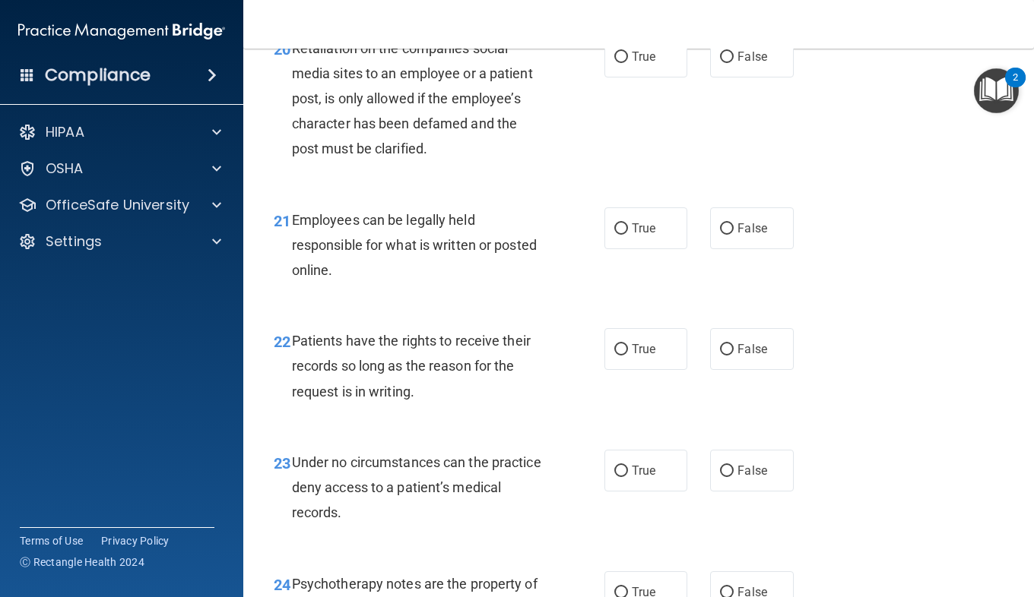
scroll to position [3287, 0]
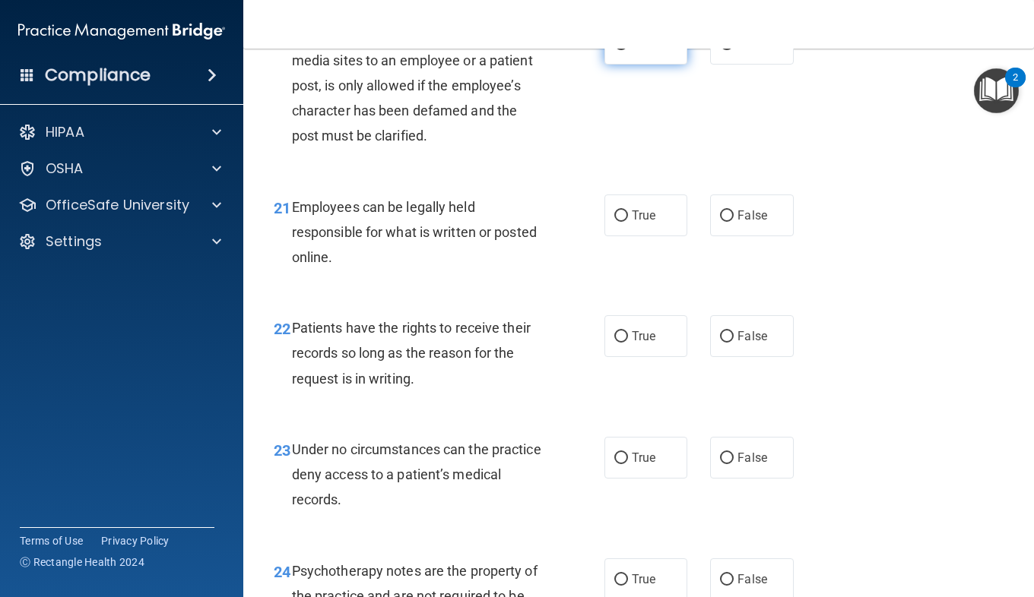
click at [651, 65] on label "True" at bounding box center [645, 44] width 83 height 42
click at [628, 50] on input "True" at bounding box center [621, 44] width 14 height 11
radio input "true"
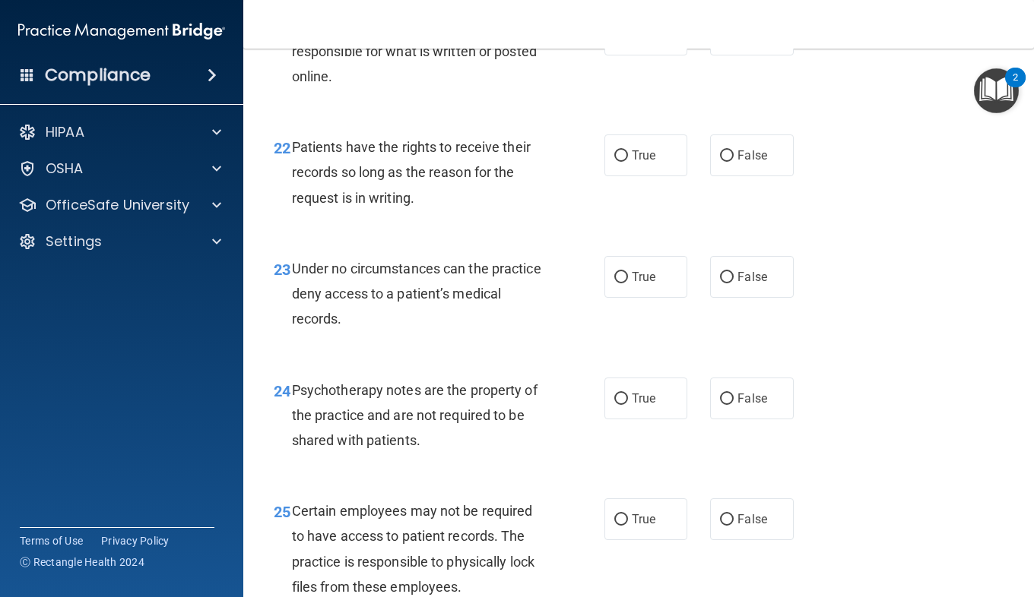
scroll to position [3469, 0]
click at [607, 55] on label "True" at bounding box center [645, 34] width 83 height 42
click at [614, 40] on input "True" at bounding box center [621, 34] width 14 height 11
radio input "true"
click at [460, 84] on span "Employees can be legally held responsible for what is written or posted online." at bounding box center [414, 50] width 245 height 66
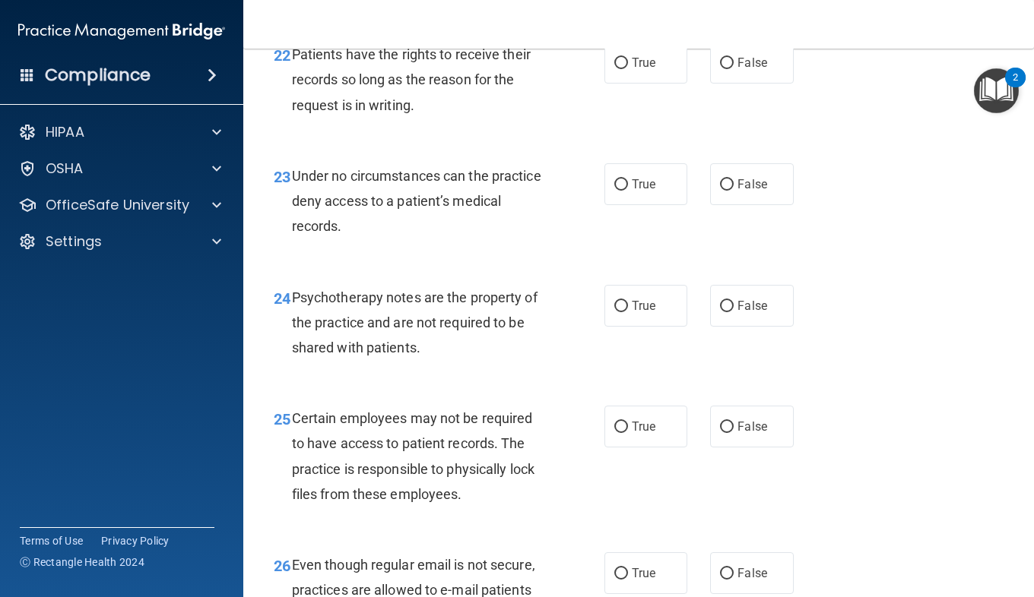
scroll to position [3561, 0]
click at [620, 84] on label "True" at bounding box center [645, 63] width 83 height 42
click at [620, 69] on input "True" at bounding box center [621, 63] width 14 height 11
radio input "true"
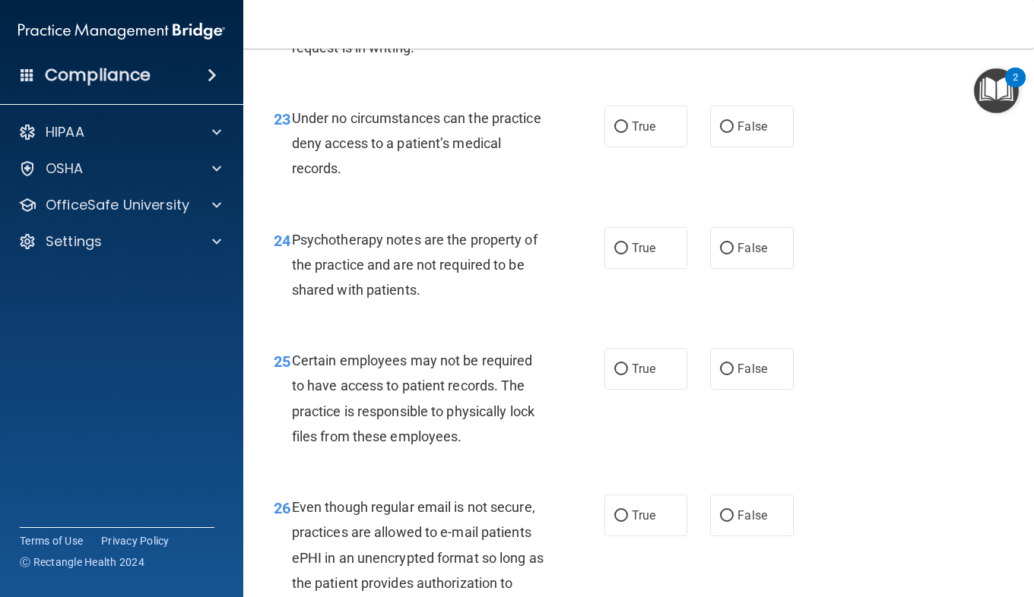
scroll to position [3619, 0]
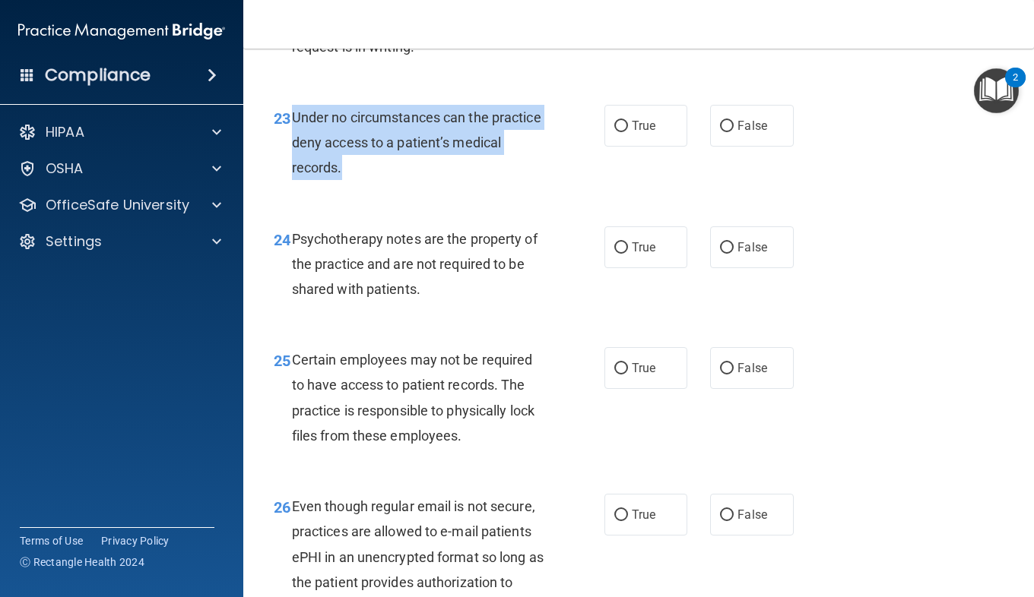
drag, startPoint x: 393, startPoint y: 246, endPoint x: 293, endPoint y: 188, distance: 115.4
click at [293, 176] on span "Under no circumstances can the practice deny access to a patient’s medical reco…" at bounding box center [416, 142] width 249 height 66
click at [514, 303] on div "Psychotherapy notes are the property of the practice and are not required to be…" at bounding box center [424, 265] width 265 height 76
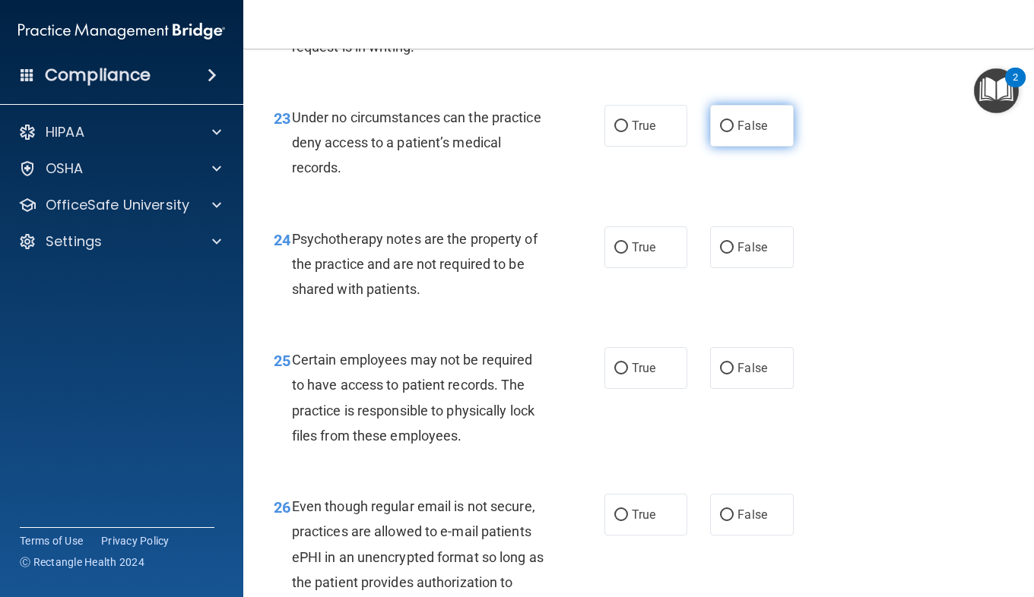
click at [755, 133] on span "False" at bounding box center [752, 126] width 30 height 14
click at [733, 132] on input "False" at bounding box center [727, 126] width 14 height 11
radio input "true"
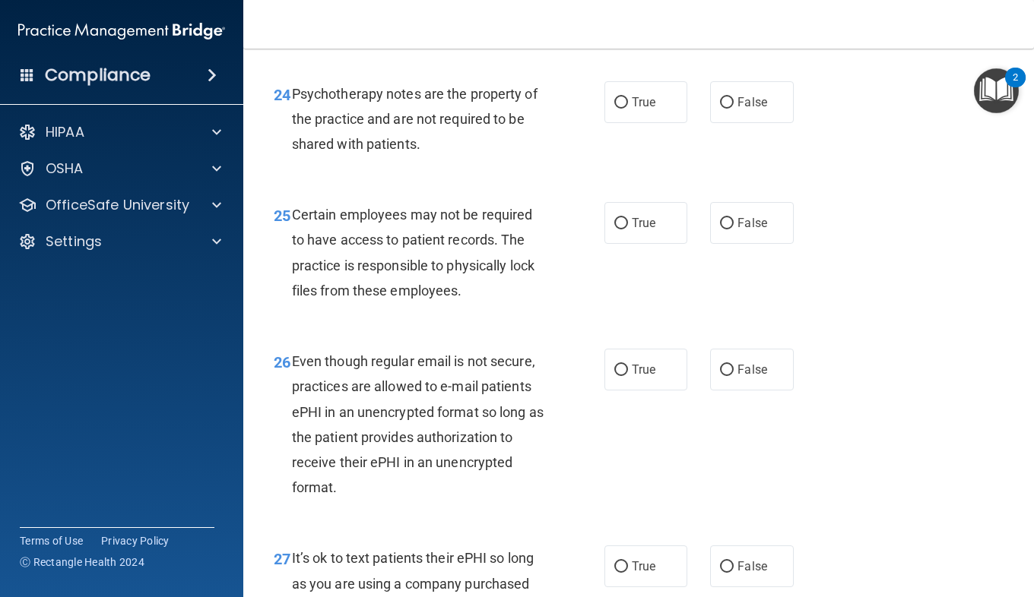
scroll to position [3768, 0]
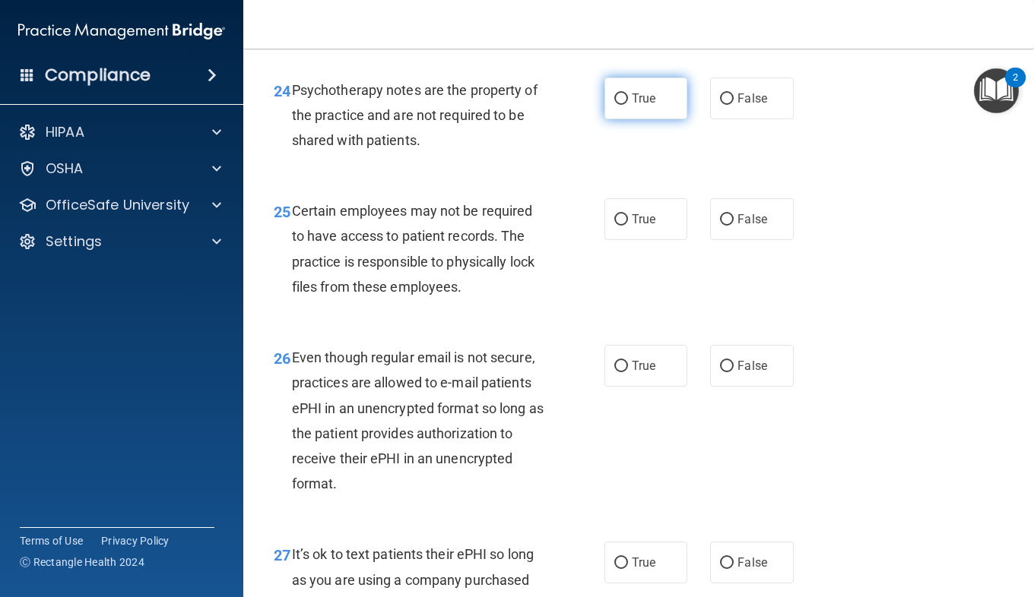
click at [634, 106] on span "True" at bounding box center [644, 98] width 24 height 14
click at [628, 105] on input "True" at bounding box center [621, 98] width 14 height 11
radio input "true"
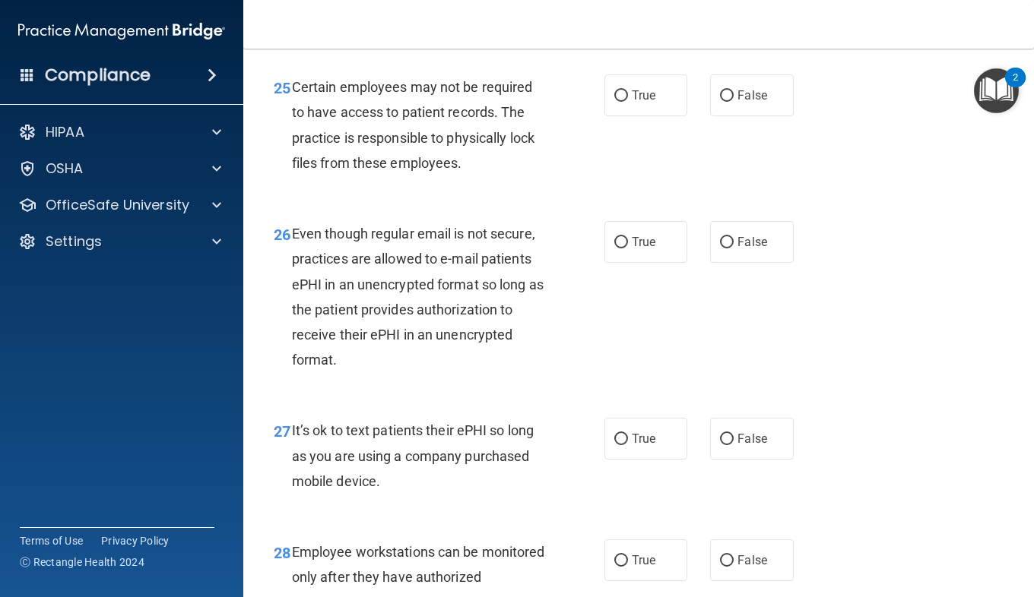
scroll to position [3895, 0]
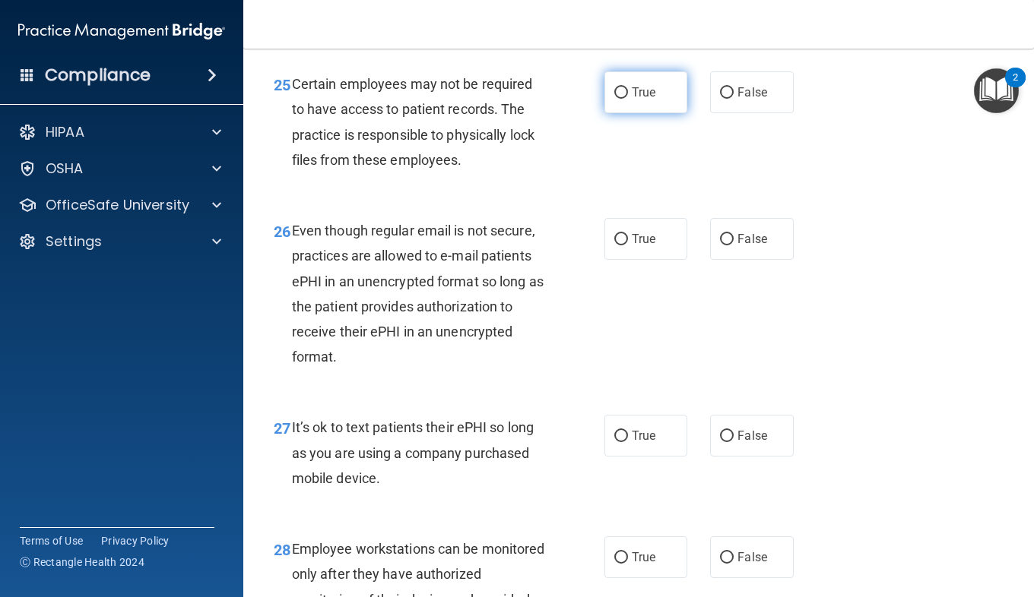
click at [632, 100] on span "True" at bounding box center [644, 92] width 24 height 14
click at [628, 99] on input "True" at bounding box center [621, 92] width 14 height 11
radio input "true"
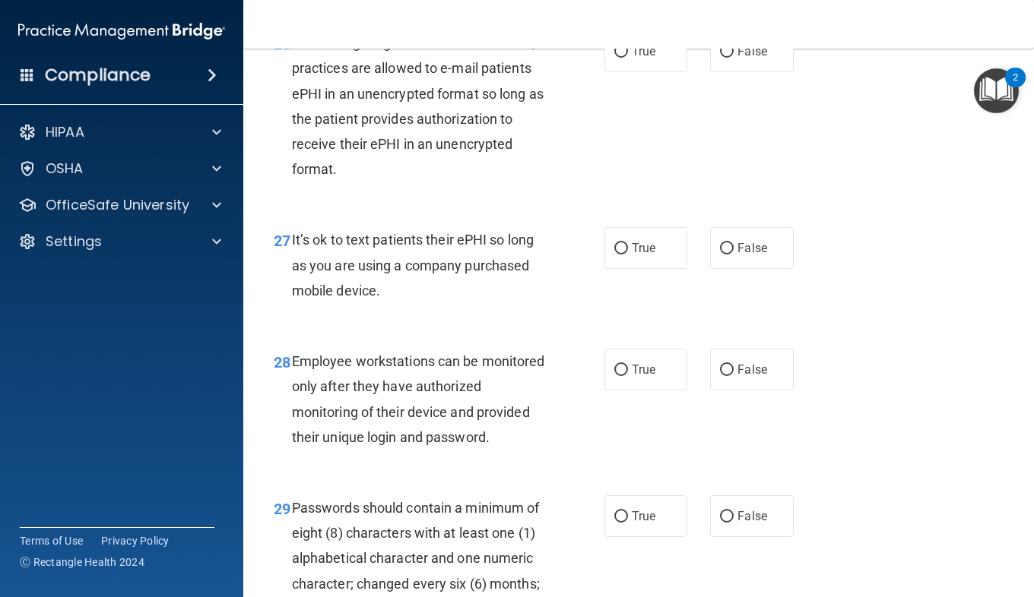
scroll to position [4084, 0]
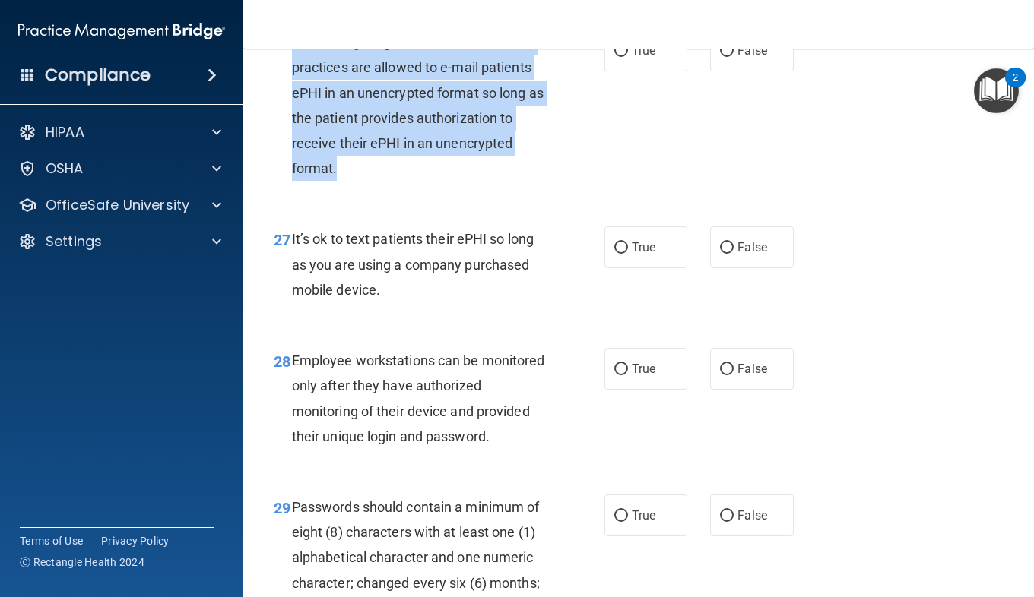
drag, startPoint x: 339, startPoint y: 247, endPoint x: 291, endPoint y: 122, distance: 133.5
click at [292, 122] on div "Even though regular email is not secure, practices are allowed to e-mail patien…" at bounding box center [424, 105] width 265 height 151
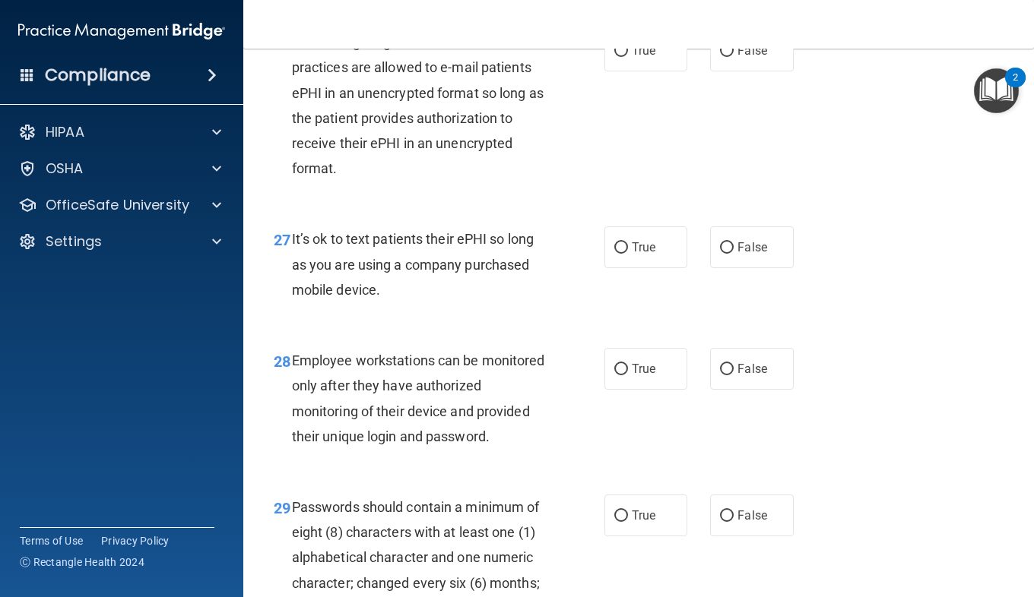
click at [569, 299] on div "27 It’s ok to text patients their ePHI so long as you are using a company purch…" at bounding box center [638, 268] width 752 height 122
click at [636, 71] on label "True" at bounding box center [645, 51] width 83 height 42
click at [628, 57] on input "True" at bounding box center [621, 51] width 14 height 11
radio input "true"
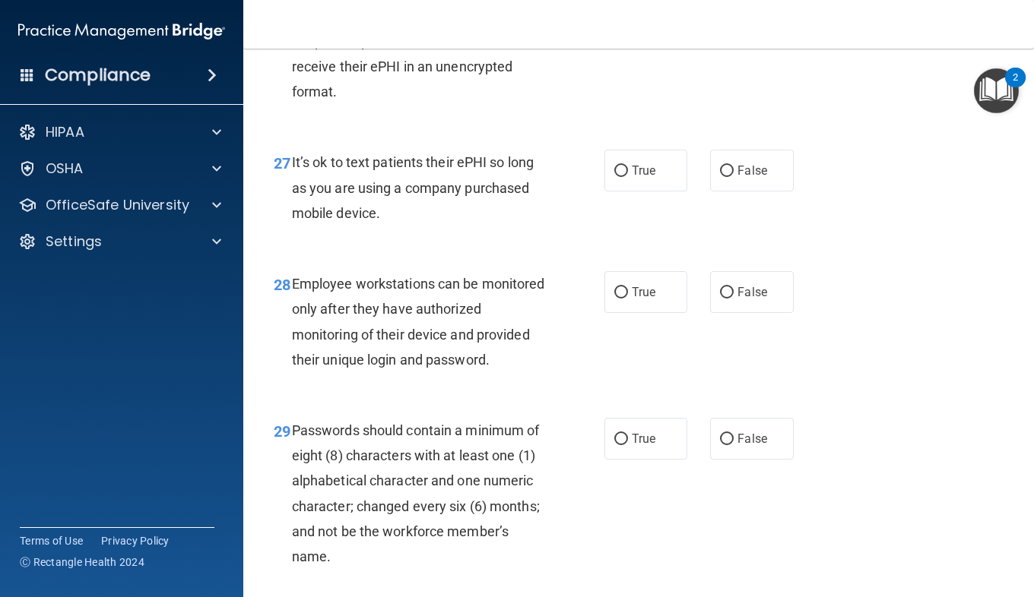
scroll to position [4162, 0]
drag, startPoint x: 382, startPoint y: 280, endPoint x: 287, endPoint y: 250, distance: 99.8
click at [287, 232] on div "27 It’s ok to text patients their ePHI so long as you are using a company purch…" at bounding box center [439, 190] width 376 height 84
copy div "It’s ok to text patients their ePHI so long as you are using a company purchase…"
click at [338, 224] on div "It’s ok to text patients their ePHI so long as you are using a company purchase…" at bounding box center [424, 186] width 265 height 76
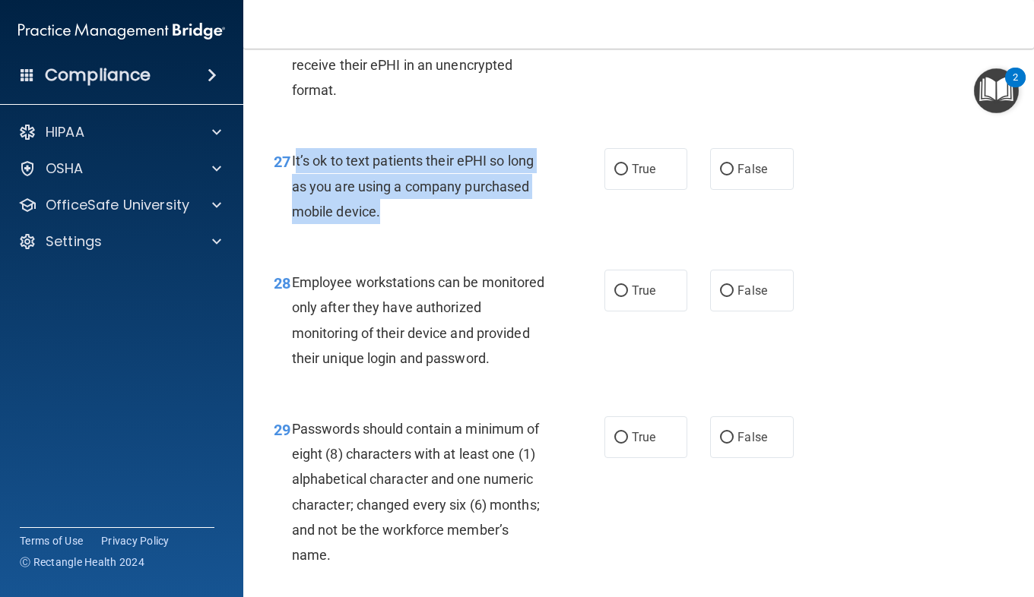
drag, startPoint x: 375, startPoint y: 289, endPoint x: 293, endPoint y: 241, distance: 95.7
click at [293, 219] on span "It’s ok to text patients their ePHI so long as you are using a company purchase…" at bounding box center [413, 186] width 242 height 66
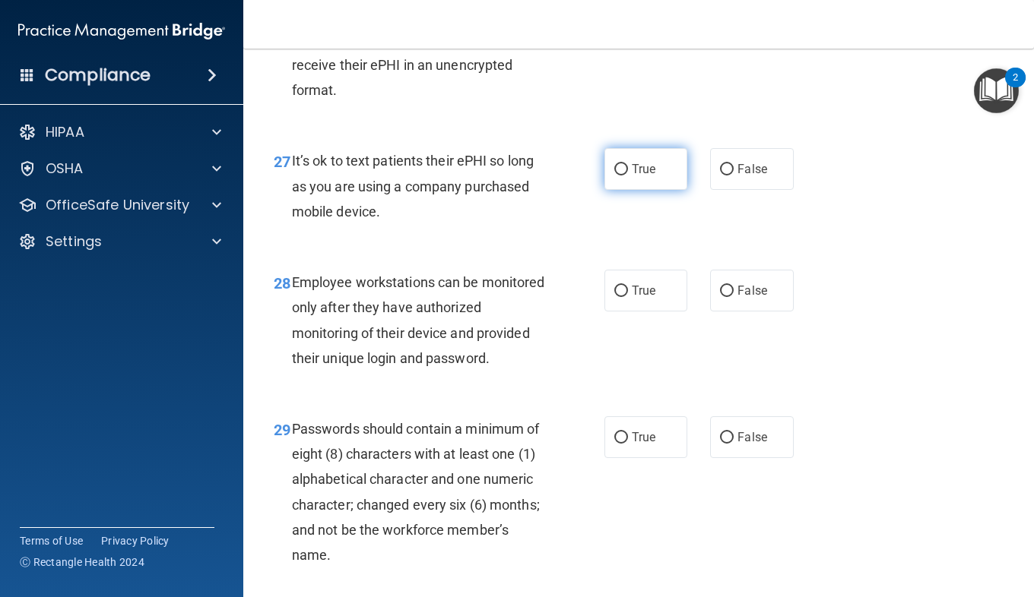
click at [635, 176] on span "True" at bounding box center [644, 169] width 24 height 14
click at [628, 176] on input "True" at bounding box center [621, 169] width 14 height 11
radio input "true"
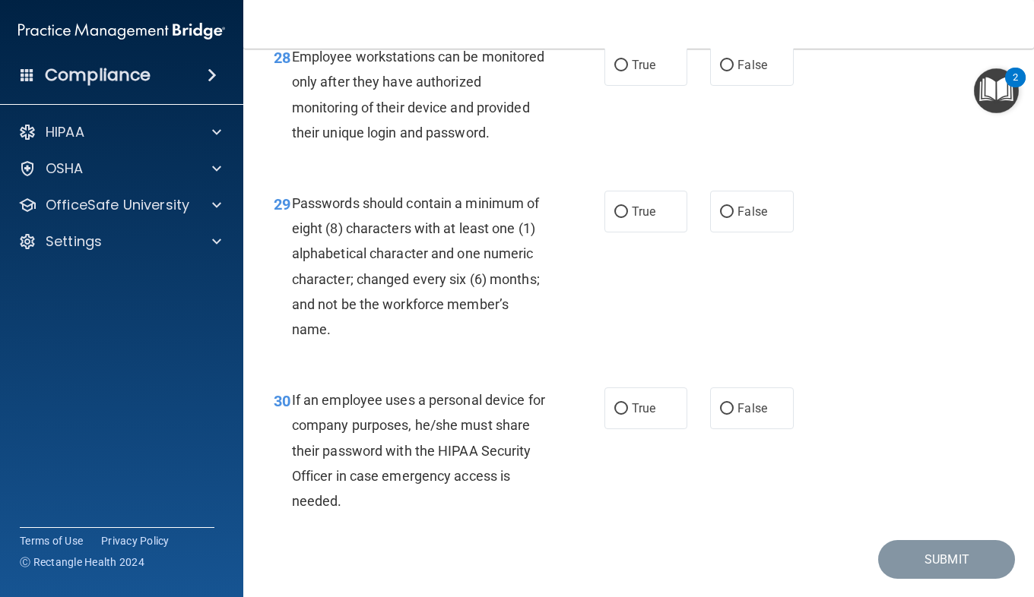
scroll to position [4390, 0]
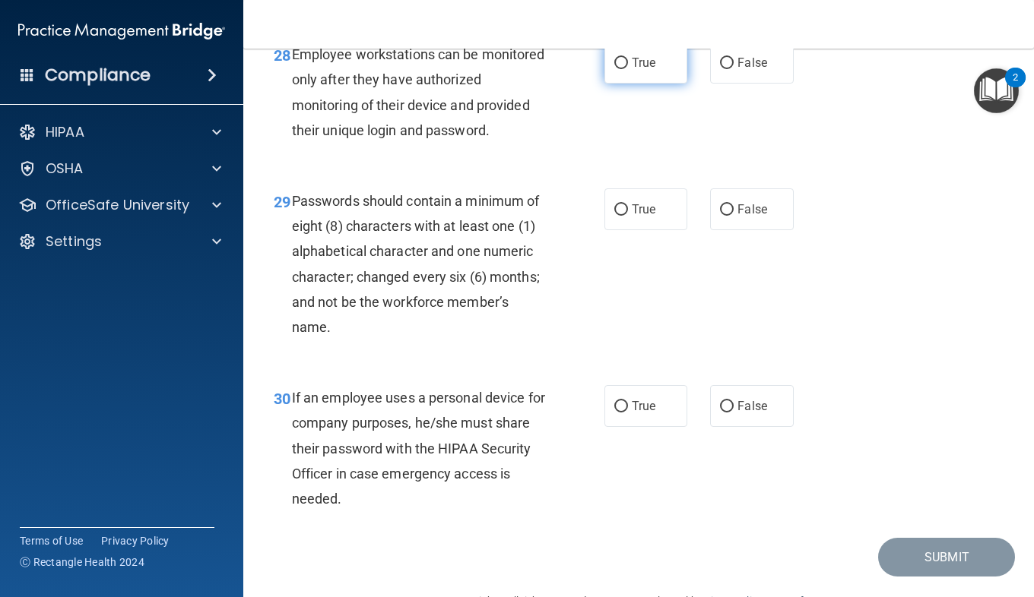
click at [648, 70] on span "True" at bounding box center [644, 62] width 24 height 14
click at [628, 69] on input "True" at bounding box center [621, 63] width 14 height 11
radio input "true"
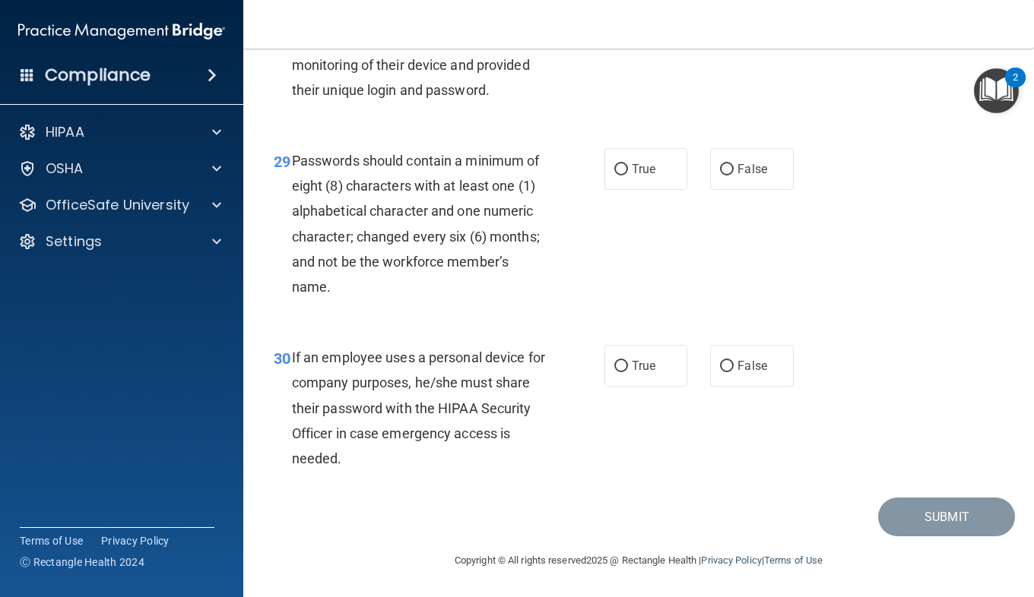
scroll to position [4525, 0]
click at [659, 190] on label "True" at bounding box center [645, 169] width 83 height 42
click at [628, 176] on input "True" at bounding box center [621, 169] width 14 height 11
radio input "true"
click at [643, 383] on label "True" at bounding box center [645, 366] width 83 height 42
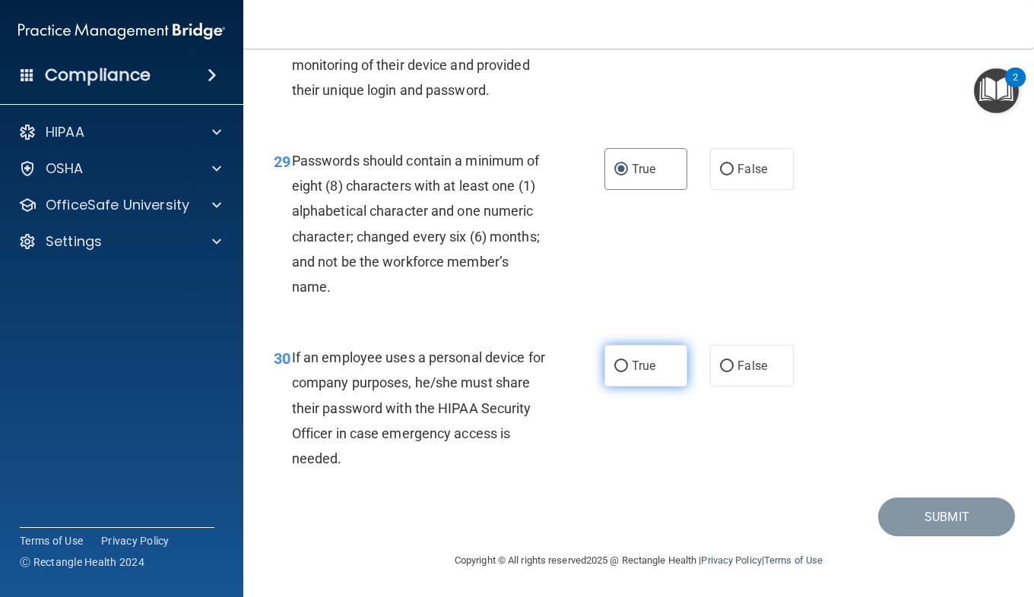
click at [628, 372] on input "True" at bounding box center [621, 366] width 14 height 11
radio input "true"
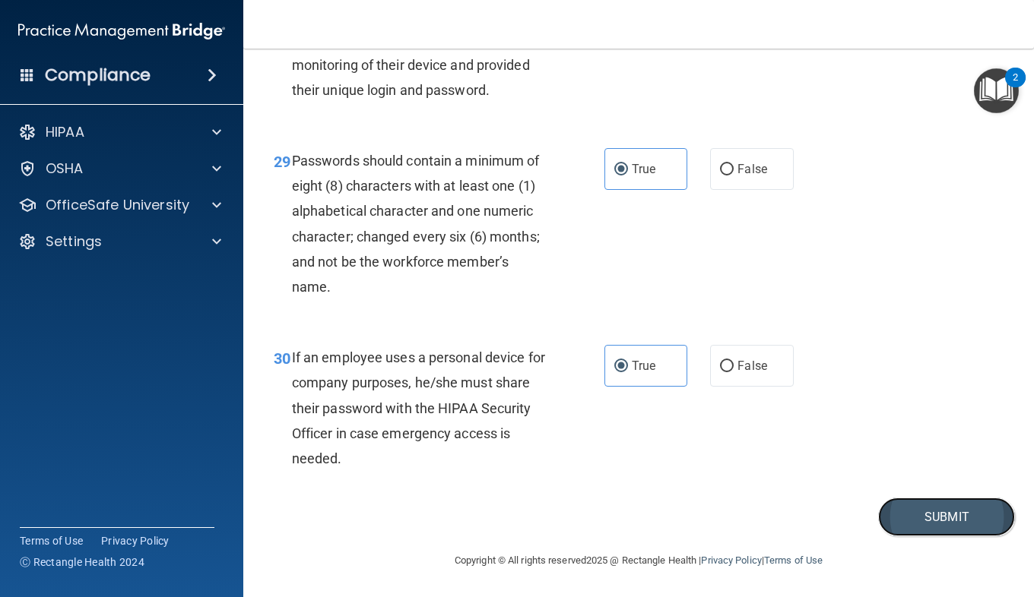
click at [918, 527] on button "Submit" at bounding box center [946, 517] width 137 height 39
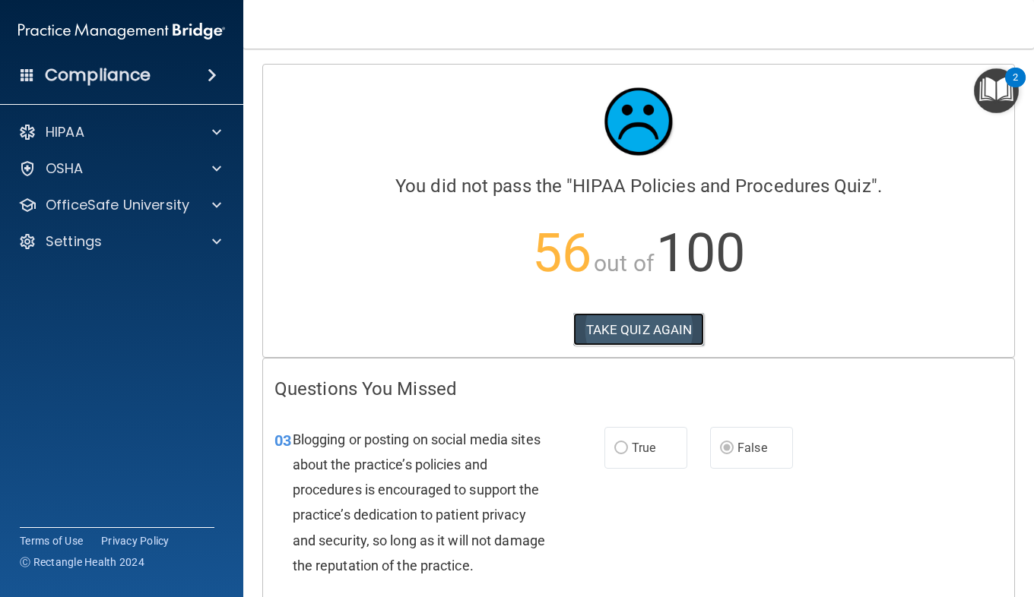
click at [632, 336] on button "TAKE QUIZ AGAIN" at bounding box center [638, 329] width 131 height 33
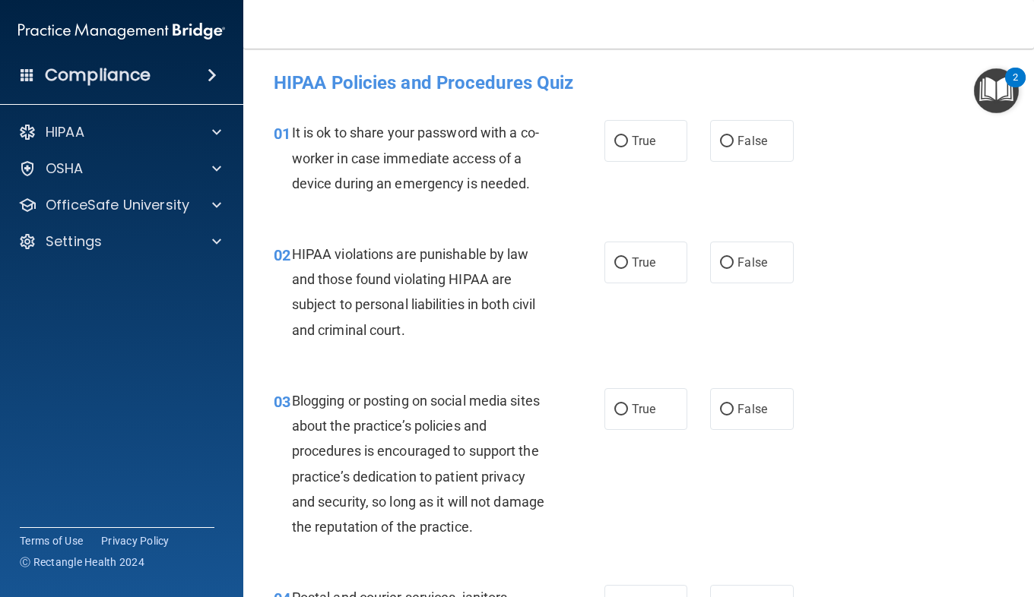
click at [738, 117] on div "01 It is ok to share your password with a co-worker in case immediate access of…" at bounding box center [638, 162] width 752 height 122
click at [728, 136] on label "False" at bounding box center [751, 141] width 83 height 42
click at [728, 136] on input "False" at bounding box center [727, 141] width 14 height 11
radio input "true"
click at [616, 277] on label "True" at bounding box center [645, 263] width 83 height 42
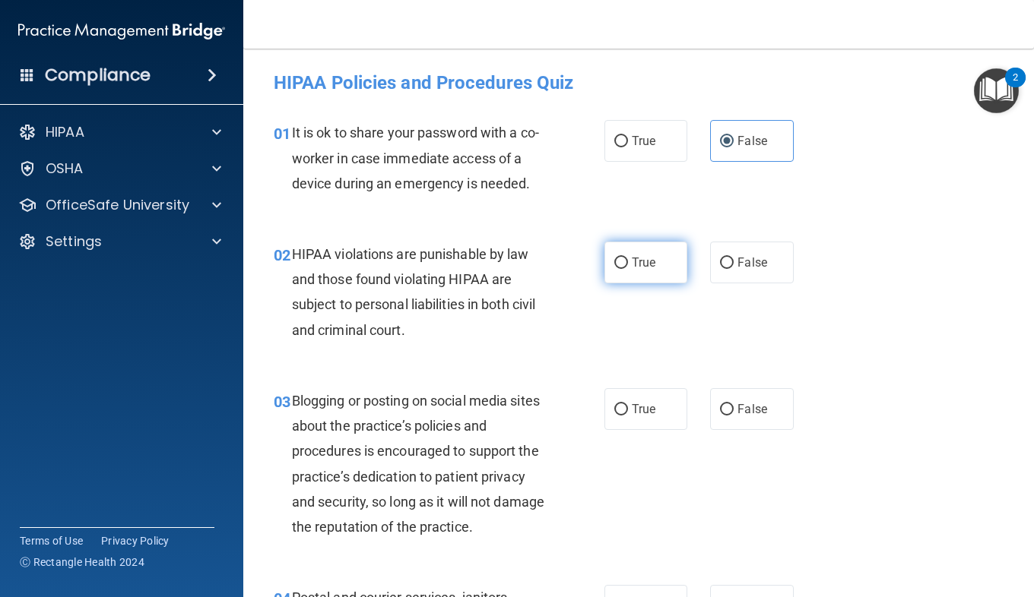
click at [616, 269] on input "True" at bounding box center [621, 263] width 14 height 11
radio input "true"
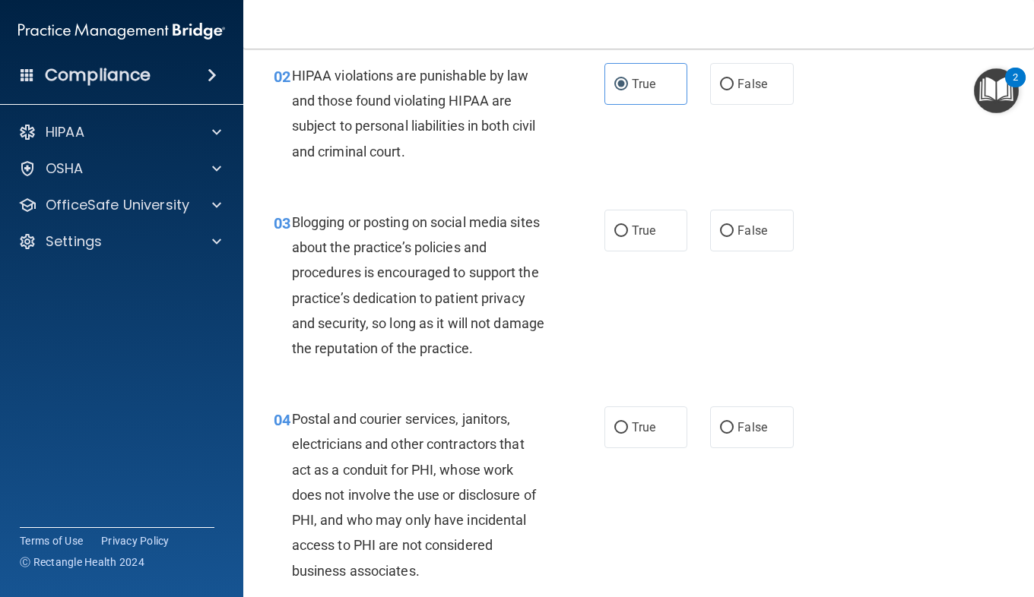
scroll to position [178, 0]
click at [618, 252] on label "True" at bounding box center [645, 232] width 83 height 42
click at [618, 238] on input "True" at bounding box center [621, 232] width 14 height 11
radio input "true"
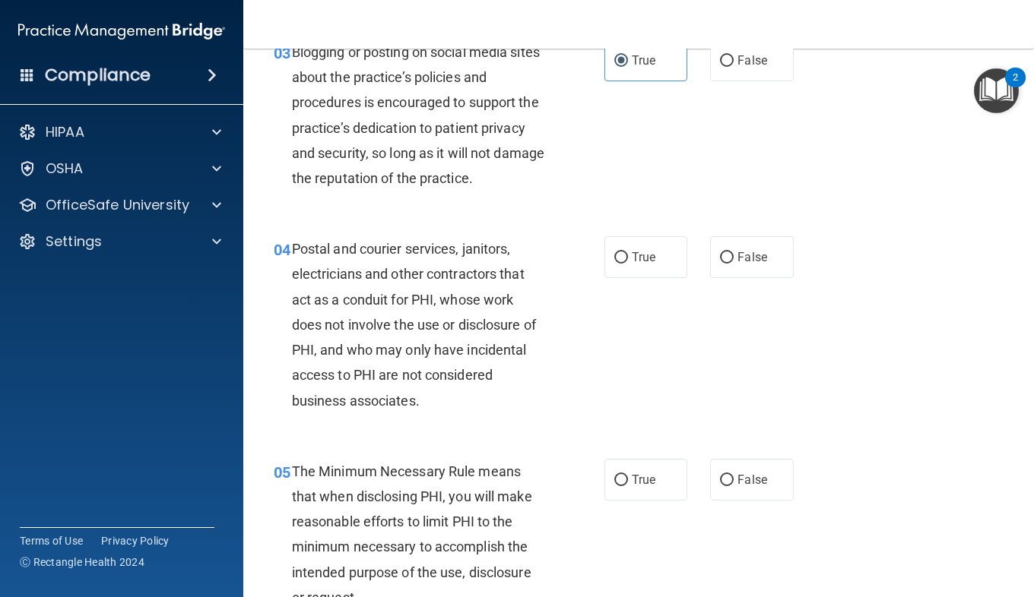
scroll to position [363, 0]
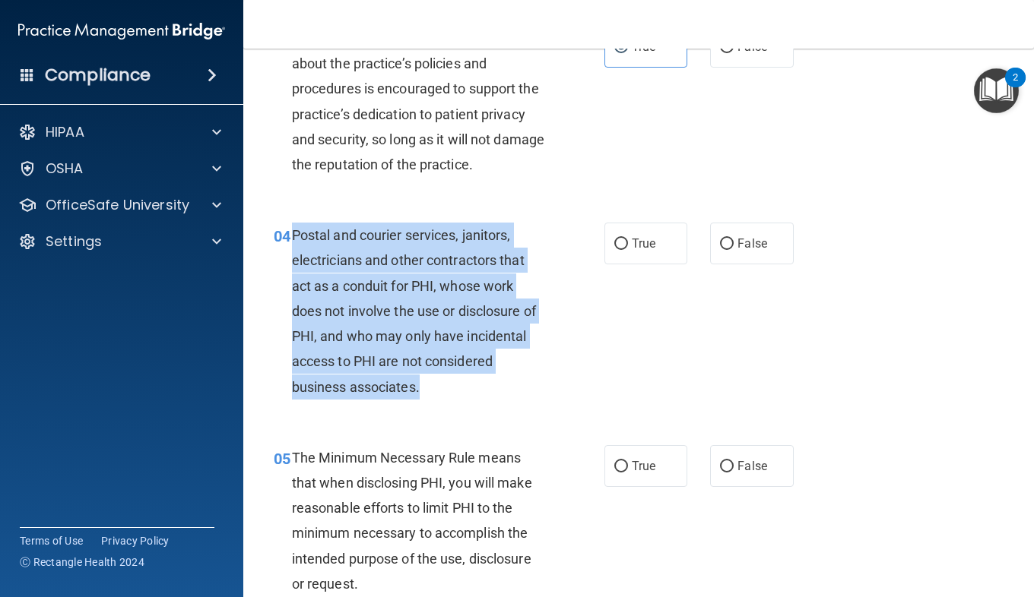
drag, startPoint x: 421, startPoint y: 394, endPoint x: 289, endPoint y: 230, distance: 210.8
click at [289, 230] on div "04 Postal and courier services, janitors, electricians and other contractors th…" at bounding box center [439, 315] width 376 height 185
click at [616, 306] on div "04 Postal and courier services, janitors, electricians and other contractors th…" at bounding box center [439, 315] width 376 height 185
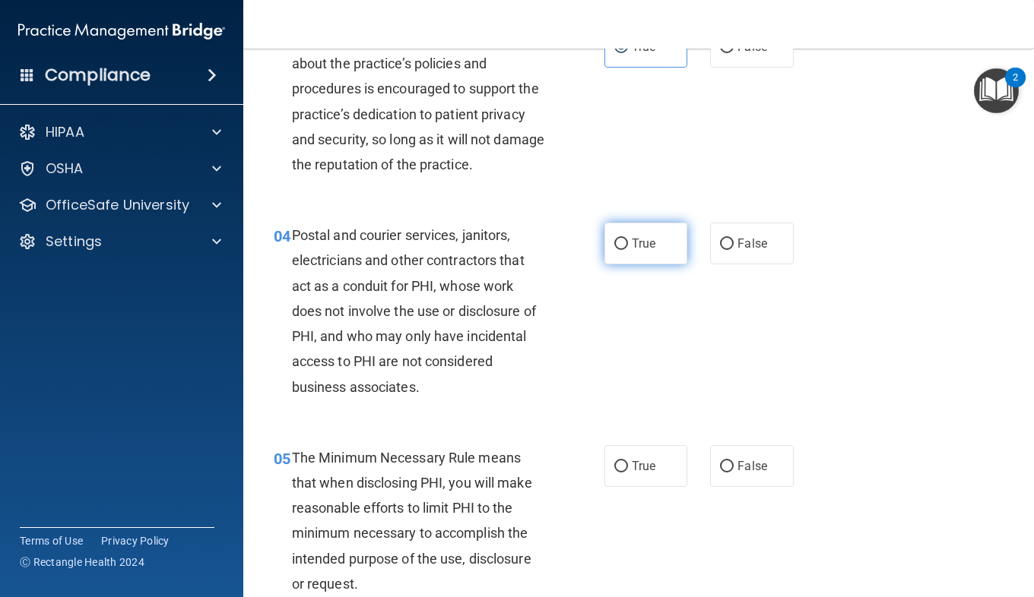
click at [641, 242] on span "True" at bounding box center [644, 243] width 24 height 14
click at [628, 242] on input "True" at bounding box center [621, 244] width 14 height 11
radio input "true"
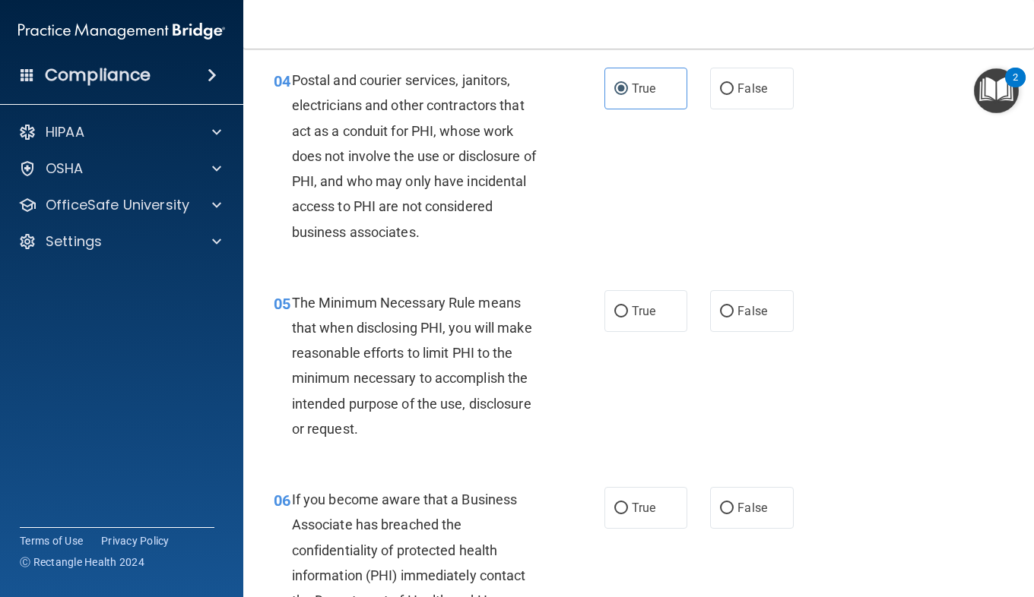
scroll to position [518, 0]
click at [641, 308] on span "True" at bounding box center [644, 310] width 24 height 14
click at [628, 308] on input "True" at bounding box center [621, 311] width 14 height 11
radio input "true"
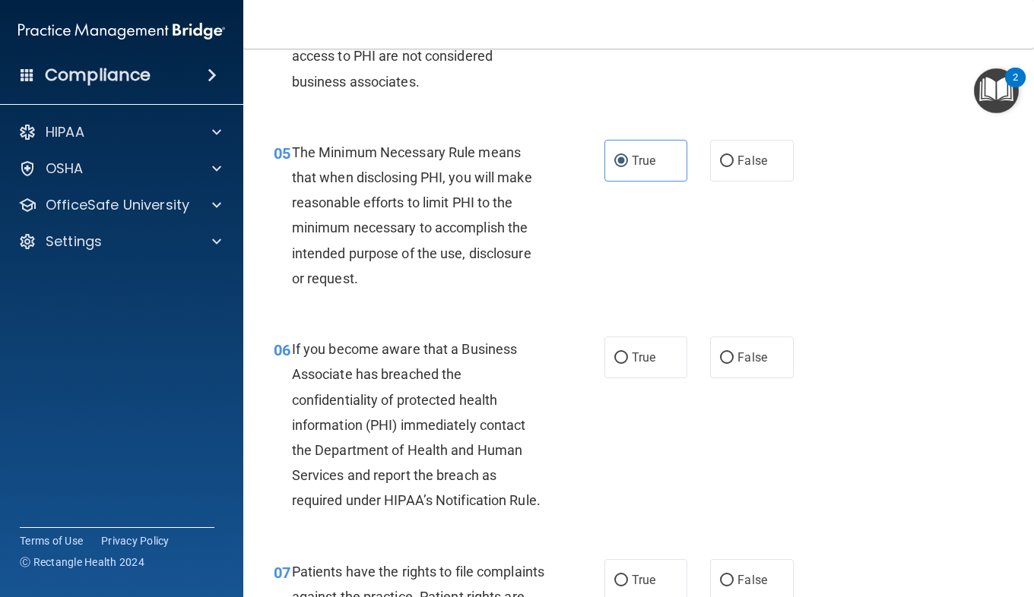
scroll to position [708, 0]
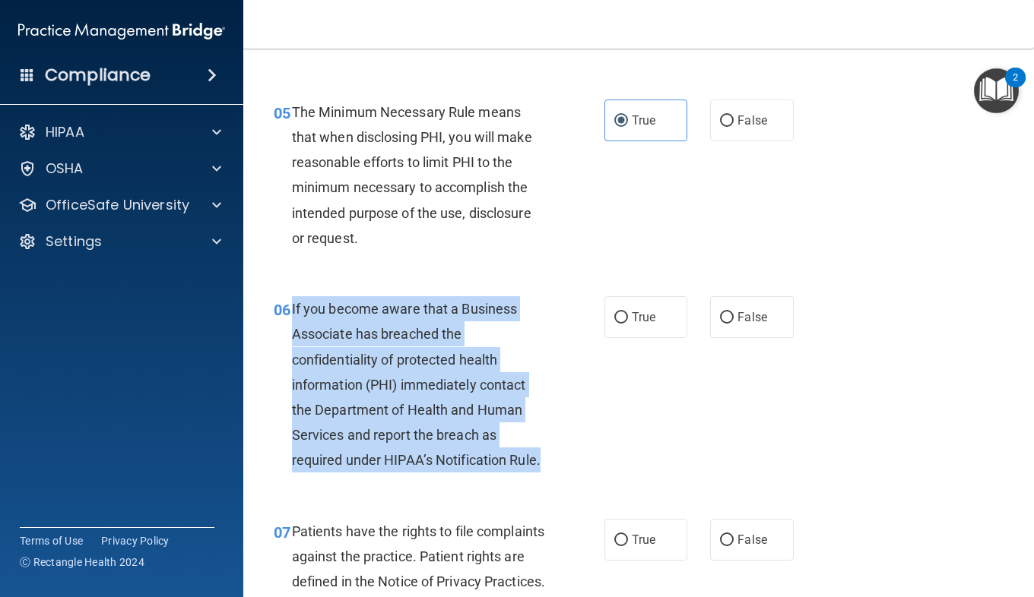
drag, startPoint x: 322, startPoint y: 488, endPoint x: 288, endPoint y: 309, distance: 182.6
click at [288, 309] on div "06 If you become aware that a Business Associate has breached the confidentiali…" at bounding box center [439, 388] width 376 height 185
click at [602, 374] on div "06 If you become aware that a Business Associate has breached the confidentiali…" at bounding box center [439, 388] width 376 height 185
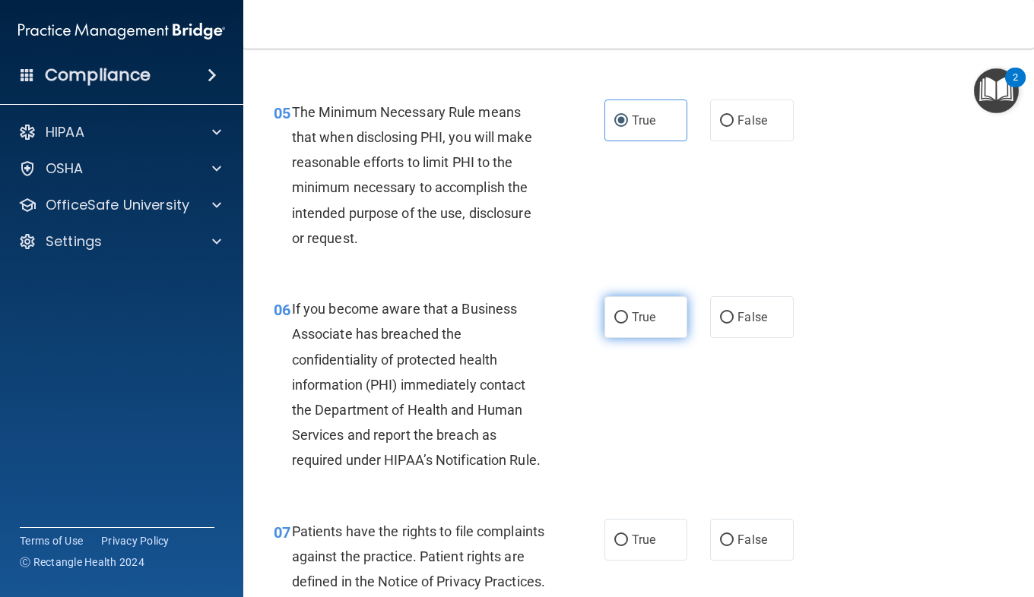
click at [647, 322] on span "True" at bounding box center [644, 317] width 24 height 14
click at [628, 322] on input "True" at bounding box center [621, 317] width 14 height 11
radio input "true"
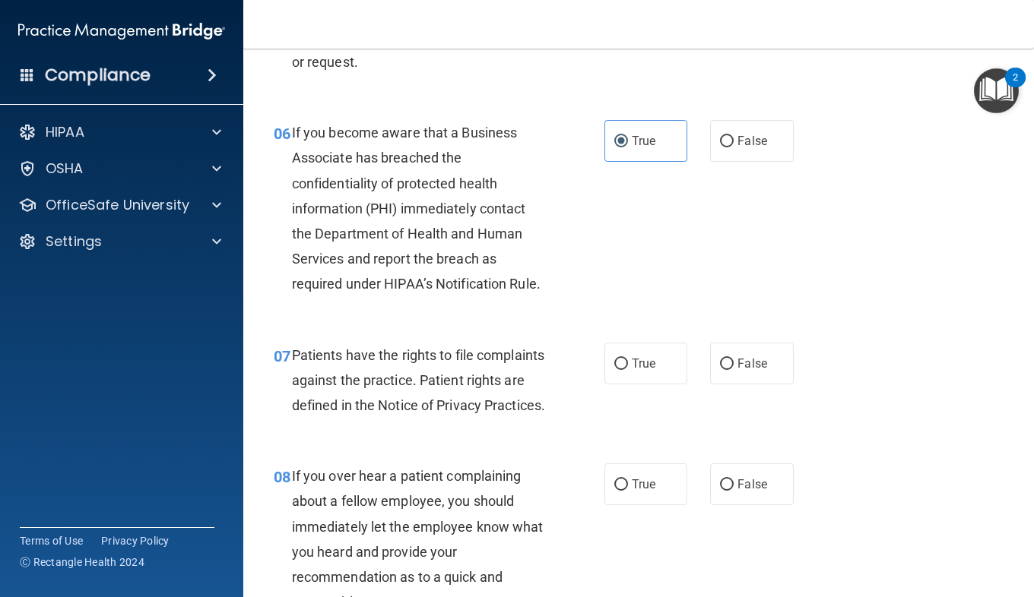
scroll to position [885, 0]
drag, startPoint x: 553, startPoint y: 11, endPoint x: 400, endPoint y: 24, distance: 153.3
click at [400, 24] on nav "Toggle navigation [PERSON_NAME] [PERSON_NAME][EMAIL_ADDRESS][PERSON_NAME][DOMAI…" at bounding box center [638, 24] width 790 height 49
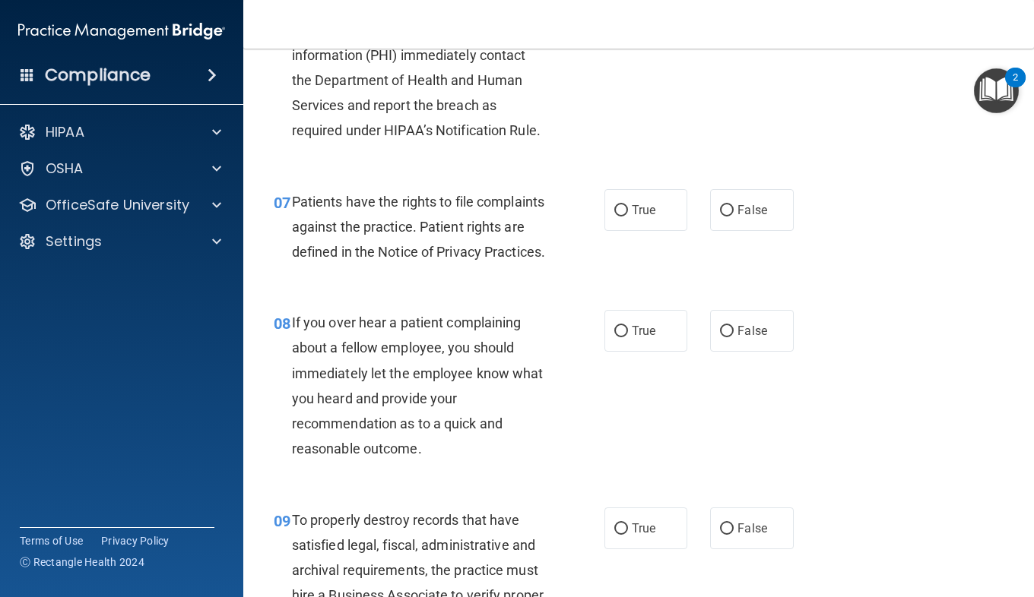
scroll to position [1065, 0]
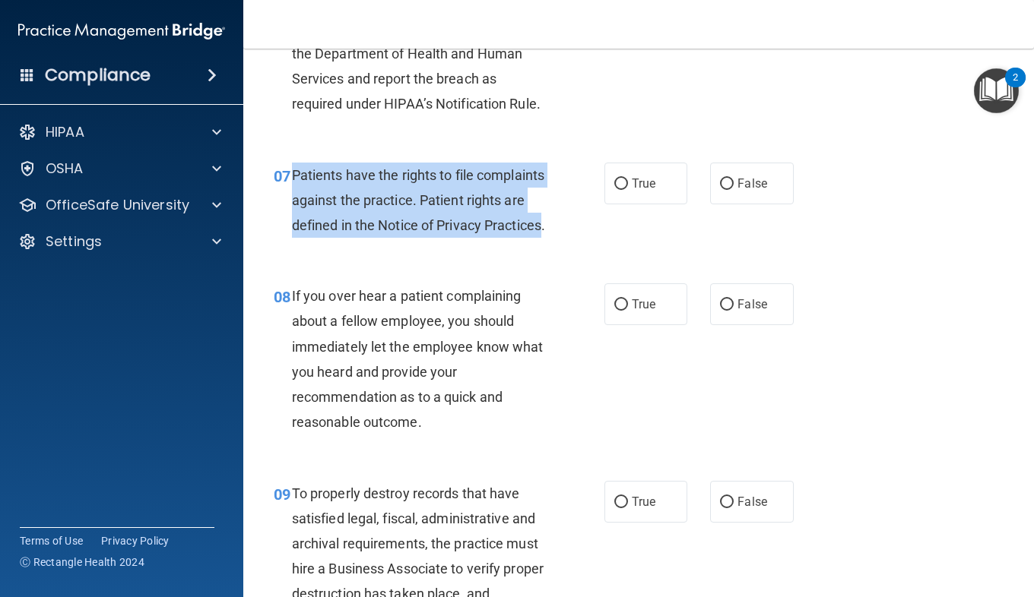
drag, startPoint x: 398, startPoint y: 278, endPoint x: 290, endPoint y: 199, distance: 134.4
click at [290, 199] on div "07 Patients have the rights to file complaints against the practice. Patient ri…" at bounding box center [439, 205] width 376 height 84
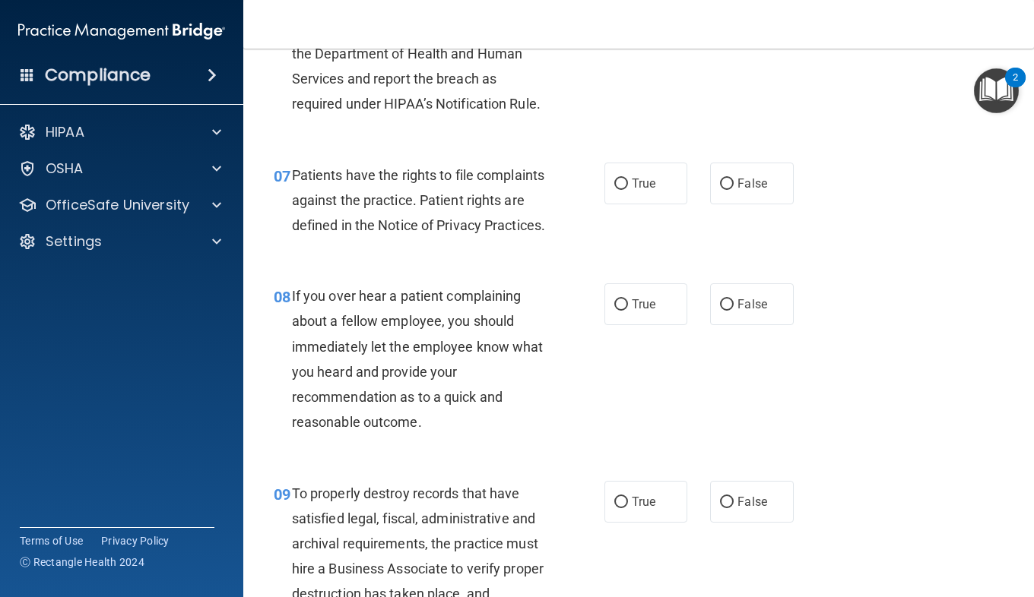
click at [536, 265] on div "07 Patients have the rights to file complaints against the practice. Patient ri…" at bounding box center [638, 205] width 752 height 122
click at [642, 191] on span "True" at bounding box center [644, 183] width 24 height 14
click at [628, 190] on input "True" at bounding box center [621, 184] width 14 height 11
radio input "true"
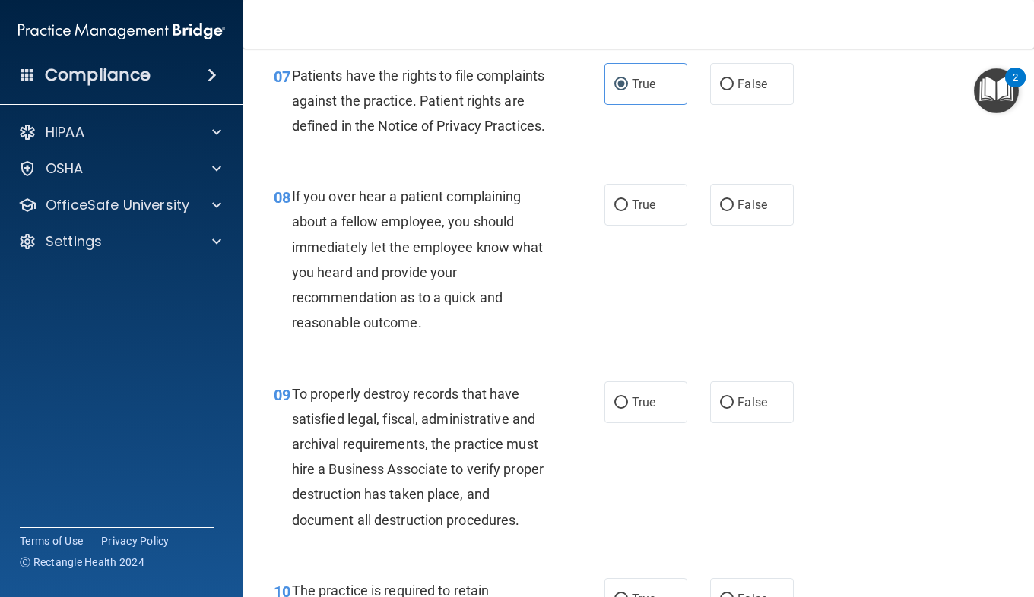
scroll to position [1165, 0]
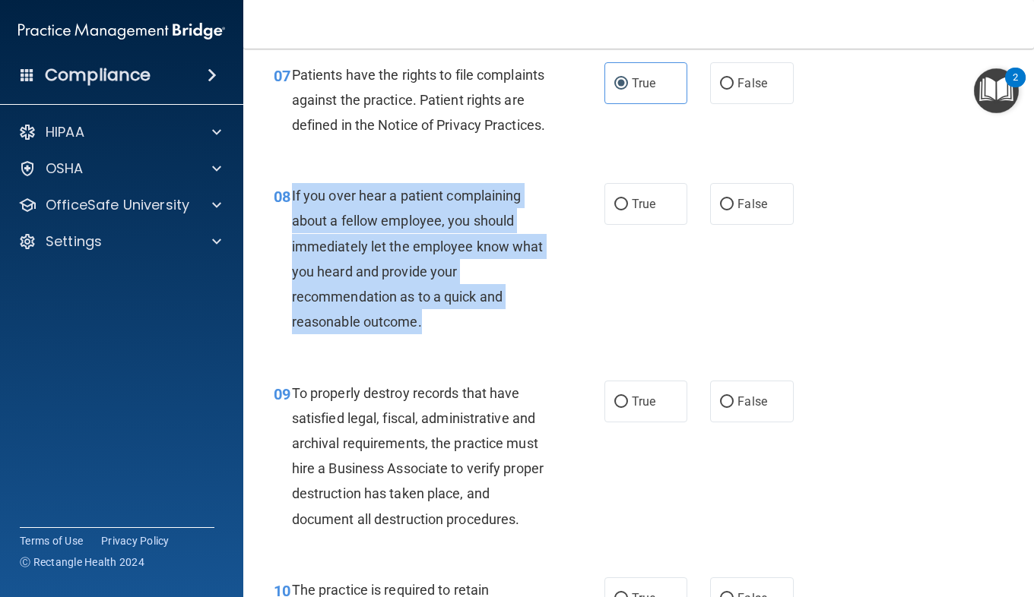
drag, startPoint x: 429, startPoint y: 375, endPoint x: 289, endPoint y: 246, distance: 190.4
click at [289, 246] on div "08 If you over hear a patient complaining about a fellow employee, you should i…" at bounding box center [439, 262] width 376 height 159
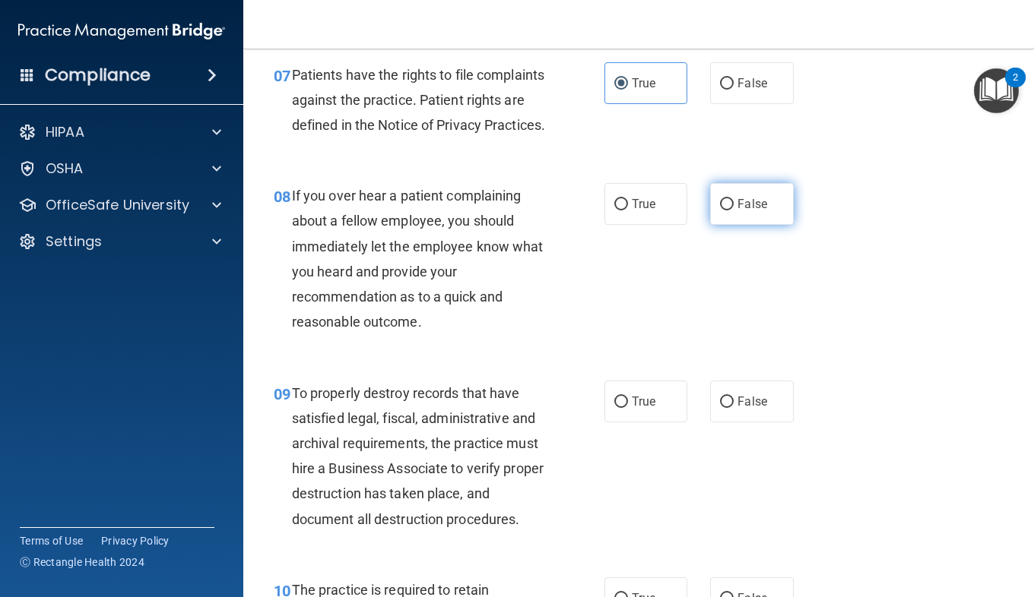
click at [738, 225] on label "False" at bounding box center [751, 204] width 83 height 42
click at [733, 211] on input "False" at bounding box center [727, 204] width 14 height 11
radio input "true"
click at [642, 333] on div "08 If you over hear a patient complaining about a fellow employee, you should i…" at bounding box center [638, 262] width 752 height 197
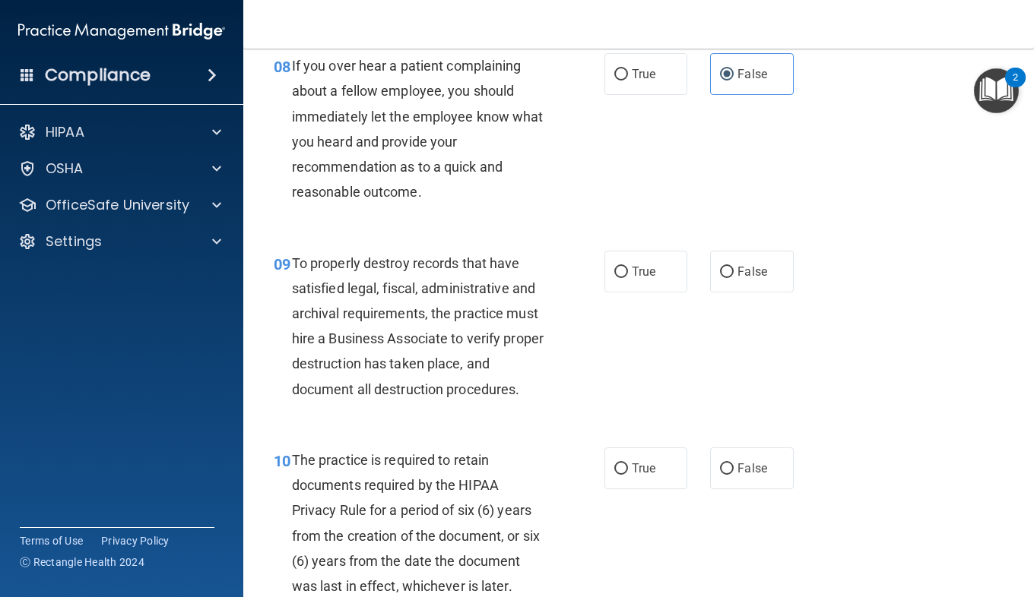
scroll to position [1296, 0]
click at [618, 292] on label "True" at bounding box center [645, 271] width 83 height 42
click at [618, 277] on input "True" at bounding box center [621, 271] width 14 height 11
radio input "true"
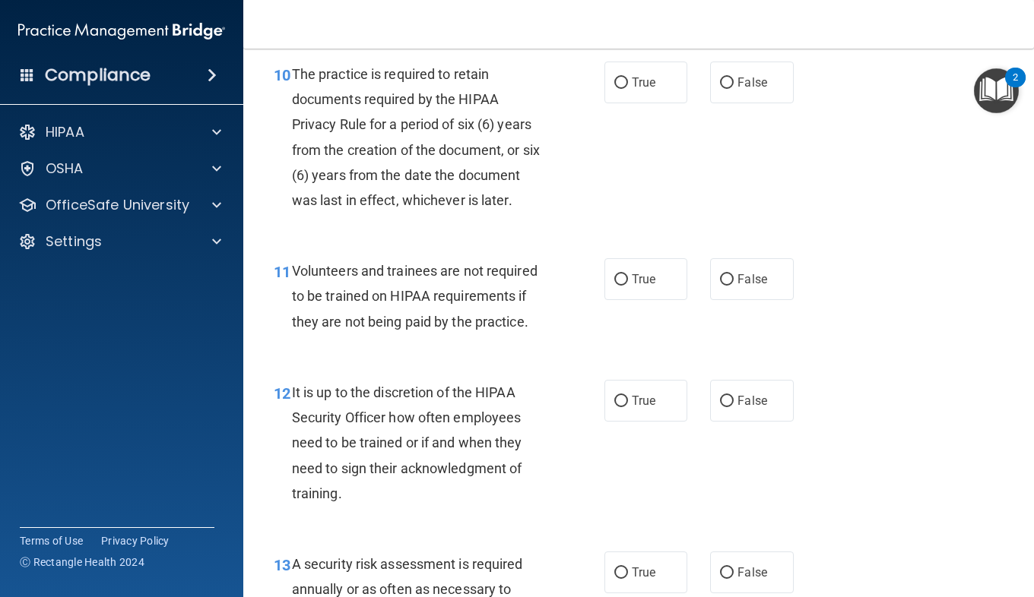
scroll to position [1682, 0]
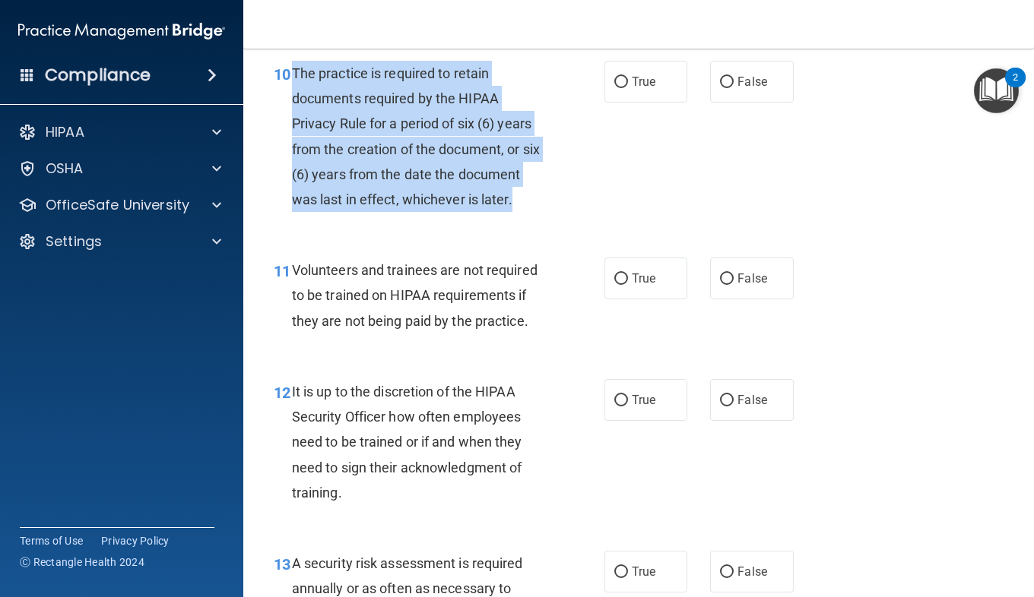
drag, startPoint x: 337, startPoint y: 275, endPoint x: 293, endPoint y: 118, distance: 163.4
click at [293, 118] on div "The practice is required to retain documents required by the HIPAA Privacy Rule…" at bounding box center [424, 136] width 265 height 151
click at [616, 155] on div "10 The practice is required to retain documents required by the HIPAA Privacy R…" at bounding box center [439, 140] width 376 height 159
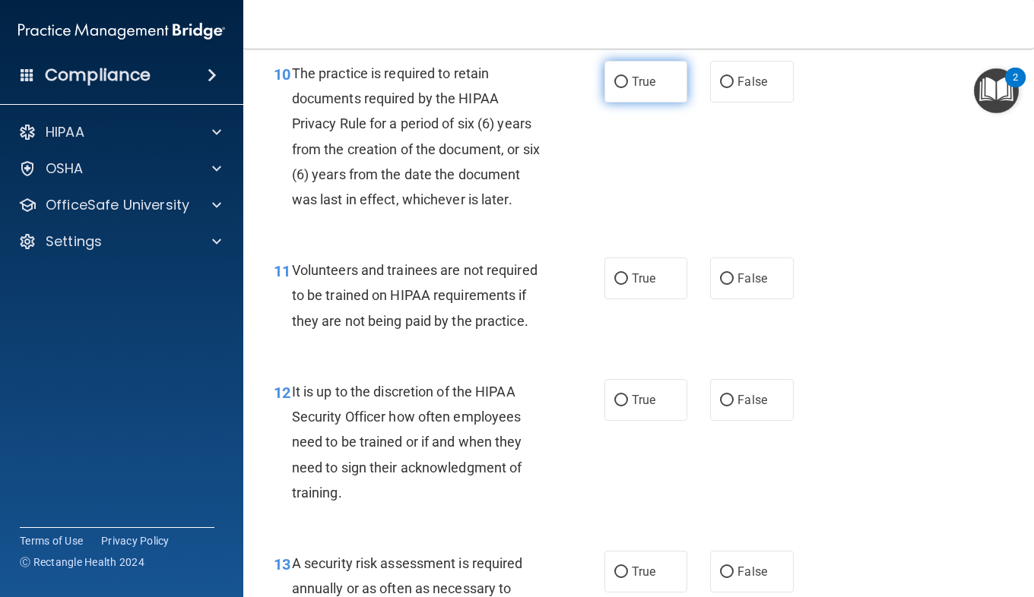
click at [613, 103] on label "True" at bounding box center [645, 82] width 83 height 42
click at [614, 88] on input "True" at bounding box center [621, 82] width 14 height 11
radio input "true"
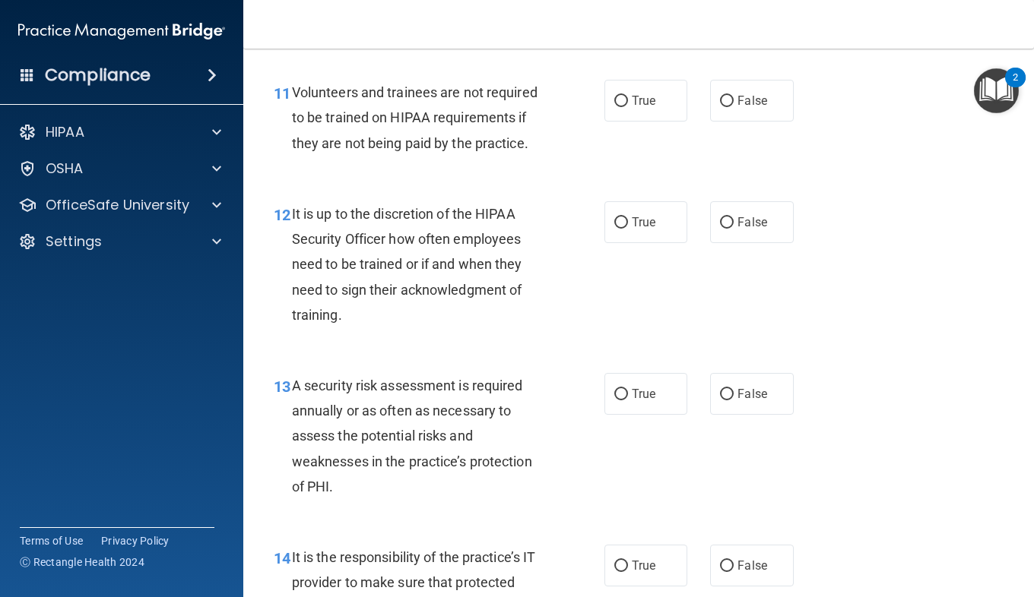
scroll to position [1861, 0]
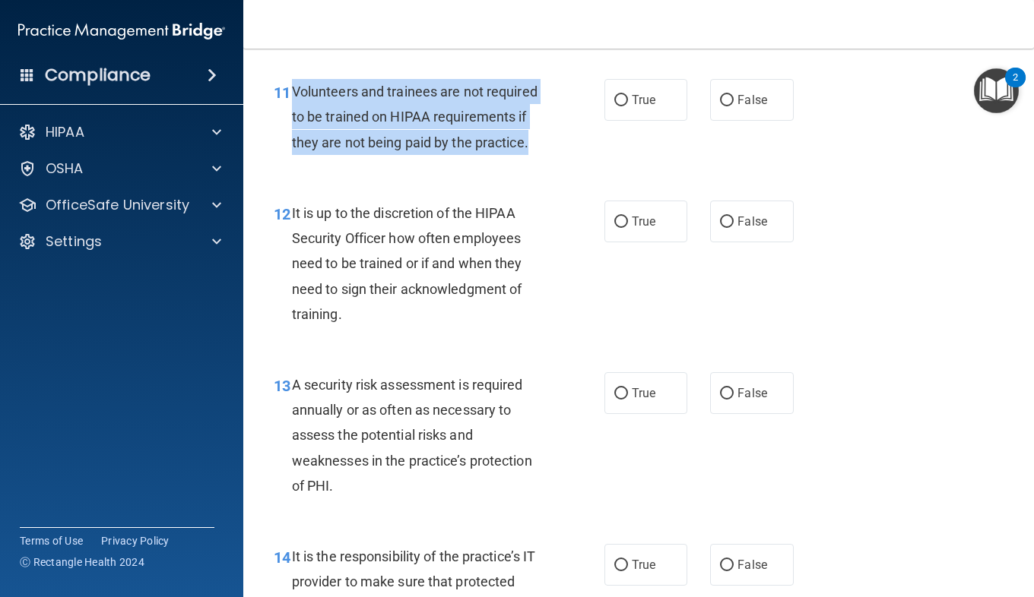
drag, startPoint x: 529, startPoint y: 223, endPoint x: 291, endPoint y: 160, distance: 245.9
click at [292, 155] on div "Volunteers and trainees are not required to be trained on HIPAA requirements if…" at bounding box center [424, 117] width 265 height 76
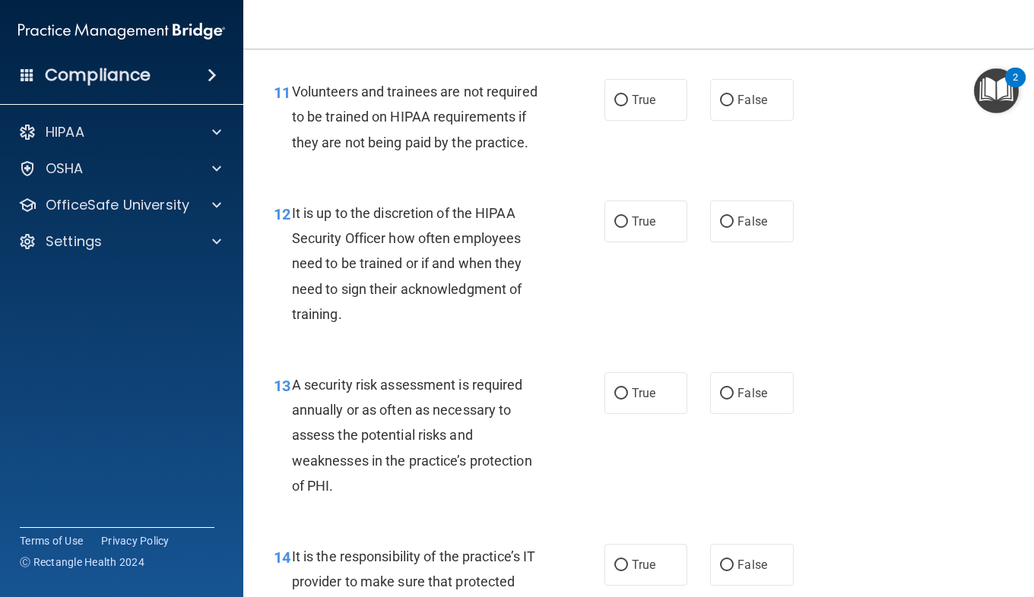
click at [770, 182] on div "11 Volunteers and trainees are not required to be trained on HIPAA requirements…" at bounding box center [638, 121] width 752 height 122
click at [737, 121] on label "False" at bounding box center [751, 100] width 83 height 42
click at [733, 106] on input "False" at bounding box center [727, 100] width 14 height 11
radio input "true"
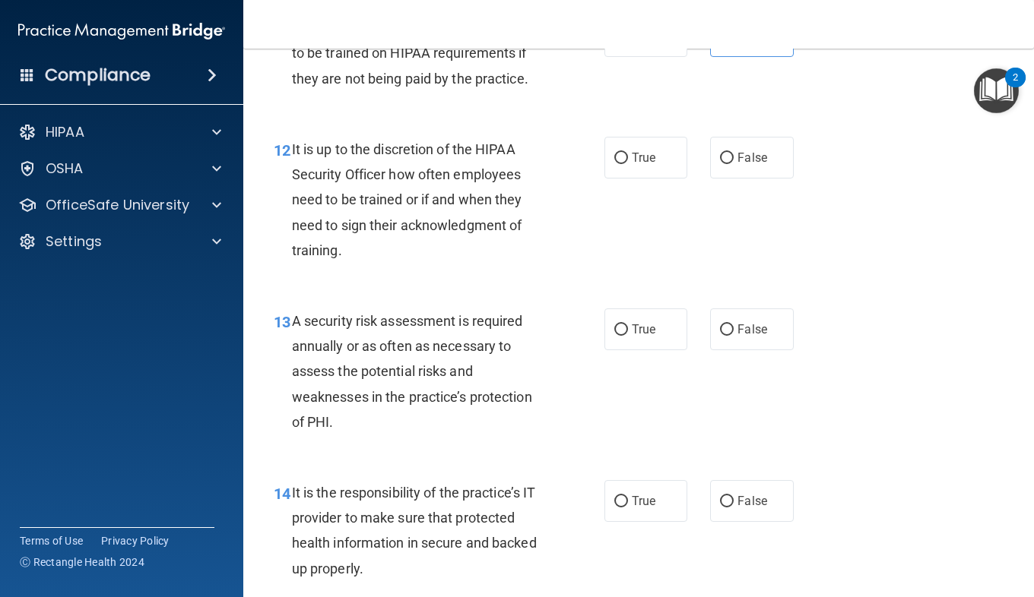
scroll to position [1927, 0]
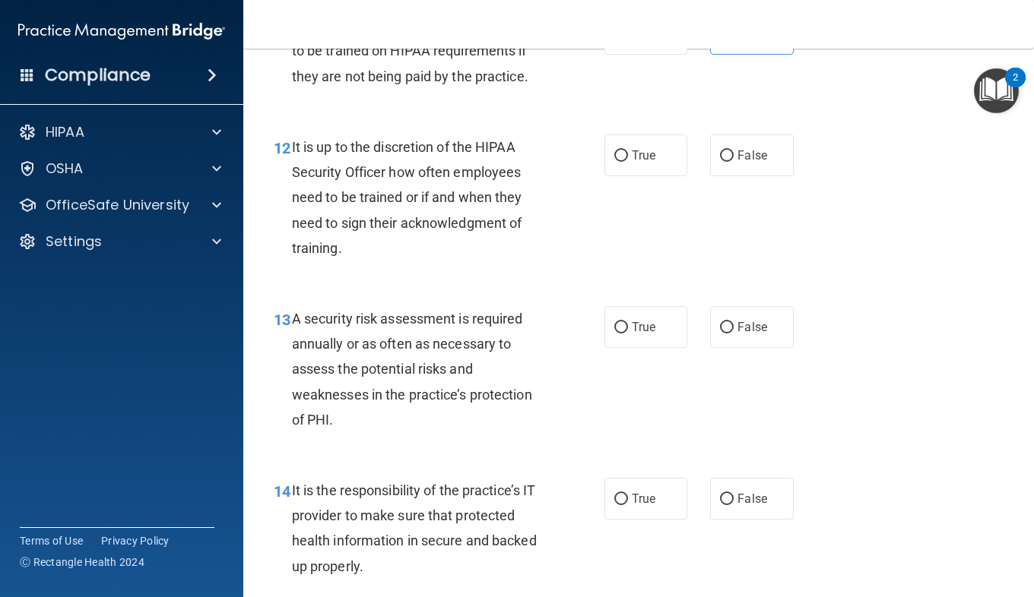
drag, startPoint x: 353, startPoint y: 332, endPoint x: 304, endPoint y: 223, distance: 119.8
drag, startPoint x: 304, startPoint y: 223, endPoint x: 227, endPoint y: 287, distance: 100.9
click at [227, 287] on accordion "HIPAA Documents and Policies Report an Incident Business Associates Emergency P…" at bounding box center [122, 256] width 244 height 290
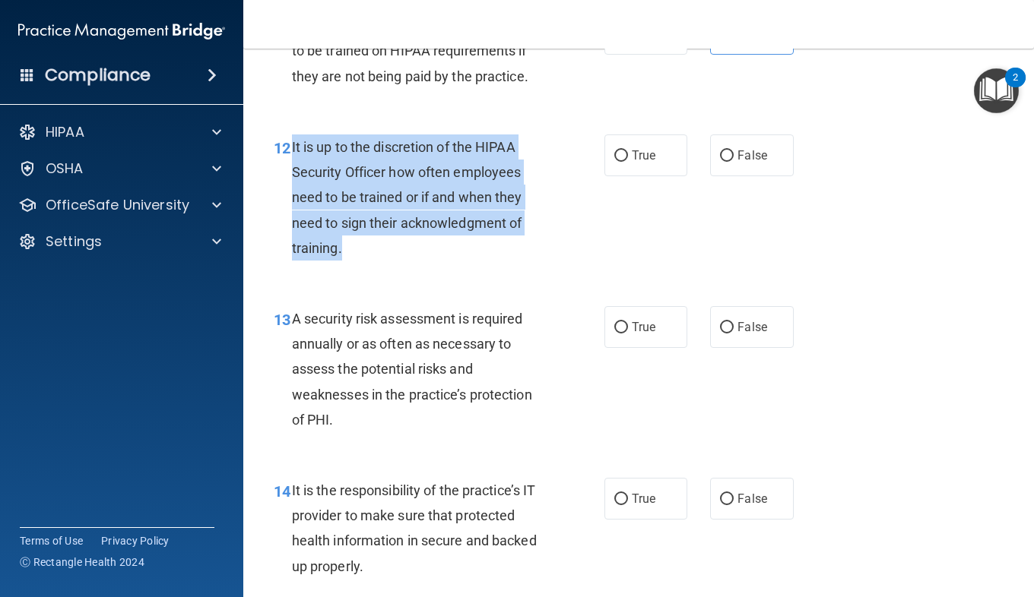
drag, startPoint x: 341, startPoint y: 325, endPoint x: 293, endPoint y: 224, distance: 112.2
click at [293, 224] on div "It is up to the discretion of the HIPAA Security Officer how often employees ne…" at bounding box center [424, 198] width 265 height 126
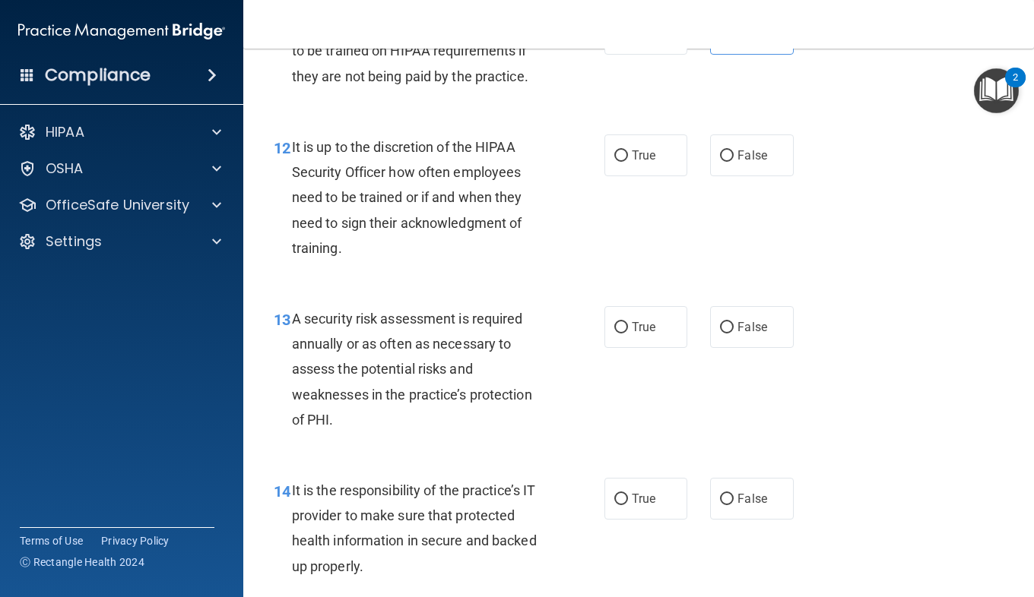
click at [629, 287] on div "12 It is up to the discretion of the HIPAA Security Officer how often employees…" at bounding box center [638, 202] width 752 height 172
click at [650, 163] on span "True" at bounding box center [644, 155] width 24 height 14
click at [628, 162] on input "True" at bounding box center [621, 155] width 14 height 11
radio input "true"
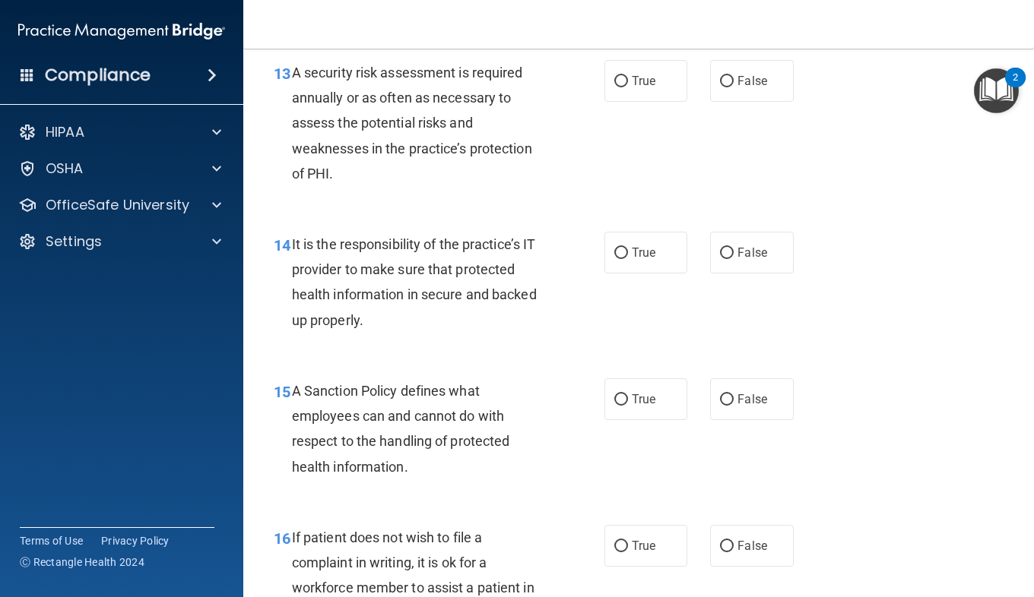
scroll to position [2174, 0]
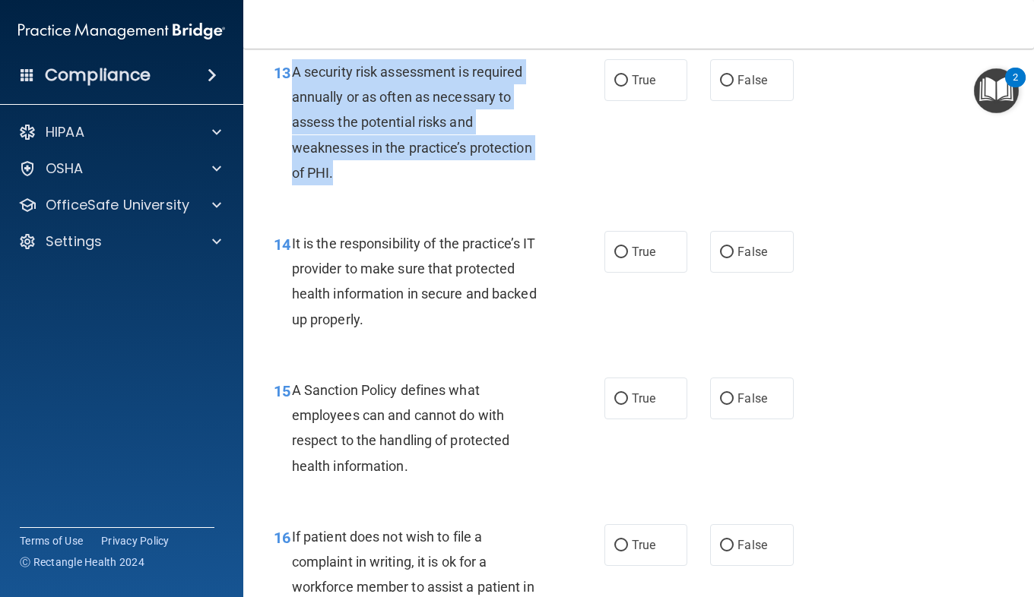
drag, startPoint x: 331, startPoint y: 253, endPoint x: 293, endPoint y: 148, distance: 111.8
click at [293, 148] on span "A security risk assessment is required annually or as often as necessary to ass…" at bounding box center [412, 122] width 240 height 117
click at [595, 193] on div "13 A security risk assessment is required annually or as often as necessary to …" at bounding box center [439, 126] width 376 height 134
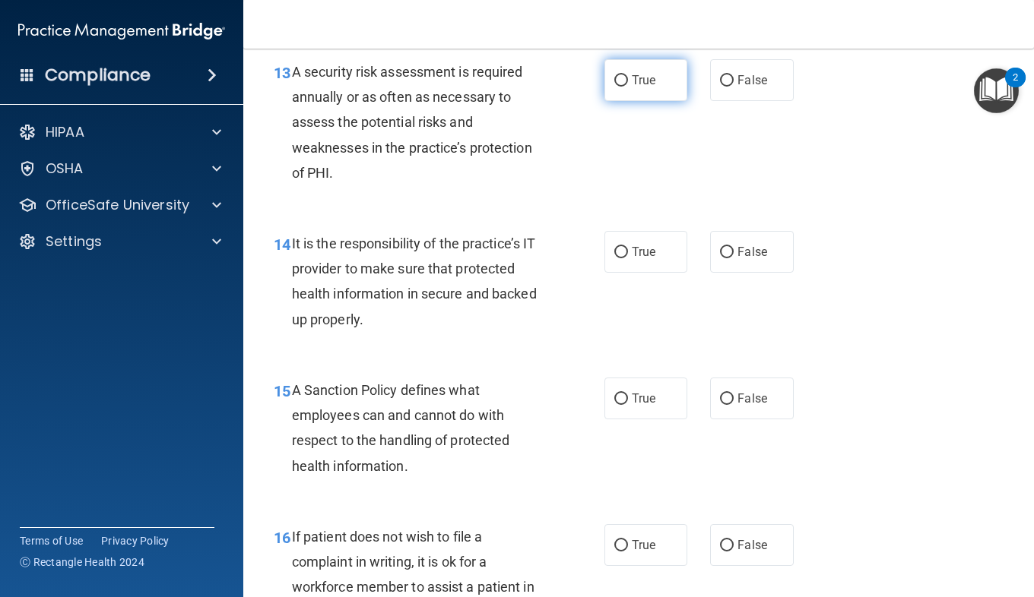
click at [632, 101] on label "True" at bounding box center [645, 80] width 83 height 42
click at [628, 87] on input "True" at bounding box center [621, 80] width 14 height 11
radio input "true"
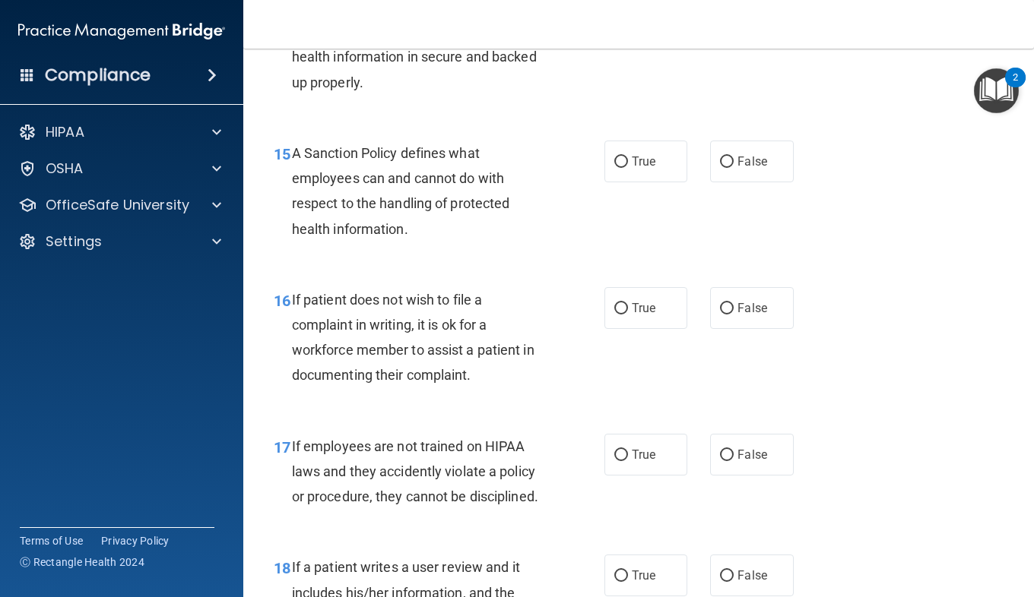
scroll to position [2412, 0]
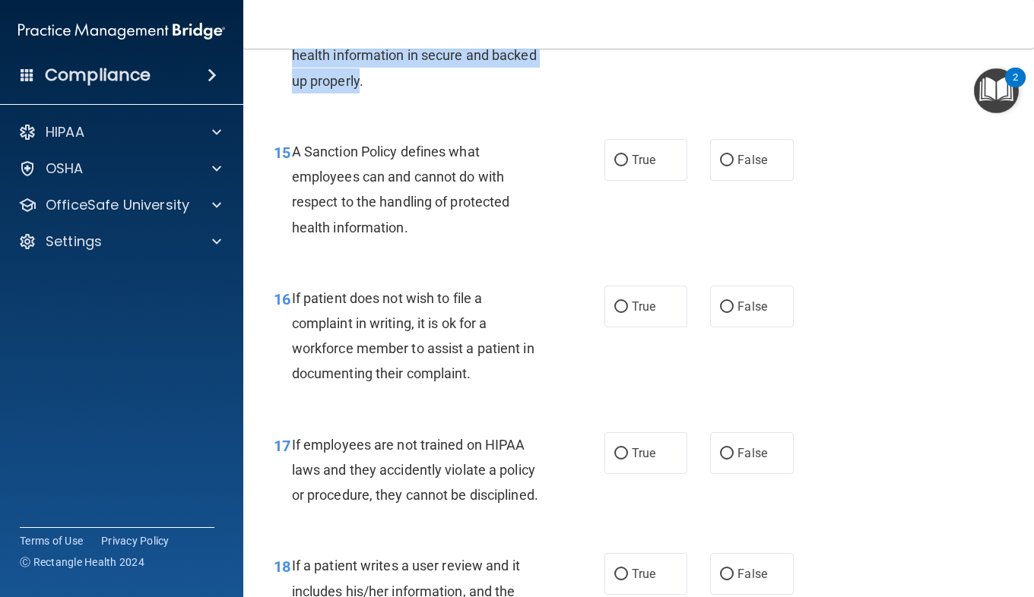
drag, startPoint x: 360, startPoint y: 154, endPoint x: 293, endPoint y: 82, distance: 97.4
click at [293, 82] on span "It is the responsibility of the practice’s IT provider to make sure that protec…" at bounding box center [414, 43] width 245 height 92
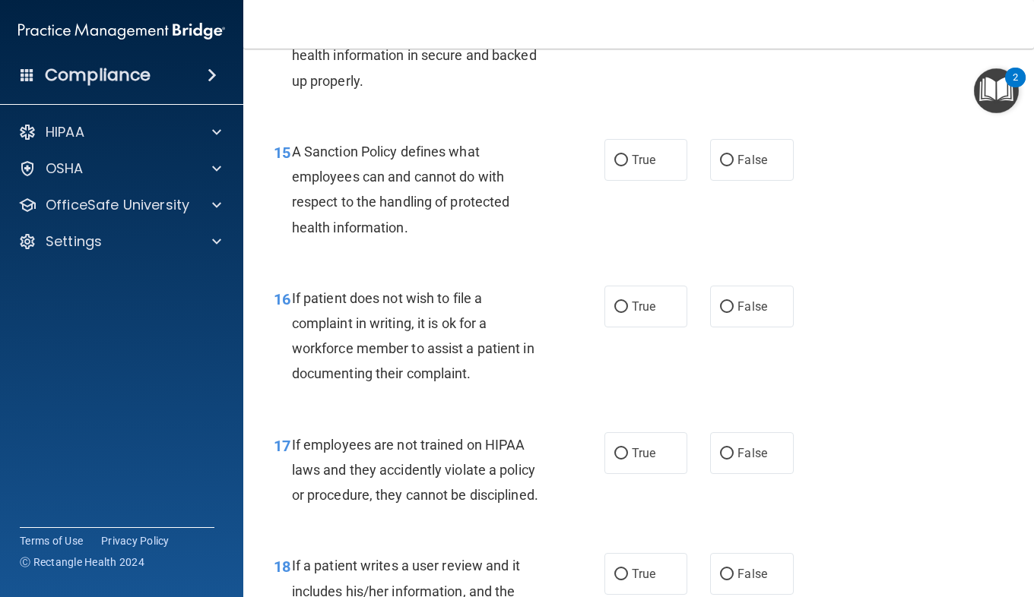
click at [637, 21] on span "True" at bounding box center [644, 13] width 24 height 14
click at [628, 20] on input "True" at bounding box center [621, 13] width 14 height 11
radio input "true"
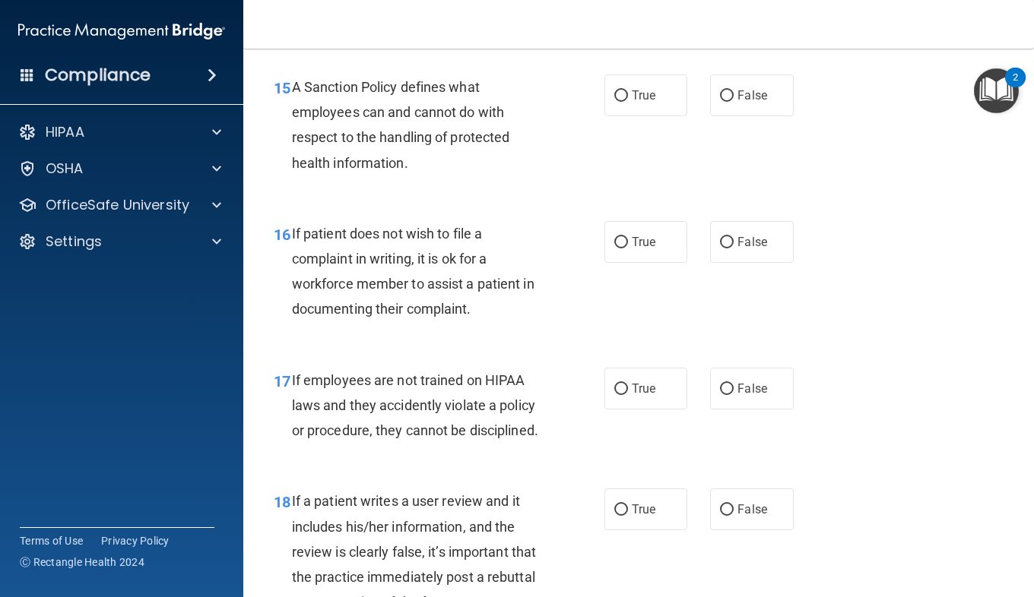
scroll to position [2478, 0]
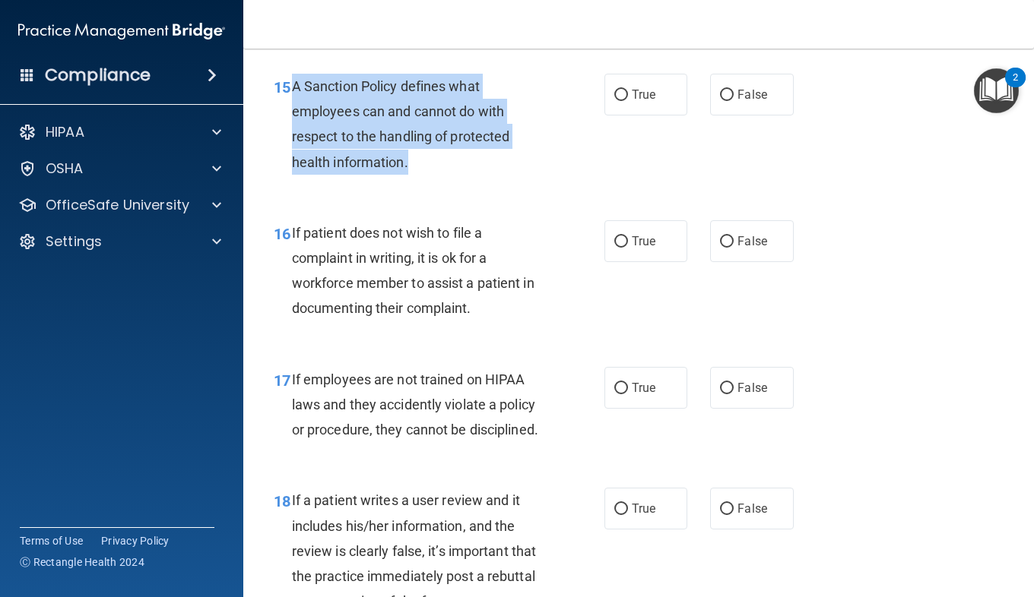
drag, startPoint x: 415, startPoint y: 239, endPoint x: 293, endPoint y: 156, distance: 147.6
click at [293, 156] on div "A Sanction Policy defines what employees can and cannot do with respect to the …" at bounding box center [424, 124] width 265 height 101
click at [515, 175] on div "A Sanction Policy defines what employees can and cannot do with respect to the …" at bounding box center [424, 124] width 265 height 101
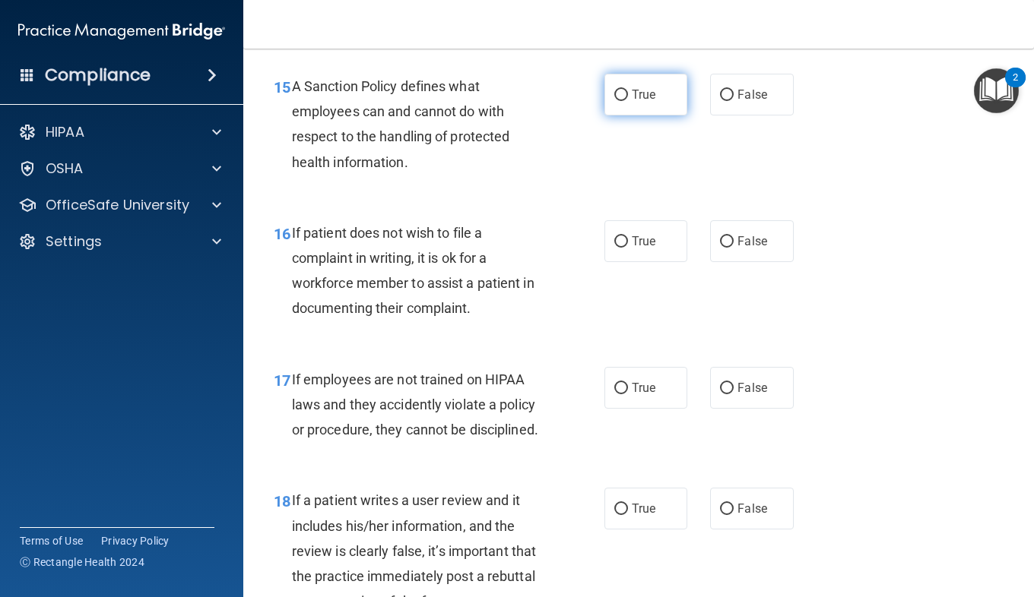
click at [658, 116] on label "True" at bounding box center [645, 95] width 83 height 42
click at [628, 101] on input "True" at bounding box center [621, 95] width 14 height 11
radio input "true"
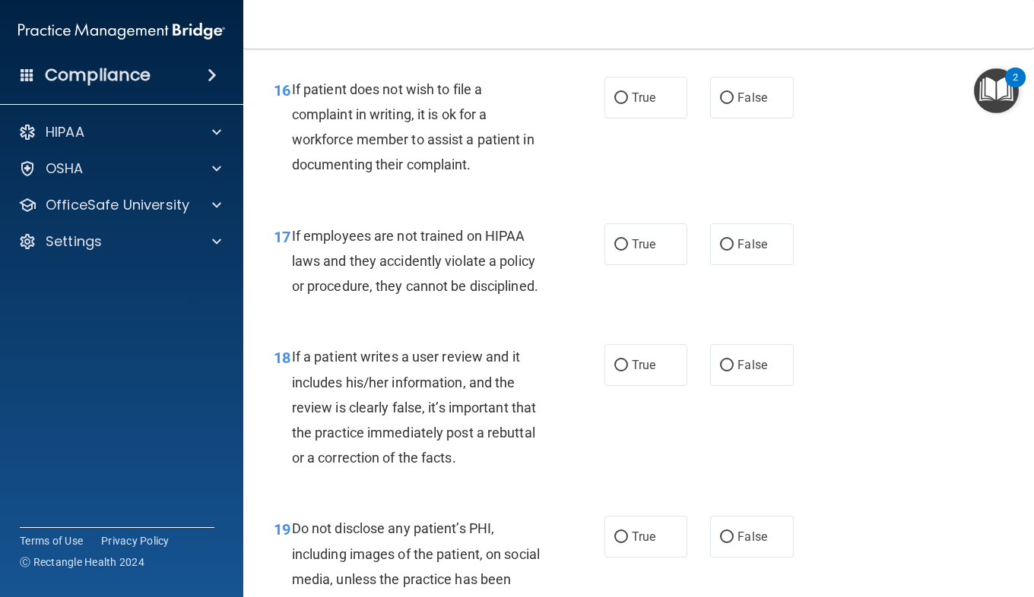
scroll to position [2625, 0]
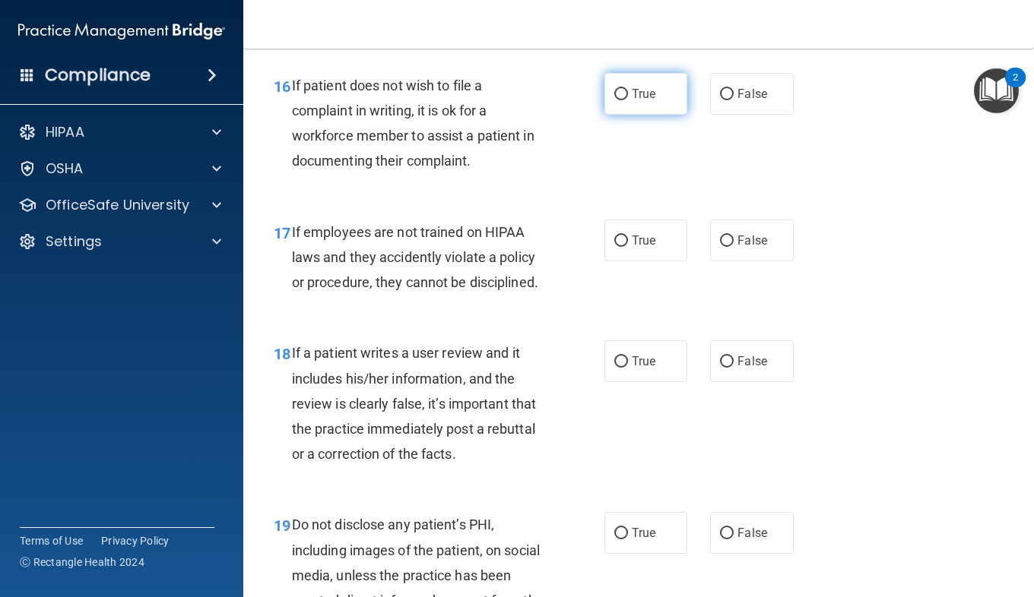
click at [651, 115] on label "True" at bounding box center [645, 94] width 83 height 42
click at [628, 100] on input "True" at bounding box center [621, 94] width 14 height 11
radio input "true"
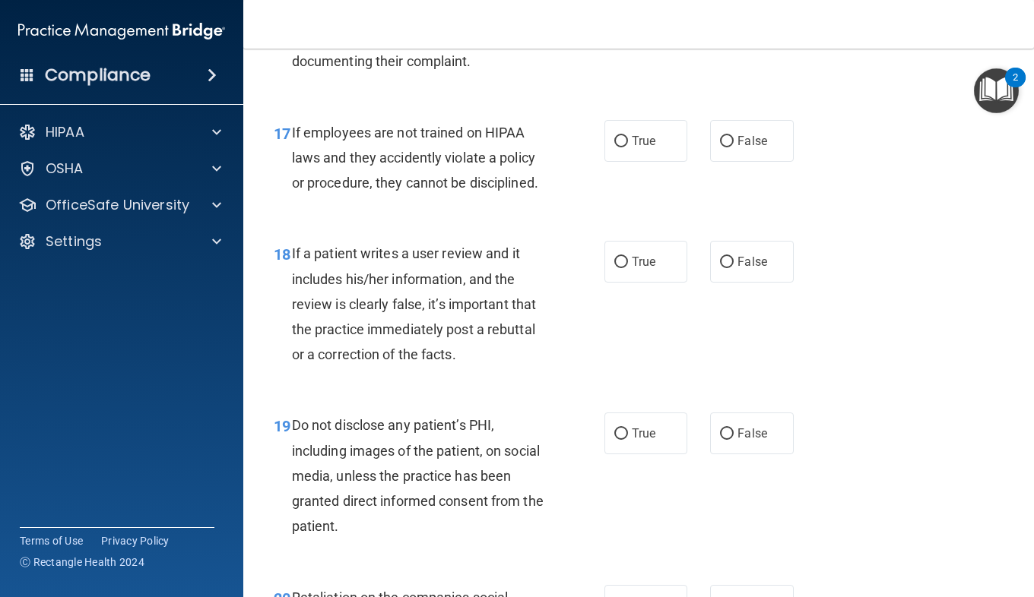
scroll to position [2726, 0]
click at [745, 147] on span "False" at bounding box center [752, 140] width 30 height 14
click at [733, 147] on input "False" at bounding box center [727, 140] width 14 height 11
radio input "true"
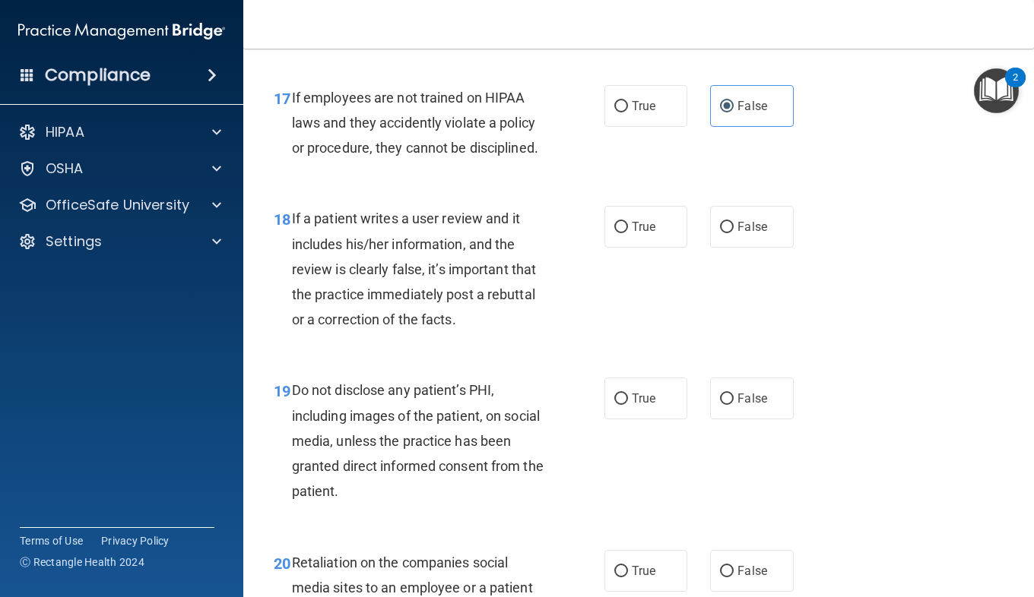
scroll to position [2764, 0]
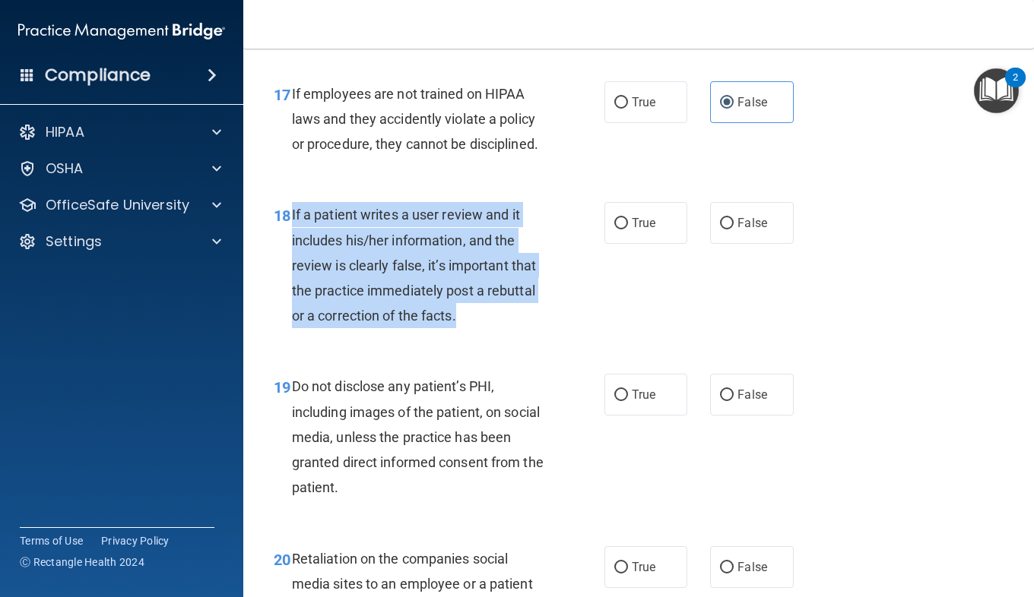
drag, startPoint x: 461, startPoint y: 389, endPoint x: 288, endPoint y: 283, distance: 203.4
click at [288, 283] on div "18 If a patient writes a user review and it includes his/her information, and t…" at bounding box center [439, 269] width 376 height 134
click at [541, 322] on div "If a patient writes a user review and it includes his/her information, and the …" at bounding box center [424, 265] width 265 height 126
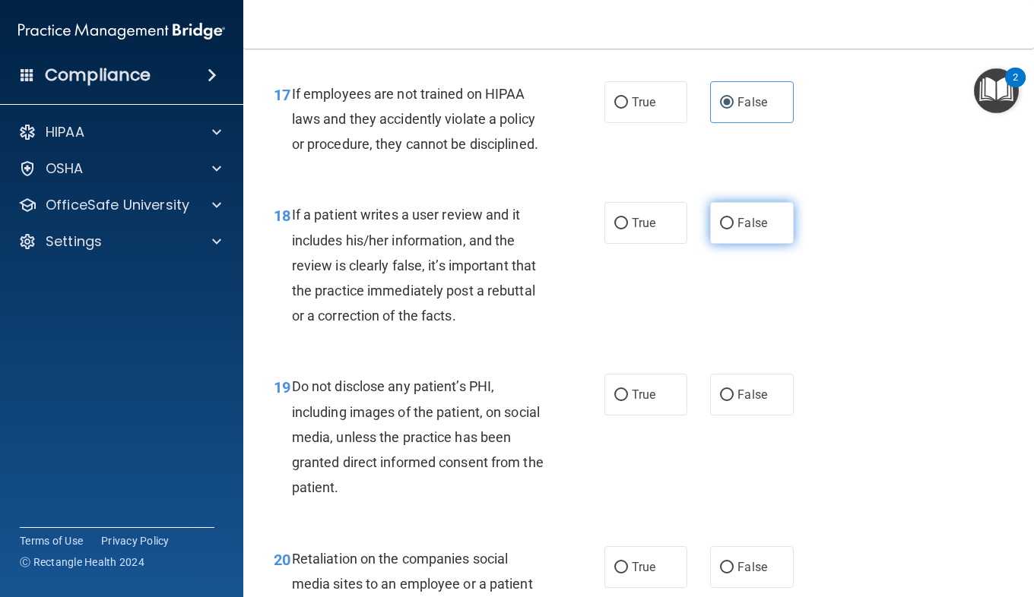
click at [741, 244] on label "False" at bounding box center [751, 223] width 83 height 42
click at [733, 230] on input "False" at bounding box center [727, 223] width 14 height 11
radio input "true"
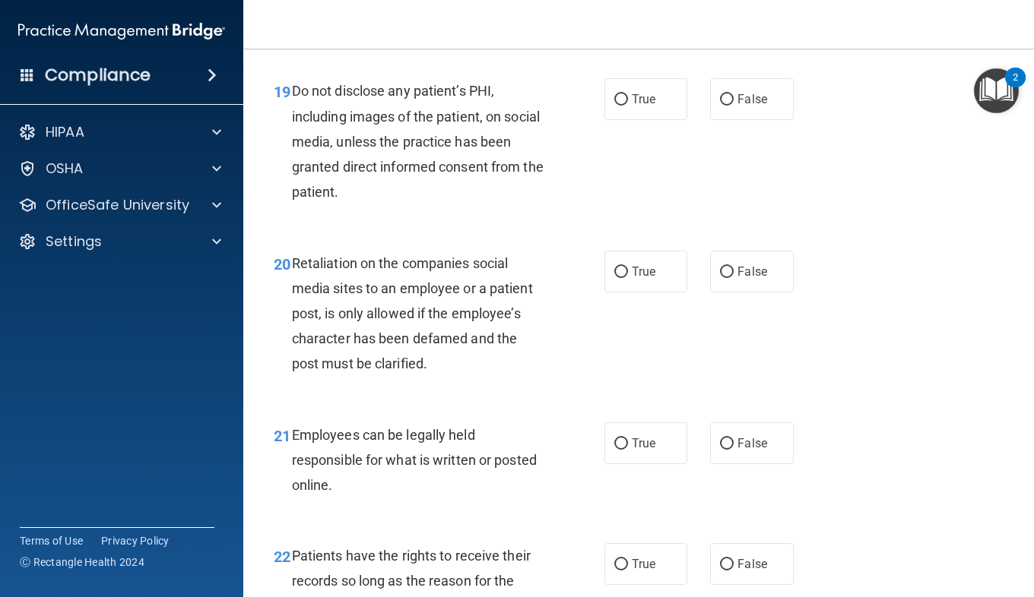
scroll to position [3071, 0]
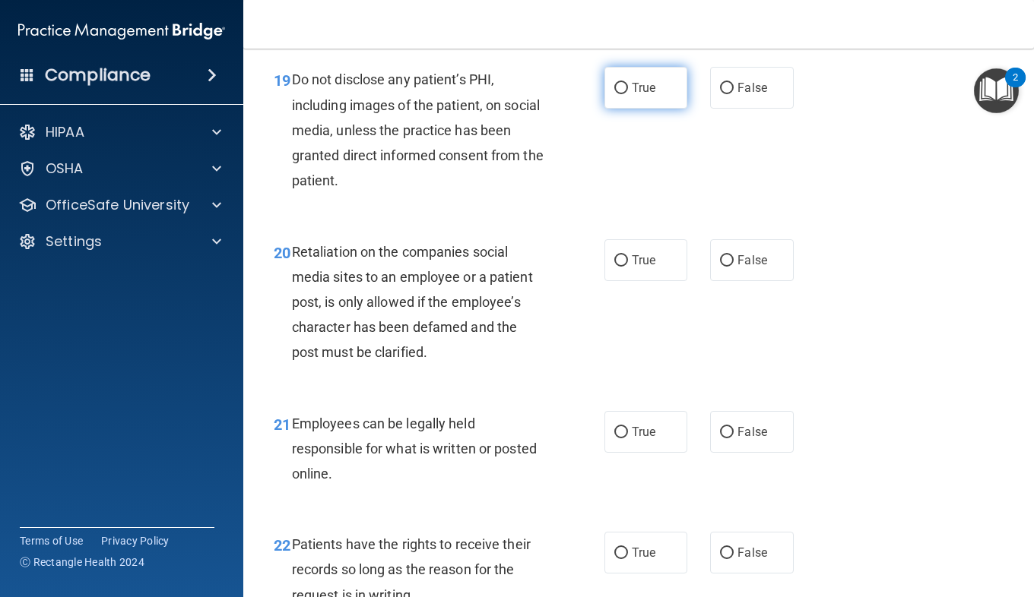
click at [605, 109] on label "True" at bounding box center [645, 88] width 83 height 42
click at [614, 94] on input "True" at bounding box center [621, 88] width 14 height 11
radio input "true"
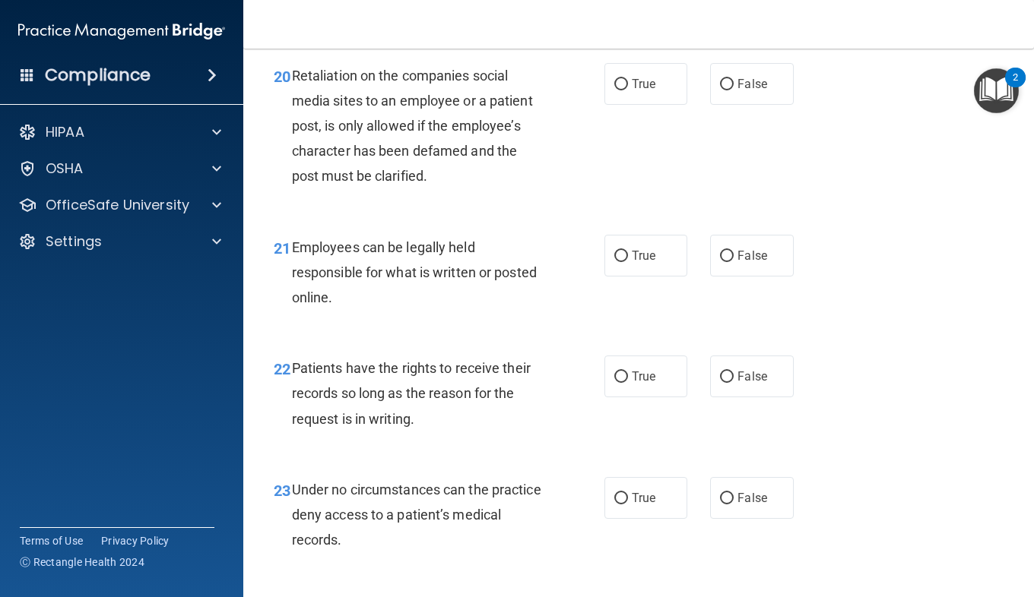
scroll to position [3250, 0]
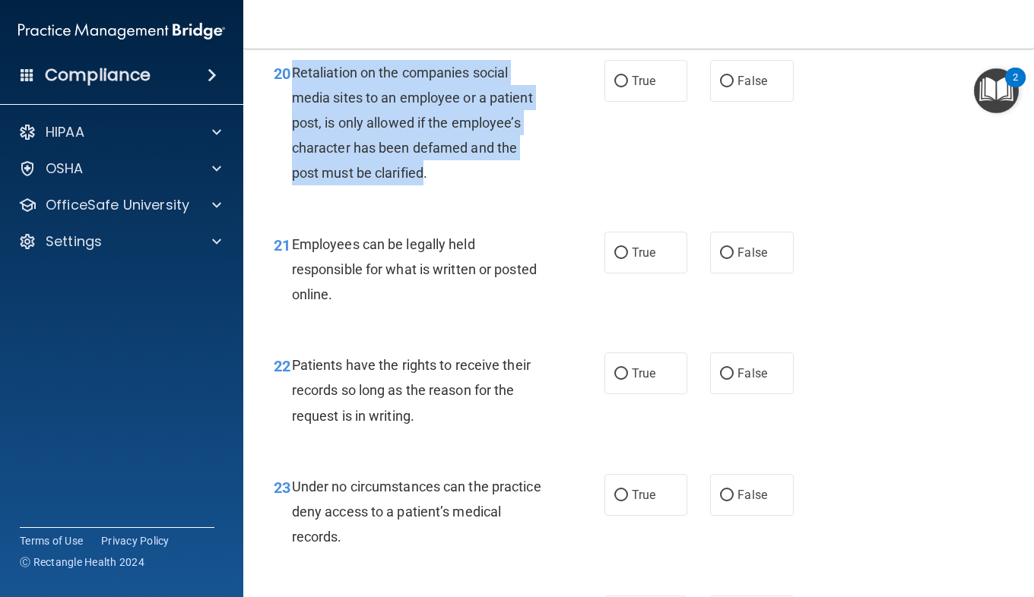
drag, startPoint x: 424, startPoint y: 252, endPoint x: 293, endPoint y: 144, distance: 169.5
click at [293, 144] on span "Retaliation on the companies social media sites to an employee or a patient pos…" at bounding box center [412, 123] width 241 height 117
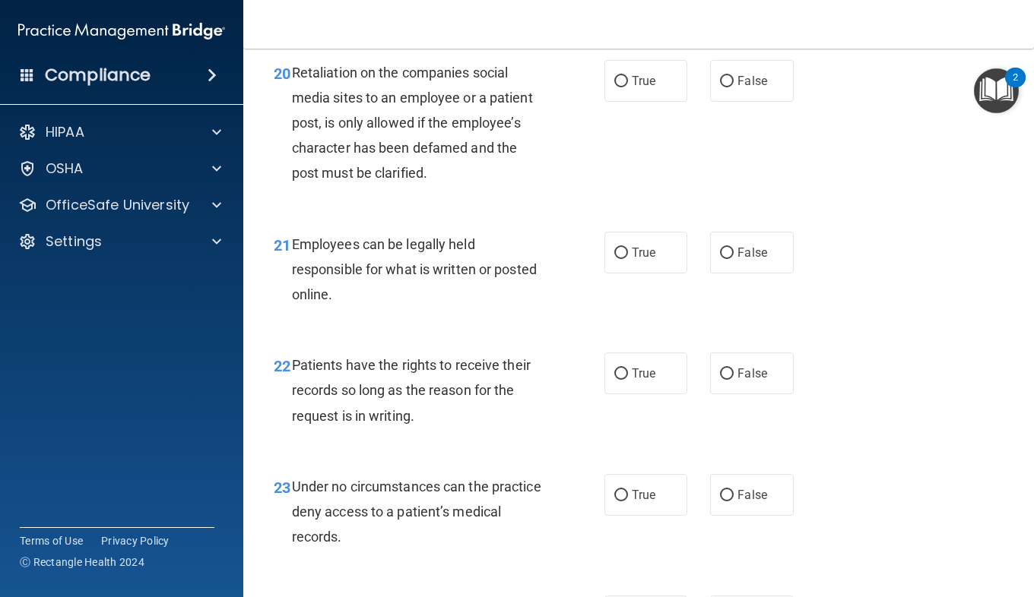
click at [765, 213] on div "20 Retaliation on the companies social media sites to an employee or a patient …" at bounding box center [638, 127] width 752 height 172
click at [737, 88] on span "False" at bounding box center [752, 81] width 30 height 14
click at [730, 87] on input "False" at bounding box center [727, 81] width 14 height 11
radio input "true"
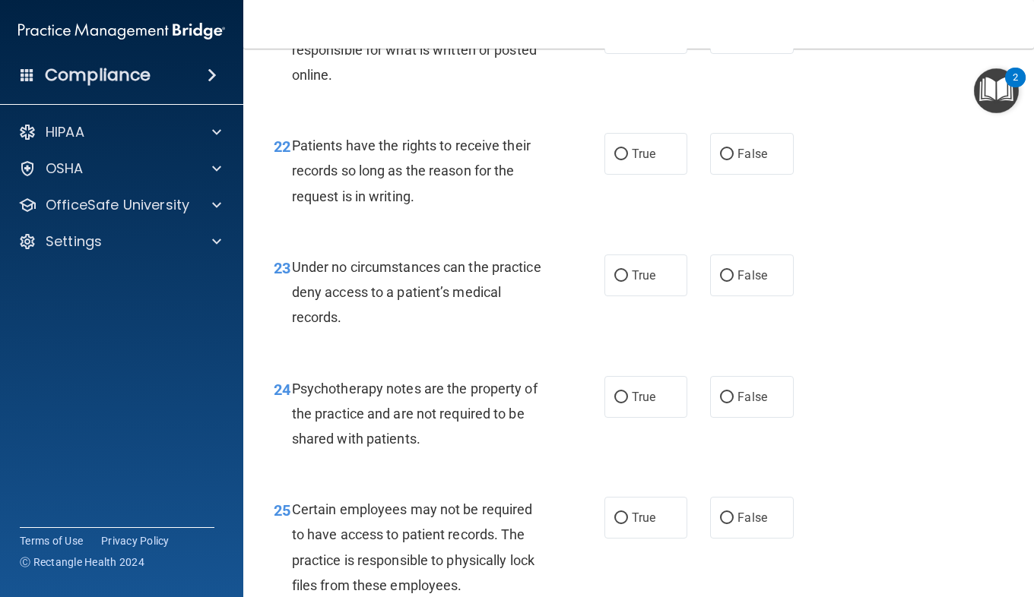
scroll to position [3470, 0]
click at [618, 53] on label "True" at bounding box center [645, 32] width 83 height 42
click at [618, 39] on input "True" at bounding box center [621, 32] width 14 height 11
radio input "true"
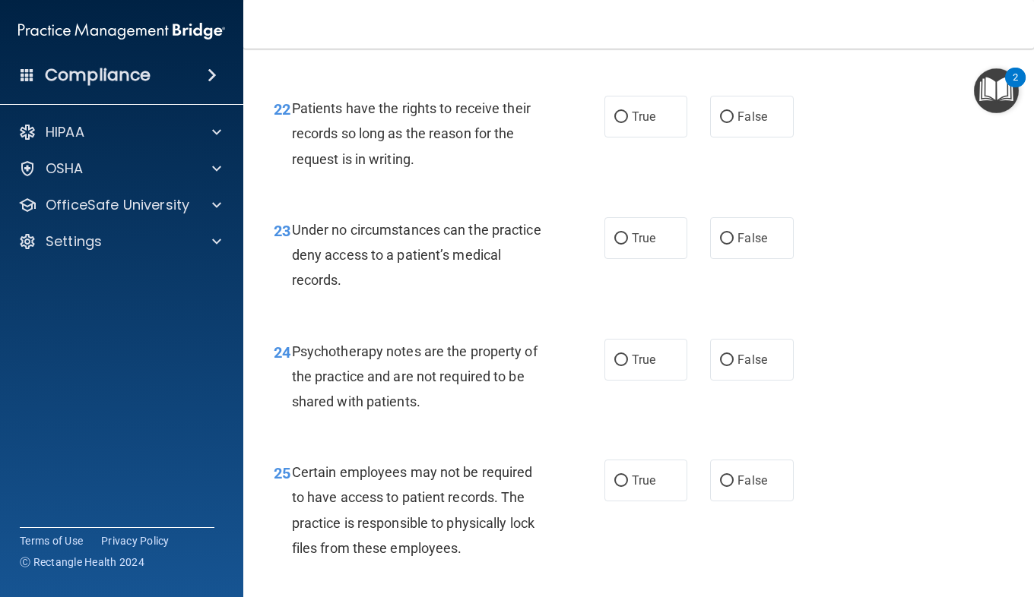
scroll to position [3510, 0]
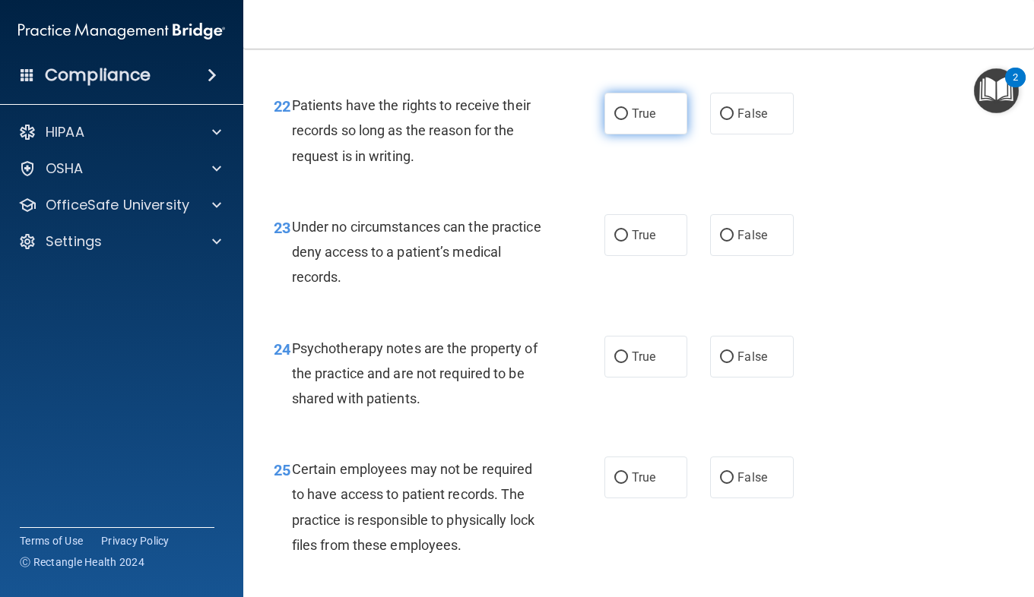
click at [624, 135] on label "True" at bounding box center [645, 114] width 83 height 42
click at [624, 120] on input "True" at bounding box center [621, 114] width 14 height 11
radio input "true"
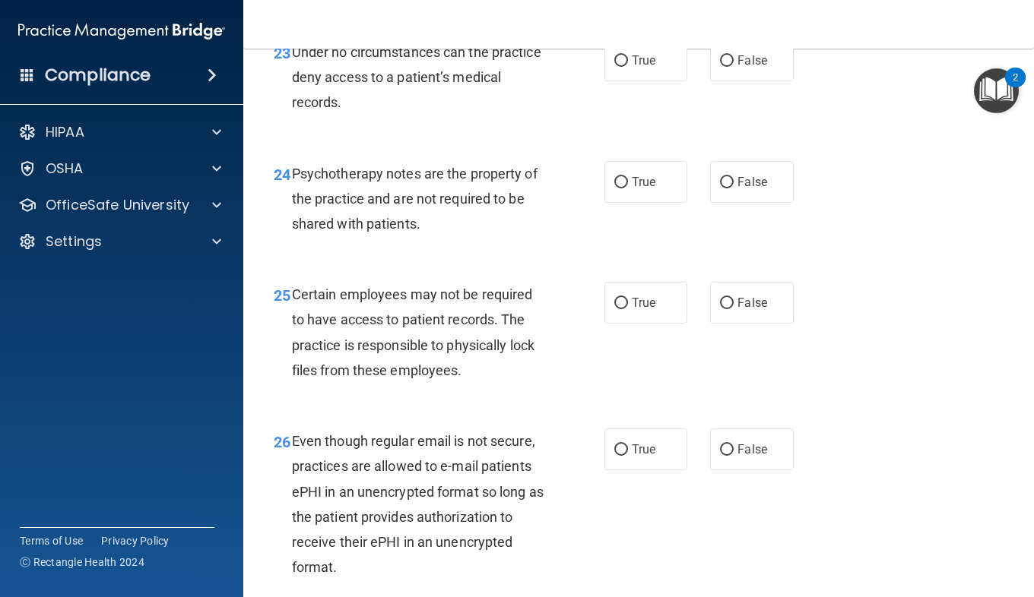
scroll to position [3686, 0]
click at [727, 80] on label "False" at bounding box center [751, 59] width 83 height 42
click at [727, 65] on input "False" at bounding box center [727, 59] width 14 height 11
radio input "true"
